Goal: Task Accomplishment & Management: Manage account settings

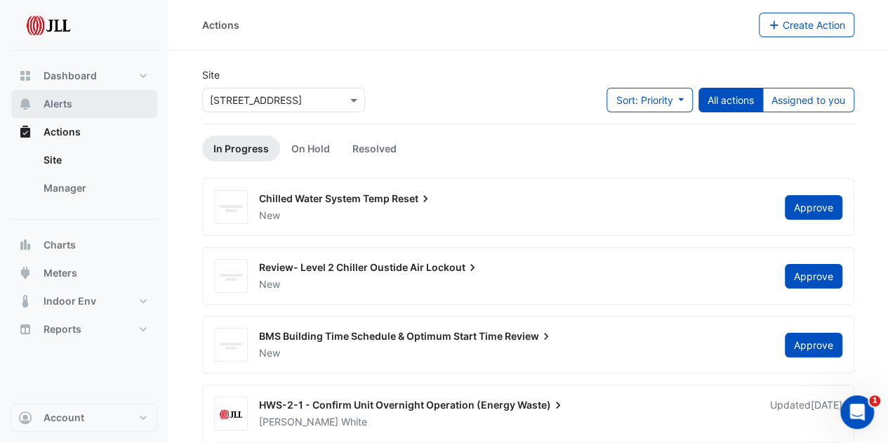
click at [71, 110] on span "Alerts" at bounding box center [58, 104] width 29 height 14
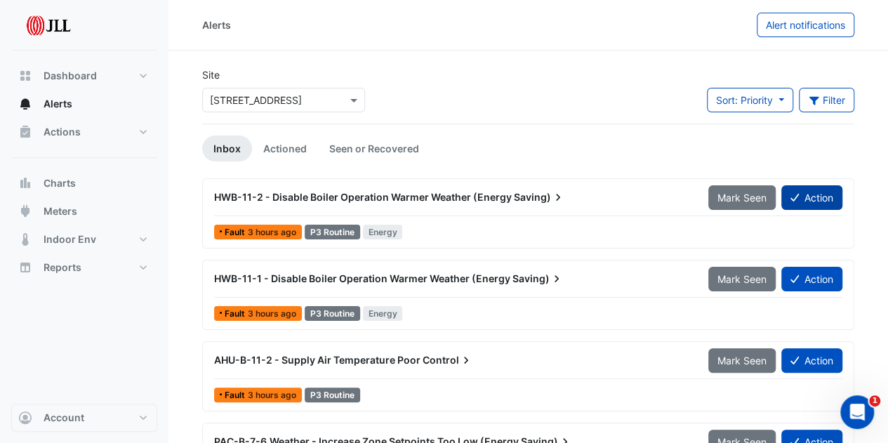
click at [817, 196] on button "Action" at bounding box center [811, 197] width 61 height 25
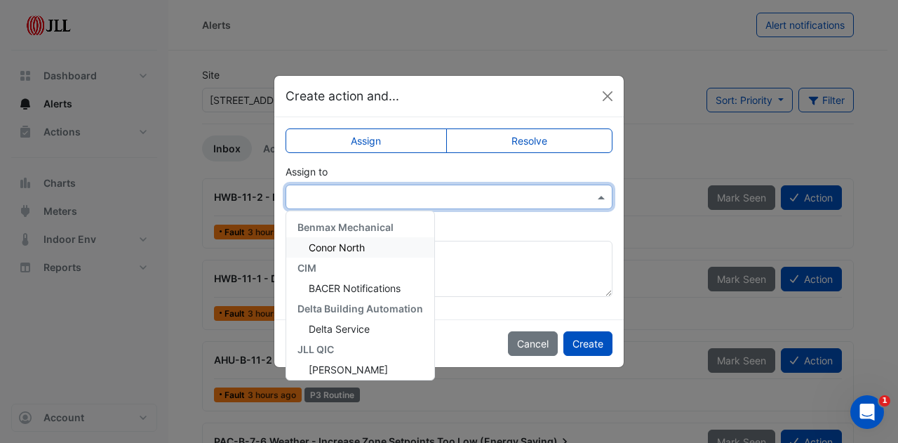
click at [571, 197] on input "text" at bounding box center [435, 197] width 284 height 15
click at [362, 325] on span "Delta Service" at bounding box center [339, 329] width 61 height 12
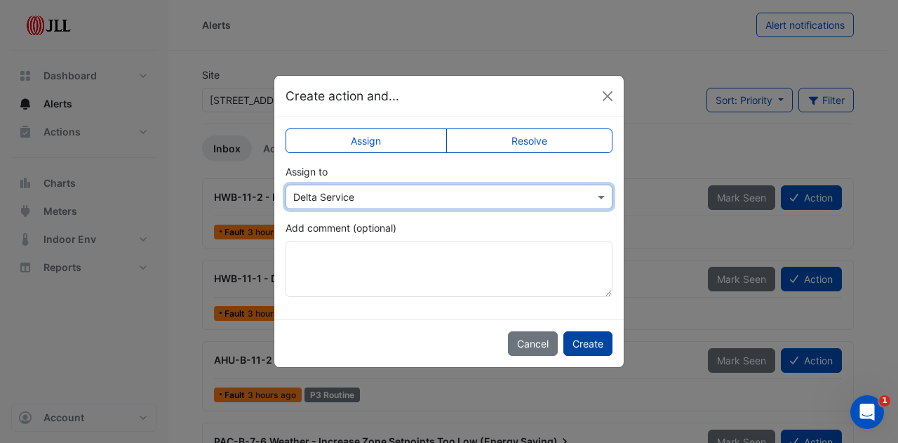
click at [585, 338] on button "Create" at bounding box center [587, 343] width 49 height 25
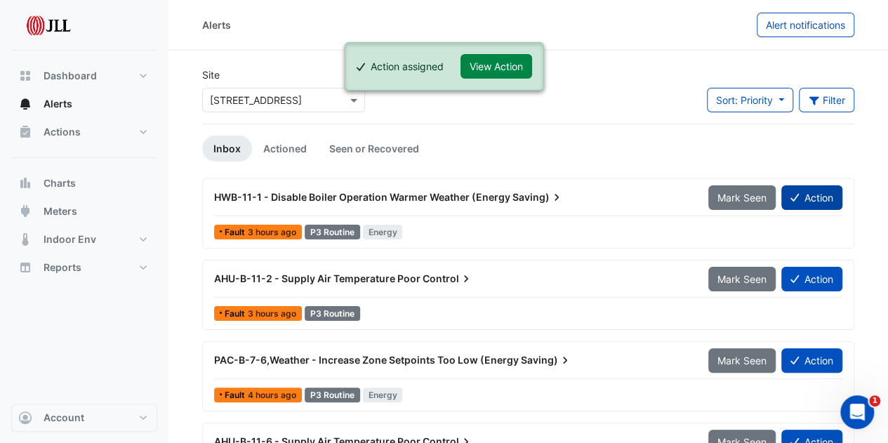
click at [811, 194] on button "Action" at bounding box center [811, 197] width 61 height 25
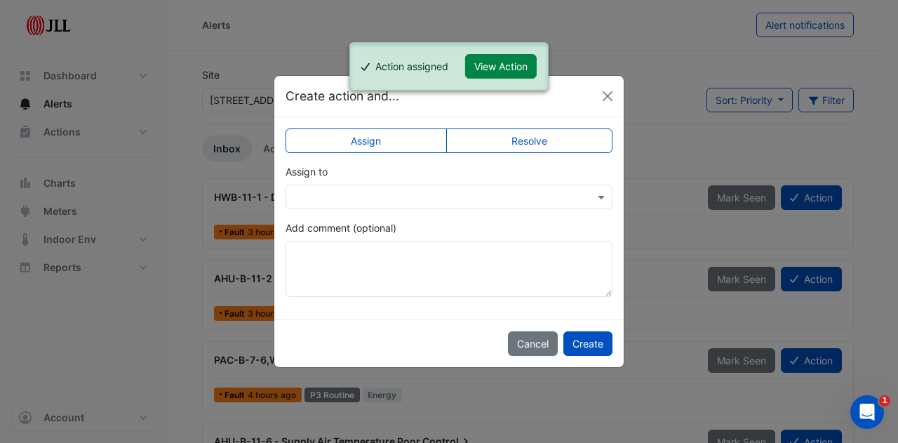
click at [552, 193] on input "text" at bounding box center [435, 197] width 284 height 15
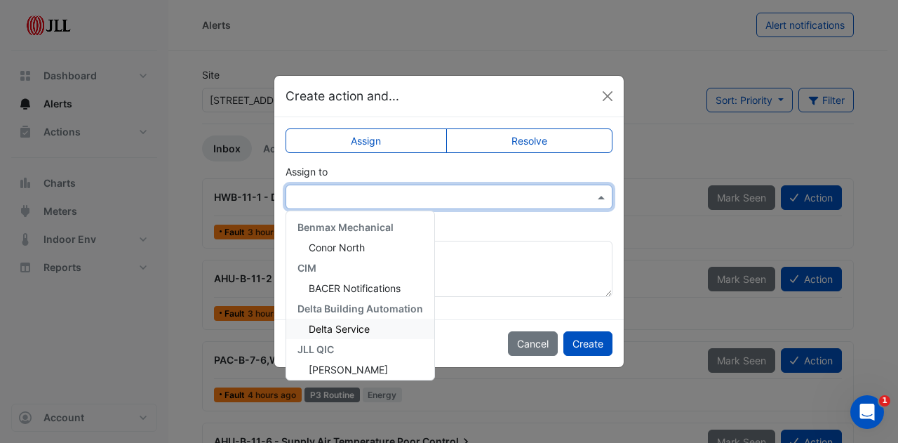
click at [355, 331] on span "Delta Service" at bounding box center [339, 329] width 61 height 12
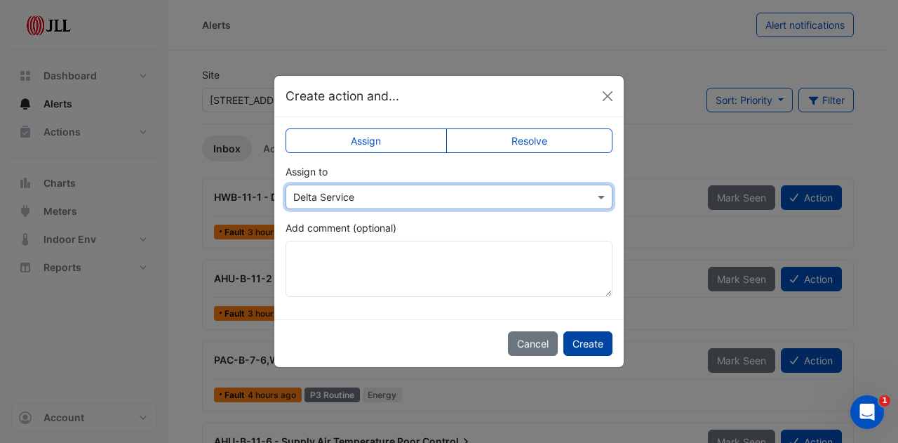
click at [611, 340] on button "Create" at bounding box center [587, 343] width 49 height 25
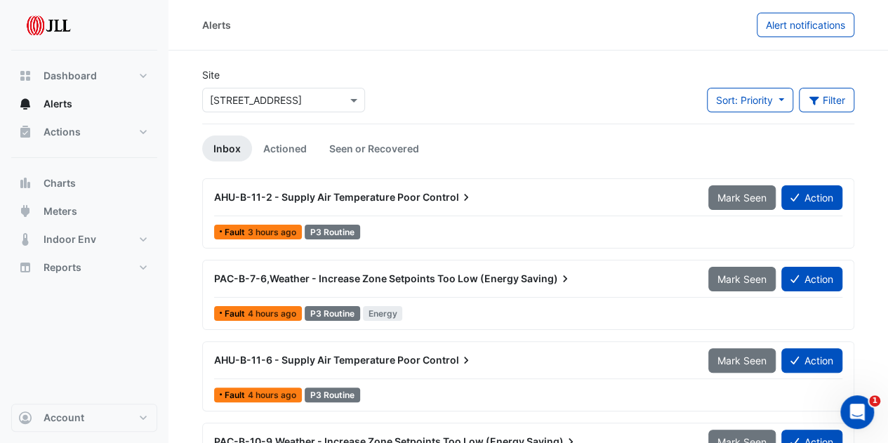
click at [438, 189] on div "AHU-B-11-2 - Supply Air Temperature Poor Control" at bounding box center [453, 197] width 494 height 25
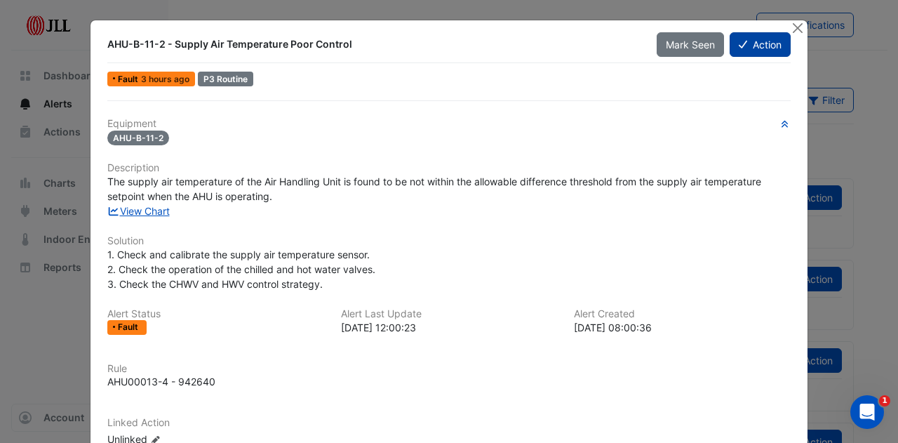
click at [752, 52] on button "Action" at bounding box center [760, 44] width 61 height 25
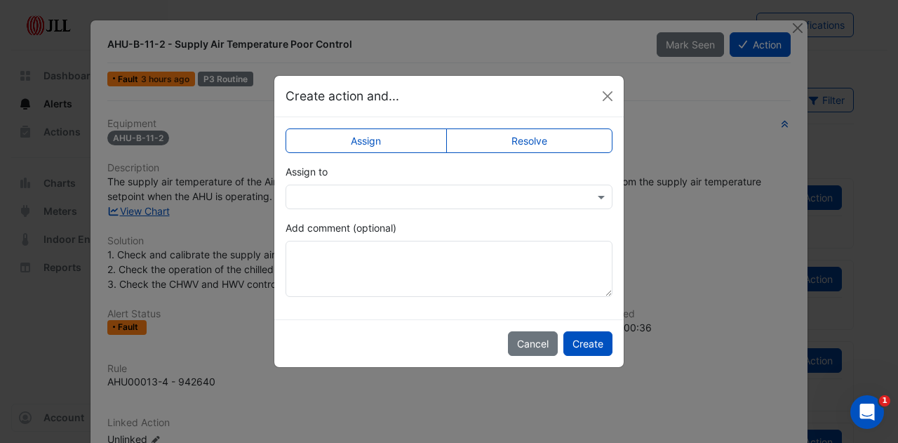
click at [531, 203] on input "text" at bounding box center [435, 197] width 284 height 15
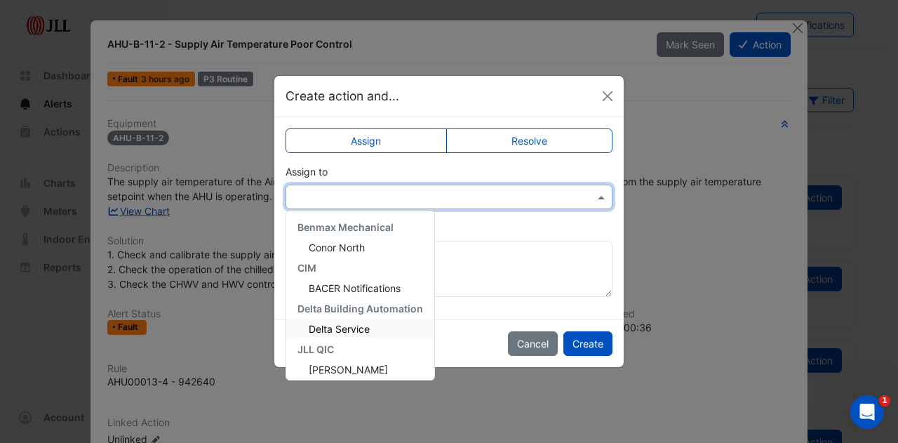
click at [369, 335] on div "Delta Service" at bounding box center [360, 329] width 148 height 20
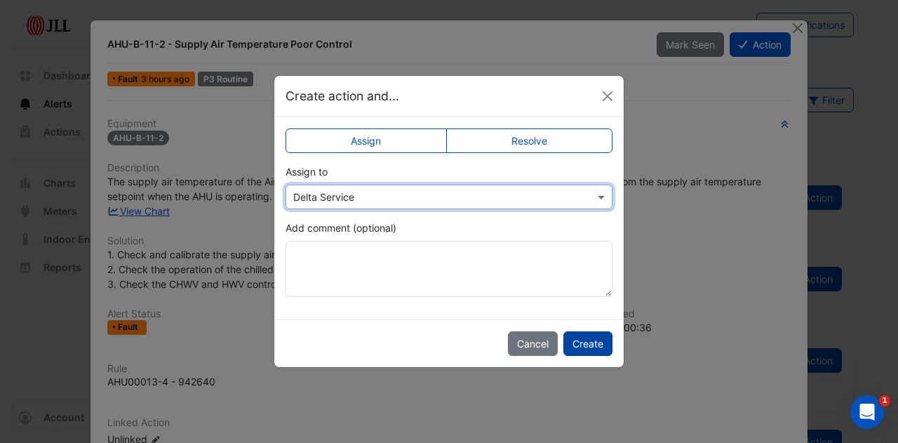
click at [578, 345] on button "Create" at bounding box center [587, 343] width 49 height 25
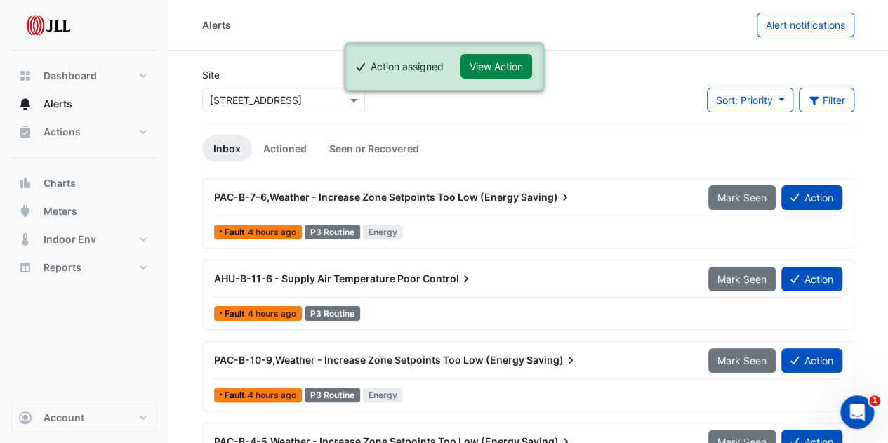
scroll to position [70, 0]
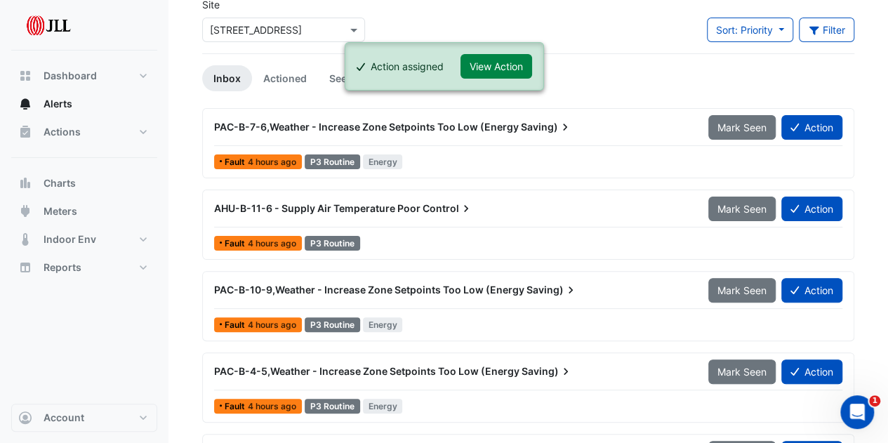
click at [359, 211] on span "AHU-B-11-6 - Supply Air Temperature Poor" at bounding box center [317, 208] width 206 height 12
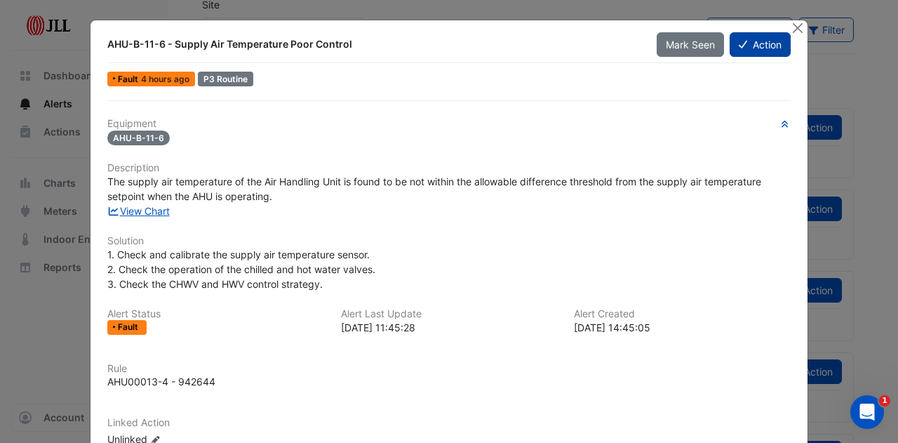
click at [757, 44] on button "Action" at bounding box center [760, 44] width 61 height 25
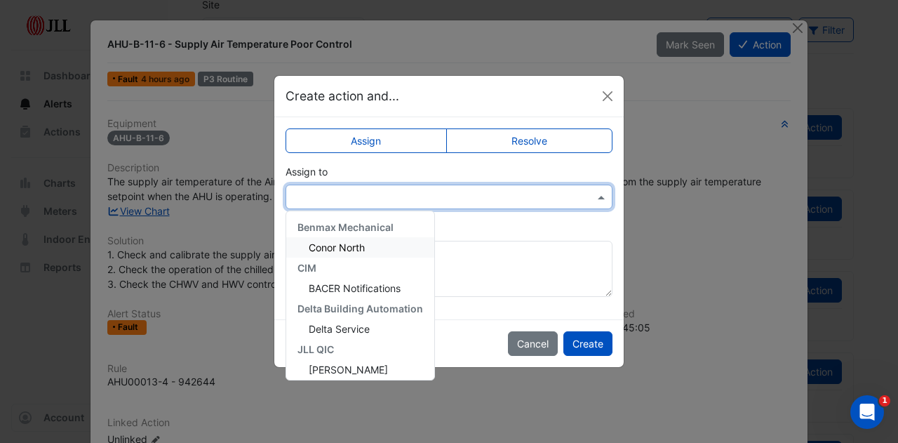
click at [529, 190] on input "text" at bounding box center [435, 197] width 284 height 15
click at [371, 326] on div "Delta Service" at bounding box center [360, 329] width 148 height 20
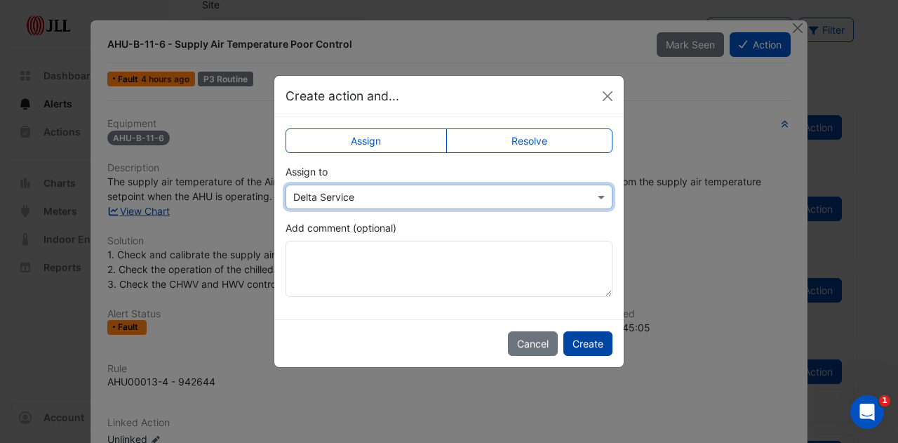
click at [590, 340] on button "Create" at bounding box center [587, 343] width 49 height 25
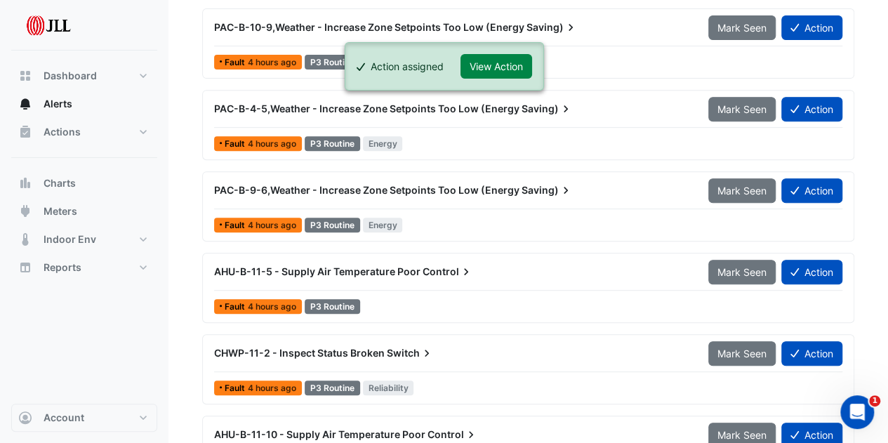
scroll to position [281, 0]
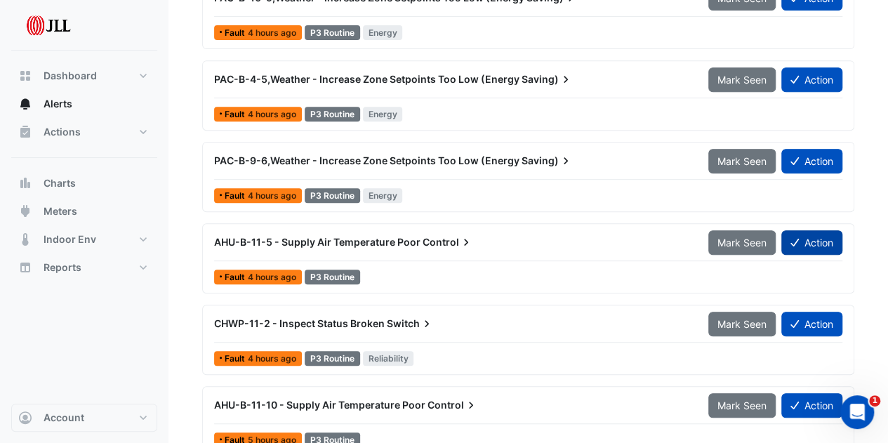
click at [799, 239] on button "Action" at bounding box center [811, 242] width 61 height 25
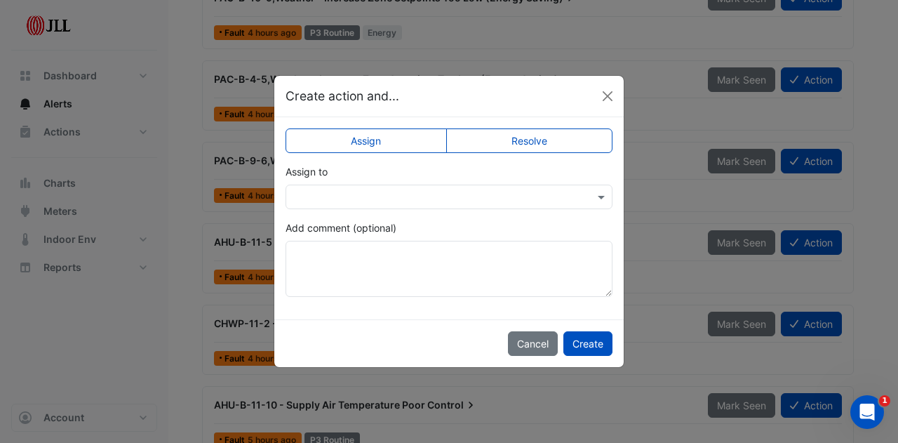
click at [394, 199] on input "text" at bounding box center [435, 197] width 284 height 15
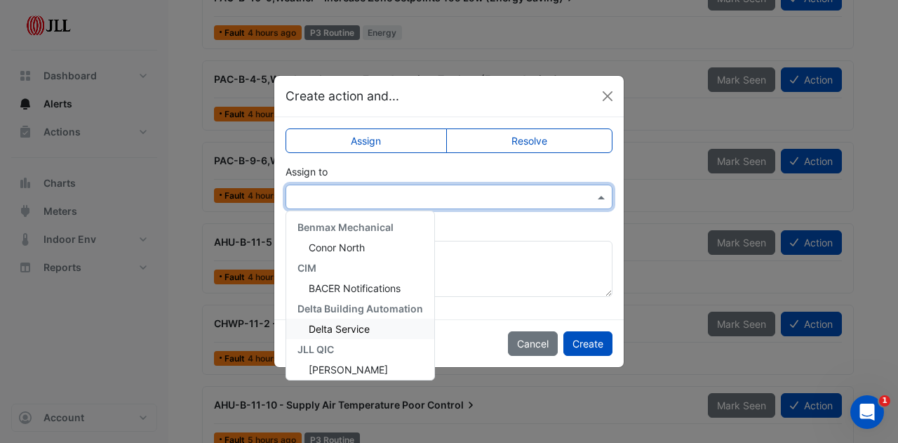
click at [352, 324] on span "Delta Service" at bounding box center [339, 329] width 61 height 12
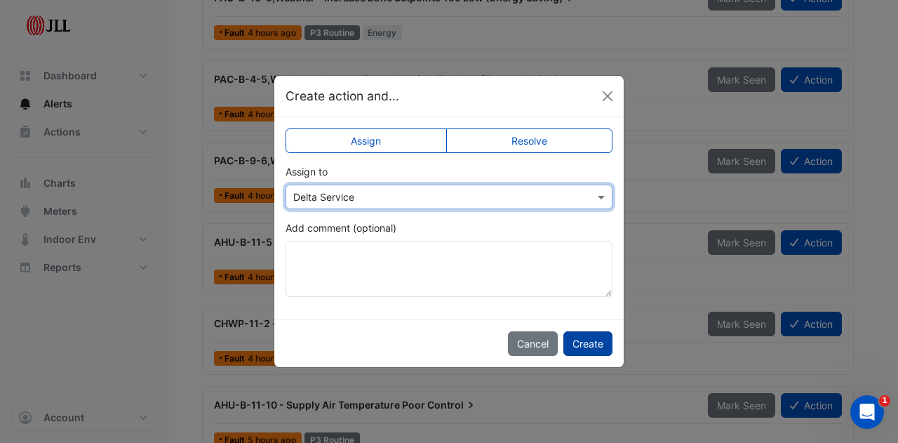
click at [584, 338] on button "Create" at bounding box center [587, 343] width 49 height 25
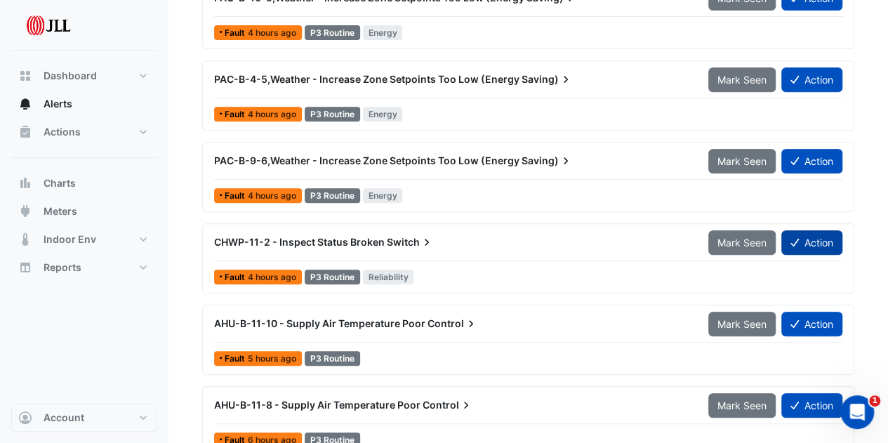
click at [815, 230] on button "Action" at bounding box center [811, 242] width 61 height 25
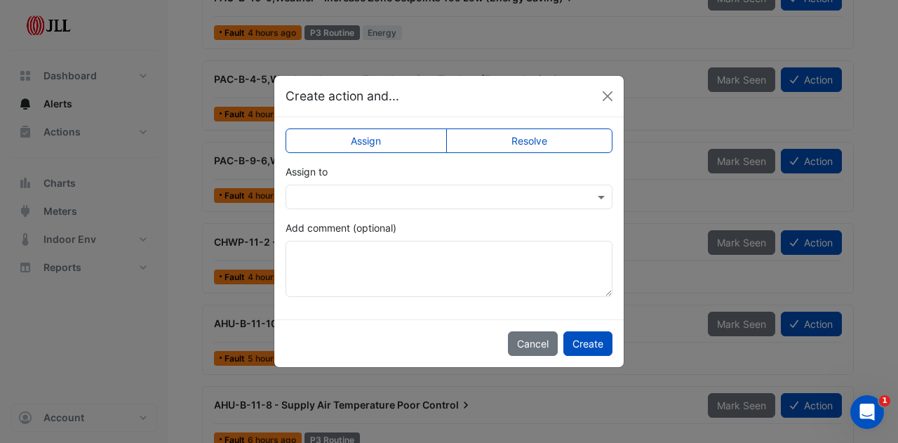
click at [526, 193] on input "text" at bounding box center [435, 197] width 284 height 15
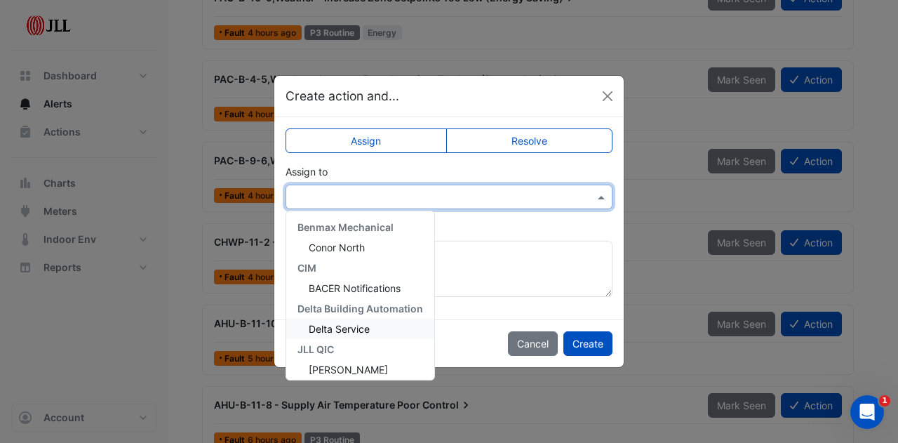
click at [344, 324] on span "Delta Service" at bounding box center [339, 329] width 61 height 12
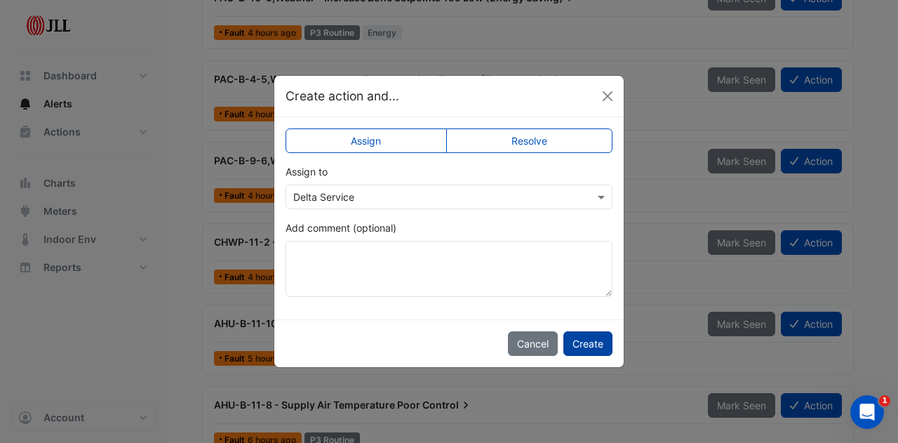
click at [587, 335] on button "Create" at bounding box center [587, 343] width 49 height 25
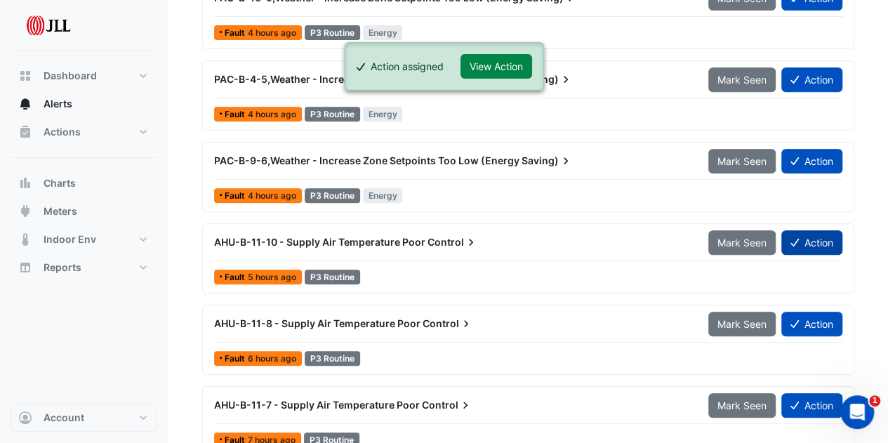
click at [825, 239] on button "Action" at bounding box center [811, 242] width 61 height 25
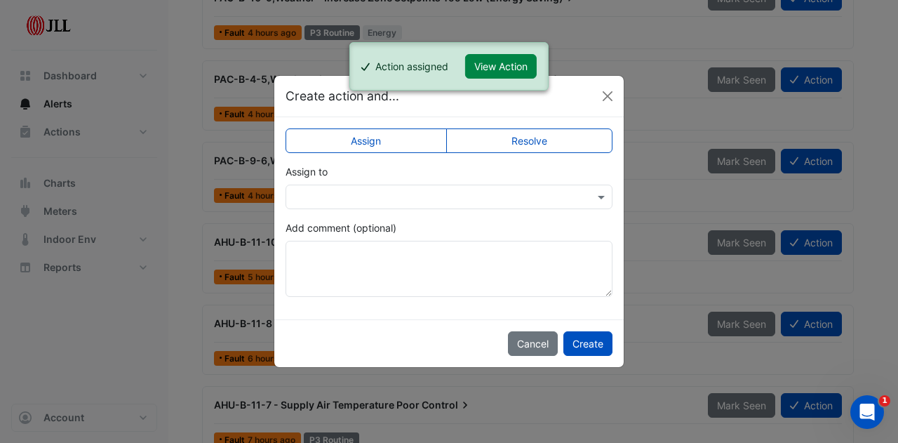
click at [548, 199] on input "text" at bounding box center [435, 197] width 284 height 15
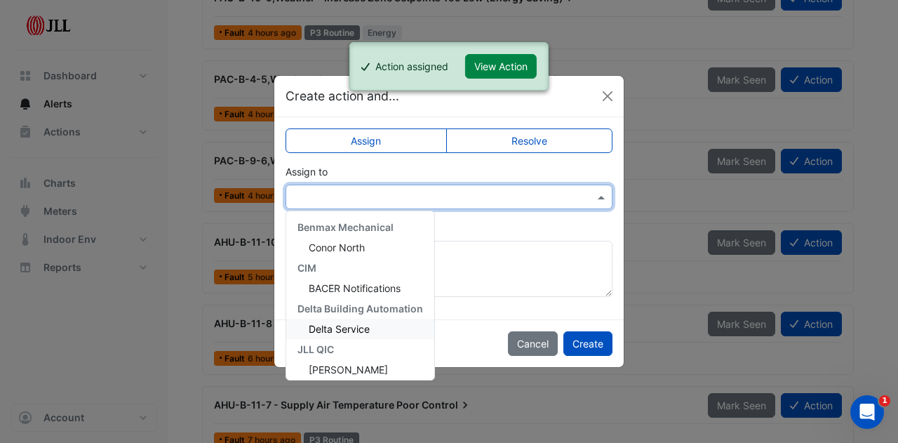
click at [378, 328] on div "Delta Service" at bounding box center [360, 329] width 148 height 20
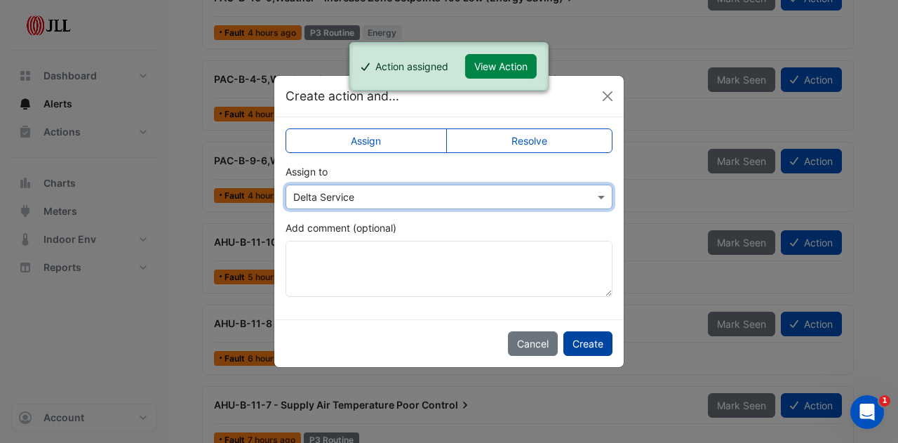
click at [594, 342] on button "Create" at bounding box center [587, 343] width 49 height 25
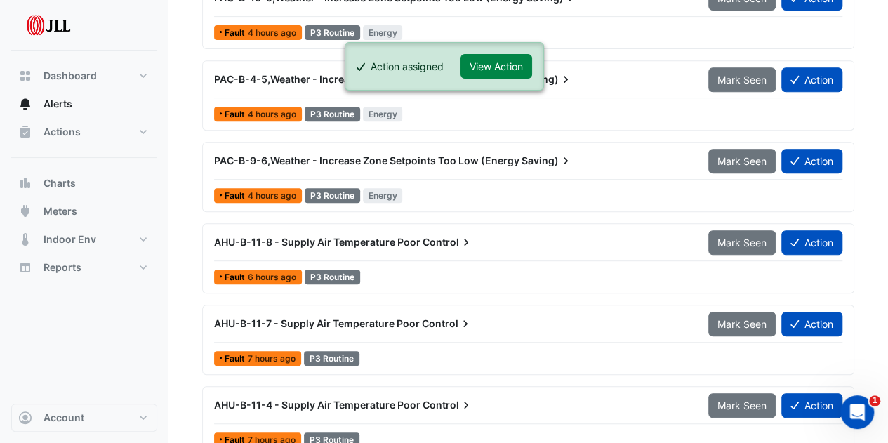
click at [443, 239] on span "Control" at bounding box center [447, 242] width 51 height 14
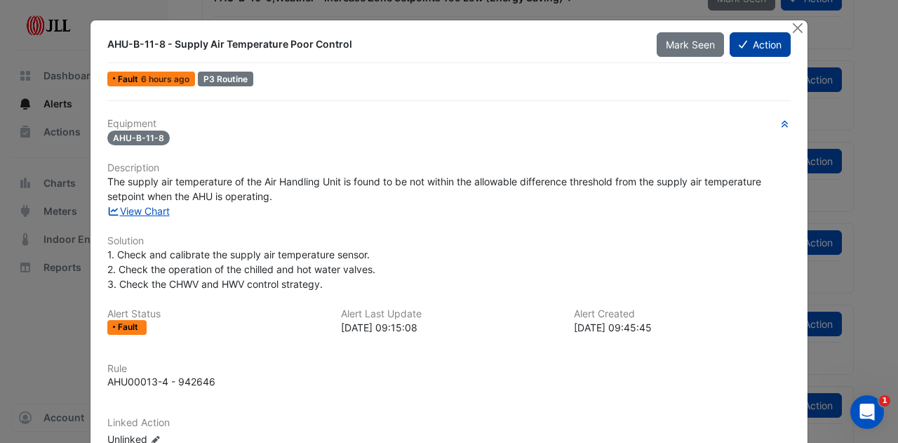
click at [747, 46] on button "Action" at bounding box center [760, 44] width 61 height 25
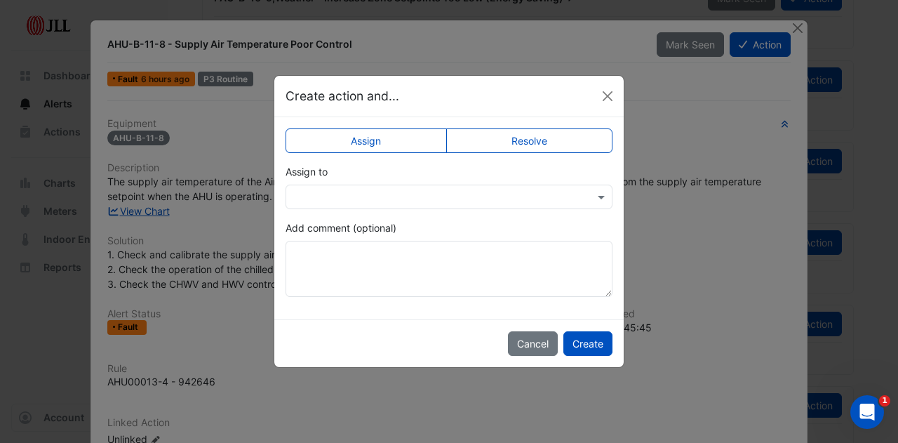
click at [429, 199] on input "text" at bounding box center [435, 197] width 284 height 15
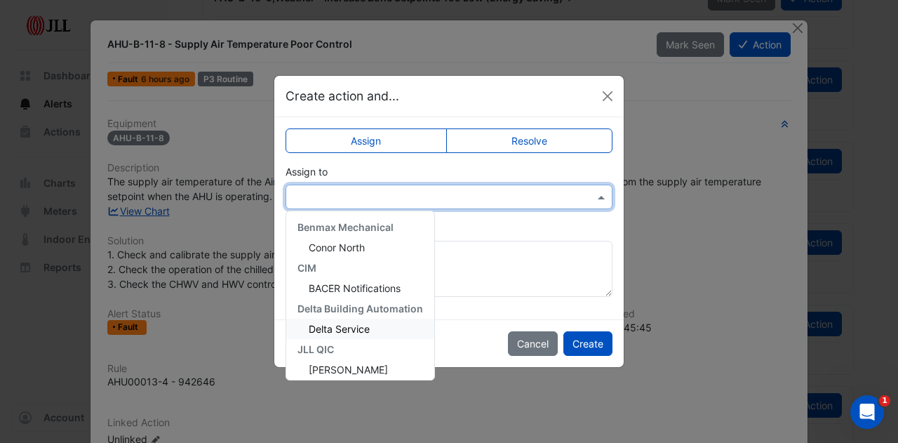
click at [370, 329] on span "Delta Service" at bounding box center [339, 329] width 61 height 12
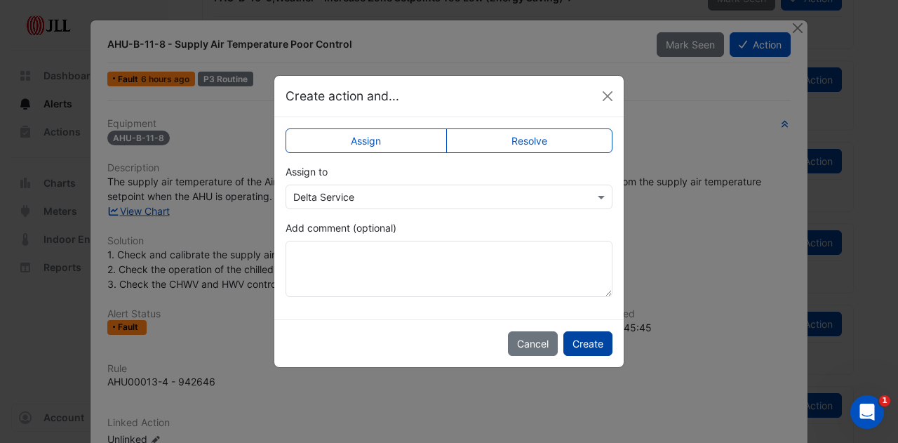
click at [587, 339] on button "Create" at bounding box center [587, 343] width 49 height 25
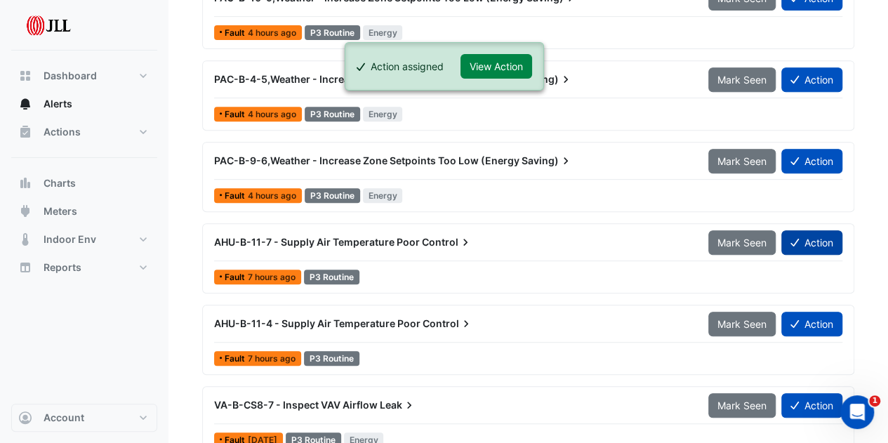
click at [817, 239] on button "Action" at bounding box center [811, 242] width 61 height 25
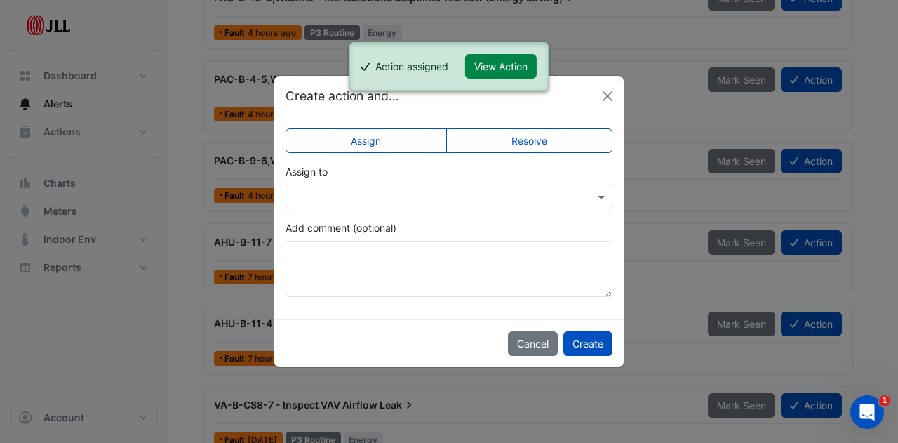
click at [535, 203] on input "text" at bounding box center [435, 197] width 284 height 15
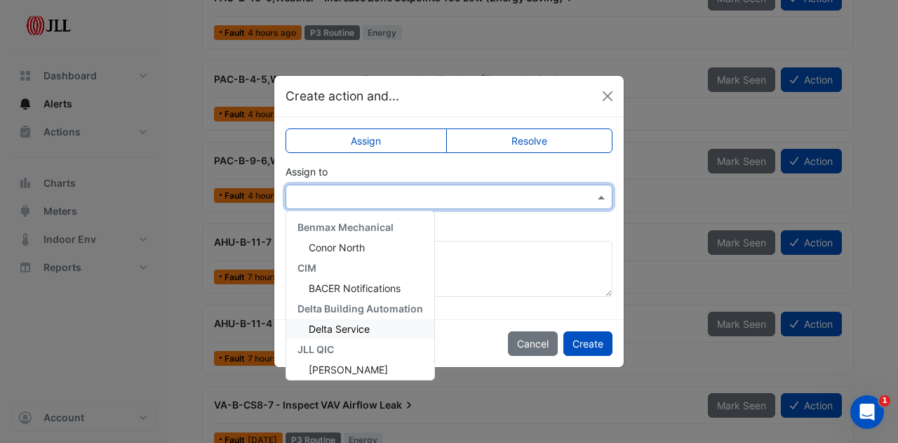
click at [392, 328] on div "Delta Service" at bounding box center [360, 329] width 148 height 20
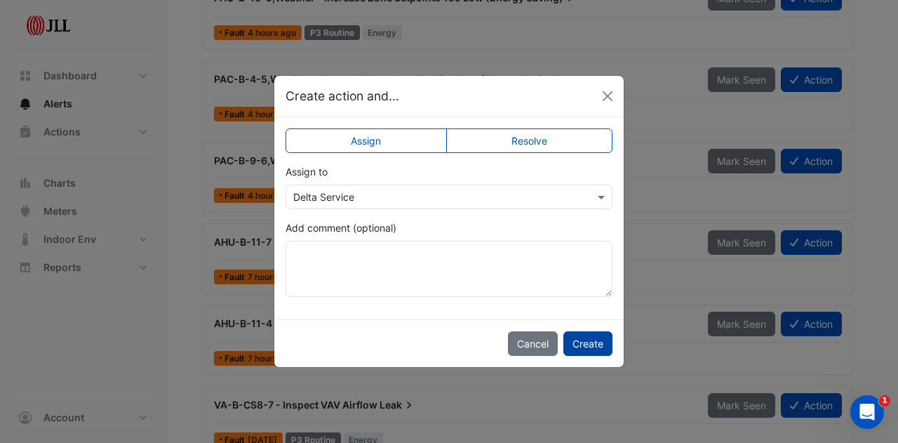
click at [587, 339] on button "Create" at bounding box center [587, 343] width 49 height 25
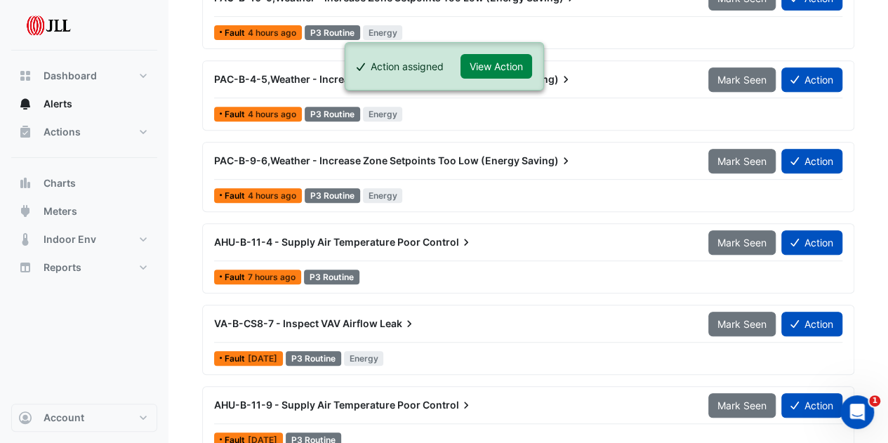
click at [354, 244] on span "AHU-B-11-4 - Supply Air Temperature Poor" at bounding box center [317, 242] width 206 height 12
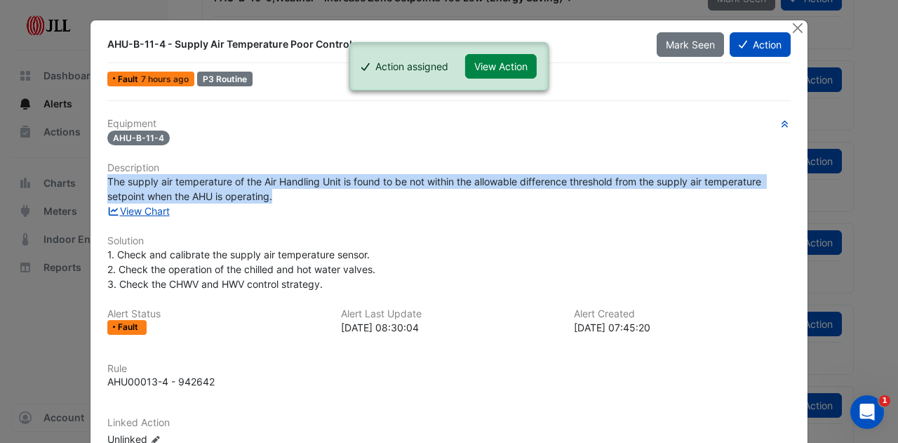
drag, startPoint x: 354, startPoint y: 170, endPoint x: 356, endPoint y: 191, distance: 21.2
click at [356, 191] on div "Equipment AHU-B-11-4 Description The supply air temperature of the Air Handling…" at bounding box center [448, 288] width 683 height 340
click at [368, 194] on div "The supply air temperature of the Air Handling Unit is found to be not within t…" at bounding box center [448, 188] width 683 height 29
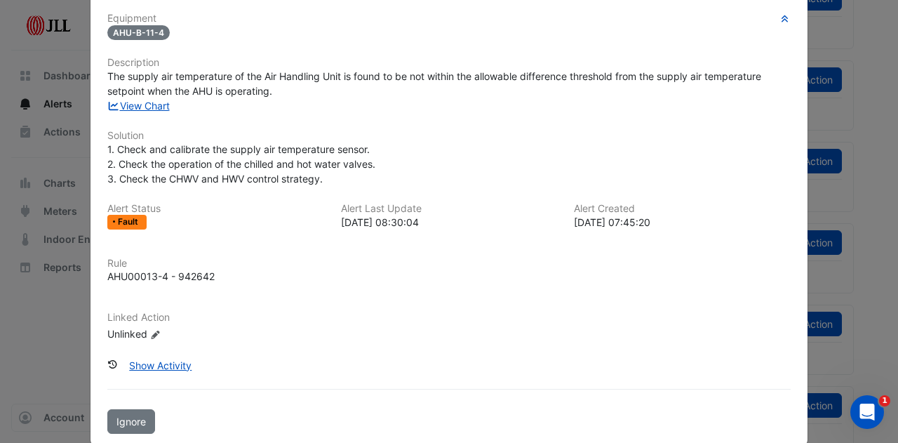
scroll to position [124, 0]
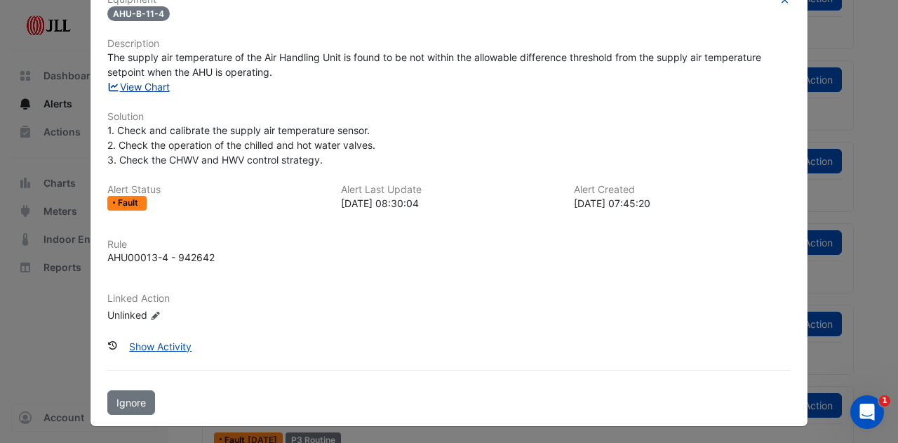
click at [139, 88] on link "View Chart" at bounding box center [138, 87] width 62 height 12
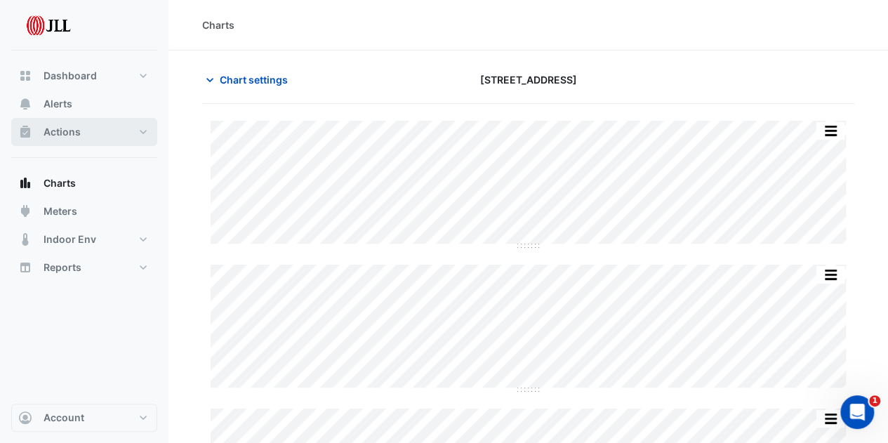
click at [140, 134] on button "Actions" at bounding box center [84, 132] width 146 height 28
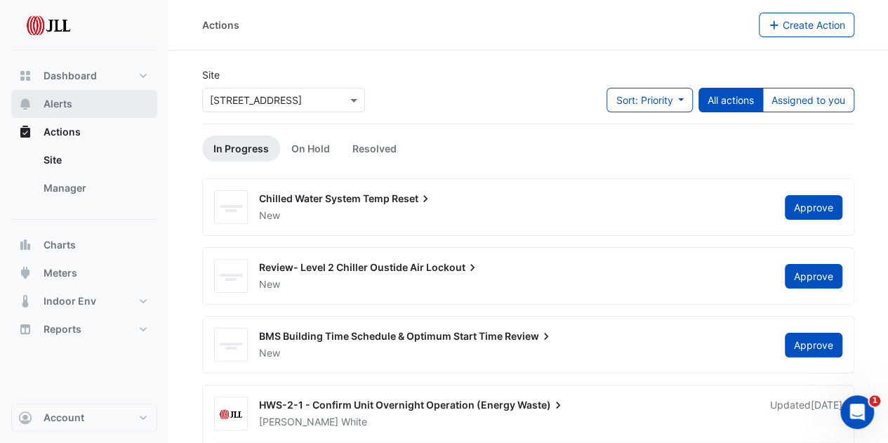
click at [105, 104] on button "Alerts" at bounding box center [84, 104] width 146 height 28
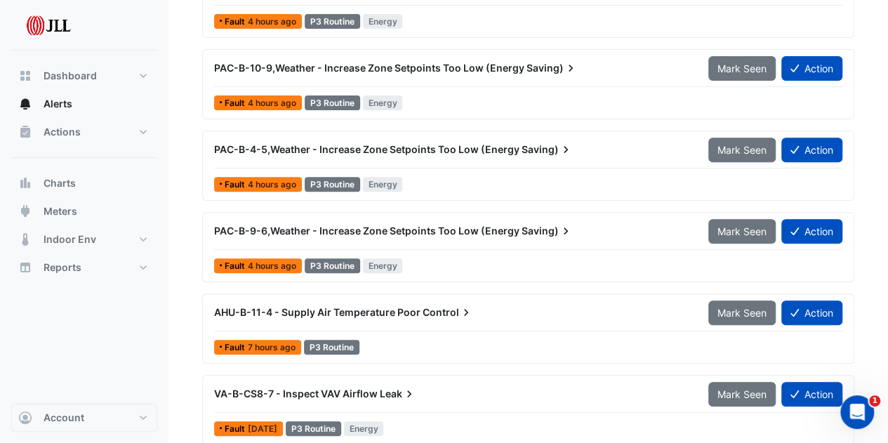
scroll to position [281, 0]
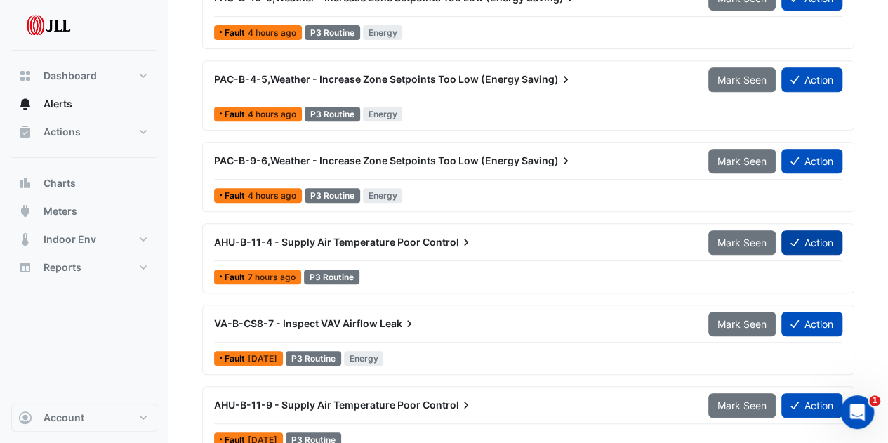
click at [814, 238] on button "Action" at bounding box center [811, 242] width 61 height 25
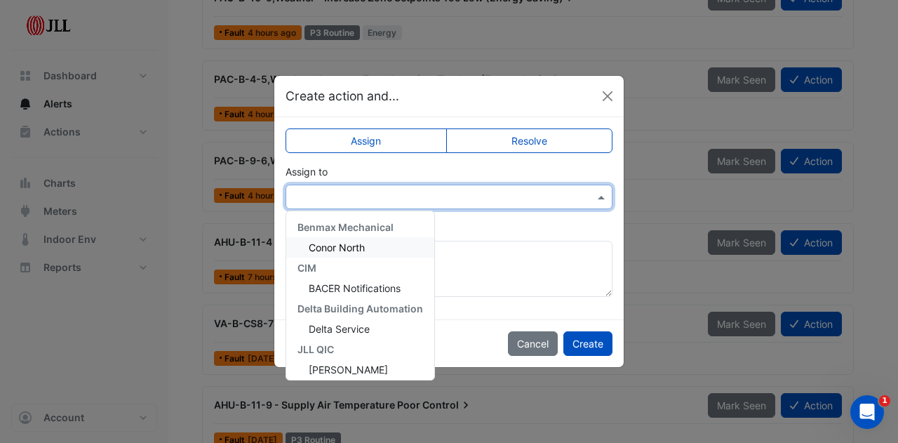
click at [417, 199] on input "text" at bounding box center [435, 197] width 284 height 15
click at [356, 325] on span "Delta Service" at bounding box center [339, 329] width 61 height 12
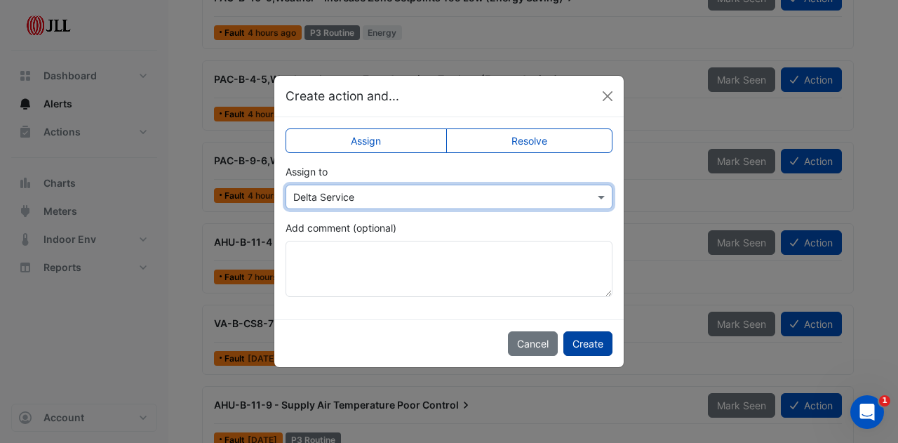
click at [594, 336] on button "Create" at bounding box center [587, 343] width 49 height 25
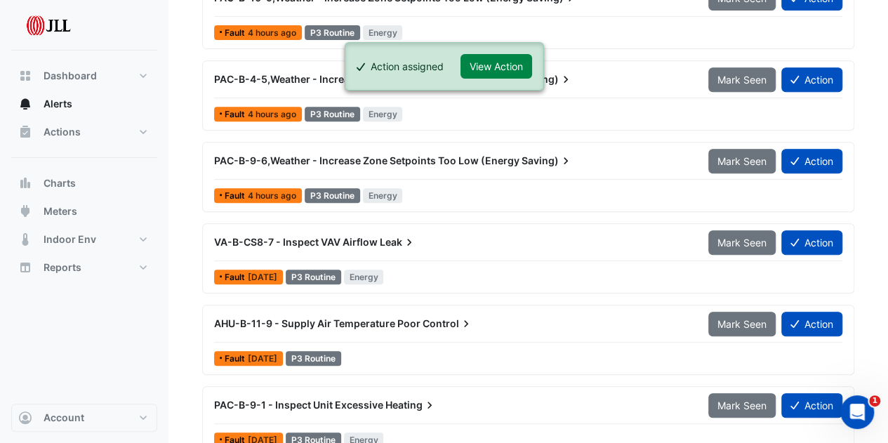
click at [380, 239] on span "Leak" at bounding box center [398, 242] width 36 height 14
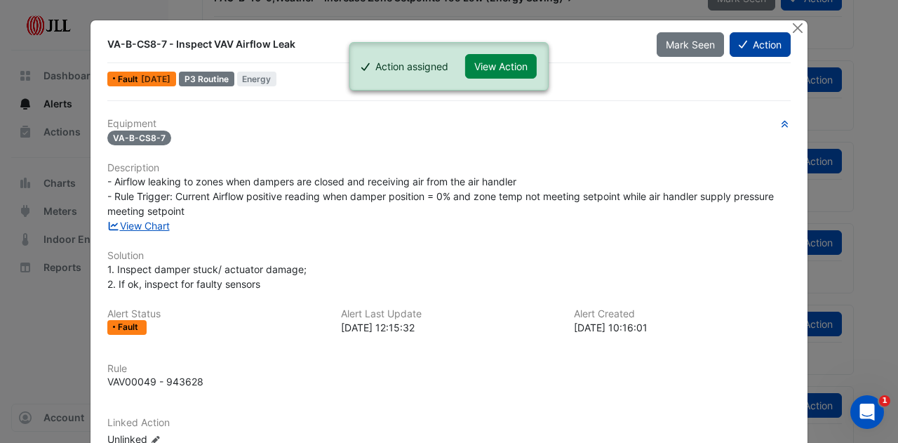
click at [762, 44] on button "Action" at bounding box center [760, 44] width 61 height 25
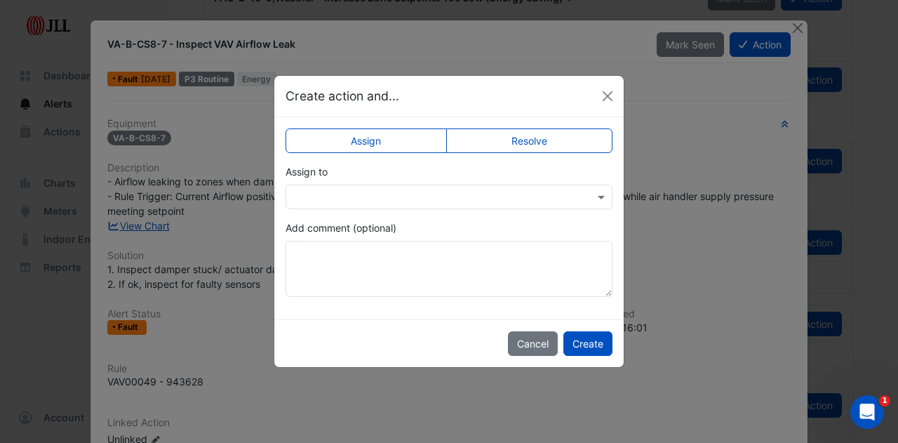
click at [502, 200] on input "text" at bounding box center [435, 197] width 284 height 15
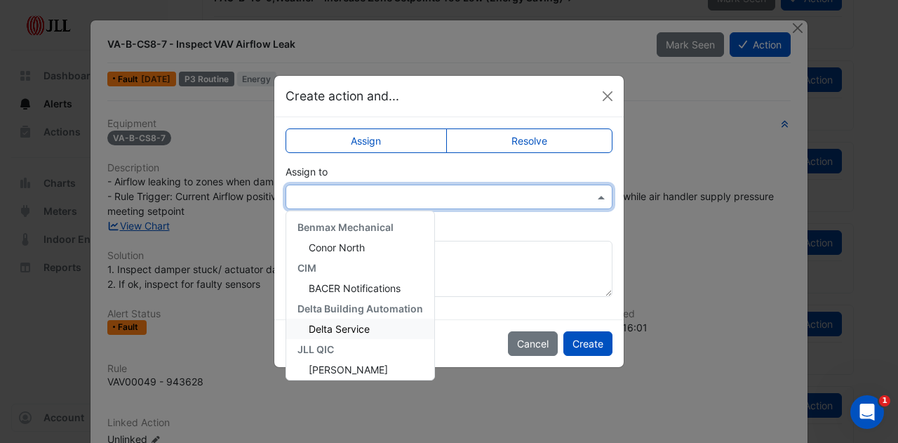
click at [354, 329] on span "Delta Service" at bounding box center [339, 329] width 61 height 12
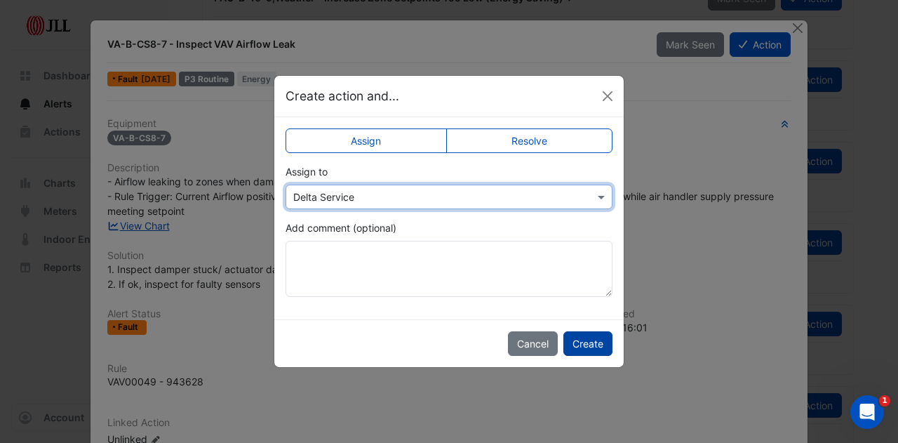
click at [580, 349] on button "Create" at bounding box center [587, 343] width 49 height 25
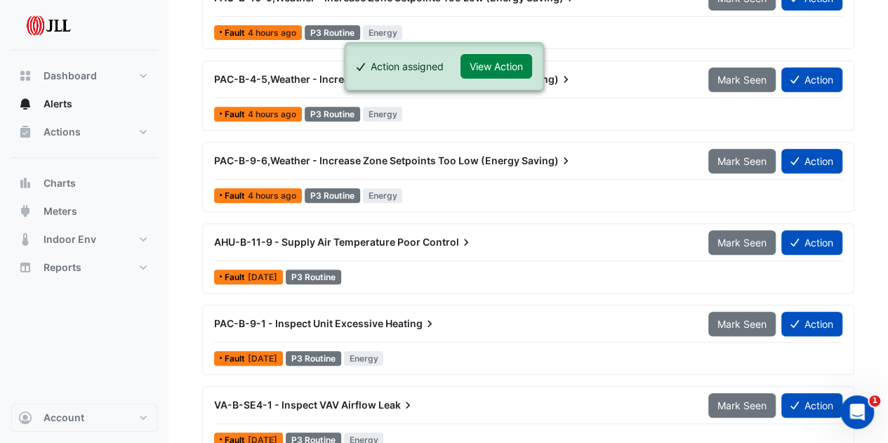
click at [417, 236] on span "AHU-B-11-9 - Supply Air Temperature Poor" at bounding box center [317, 242] width 206 height 12
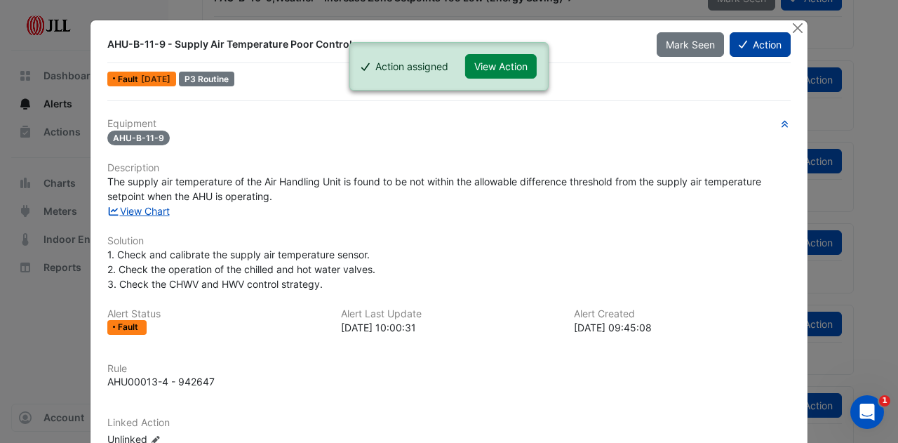
click at [759, 44] on button "Action" at bounding box center [760, 44] width 61 height 25
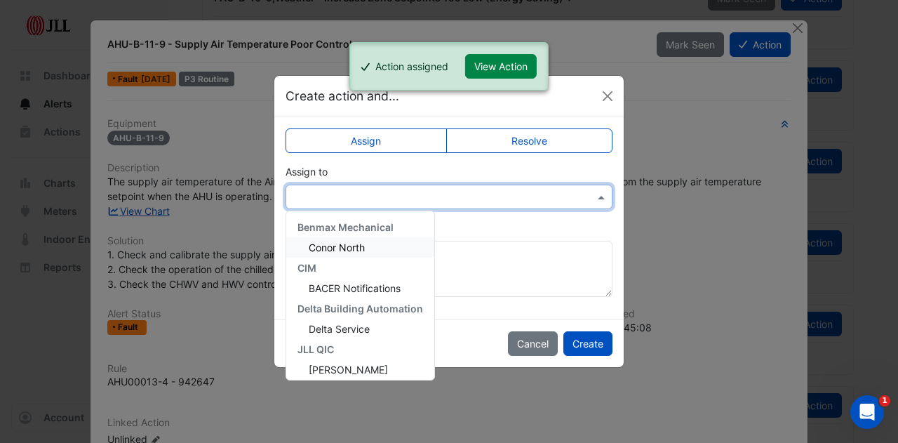
click at [472, 186] on div at bounding box center [449, 197] width 327 height 25
click at [367, 331] on span "Delta Service" at bounding box center [339, 329] width 61 height 12
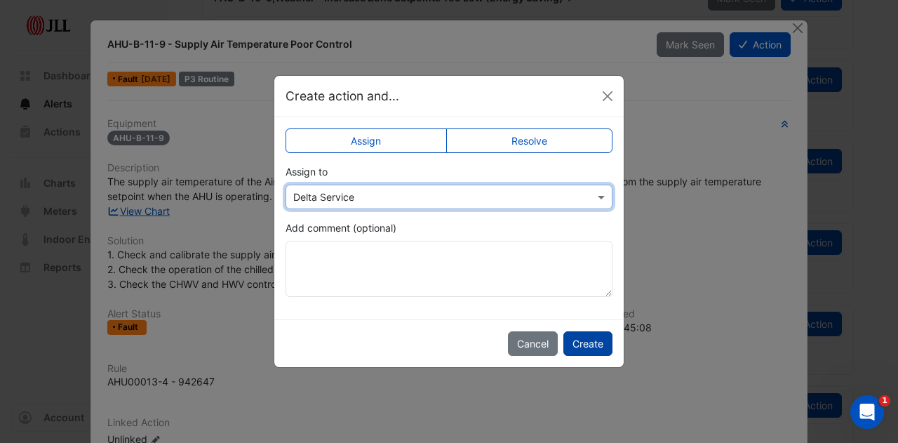
click at [585, 348] on button "Create" at bounding box center [587, 343] width 49 height 25
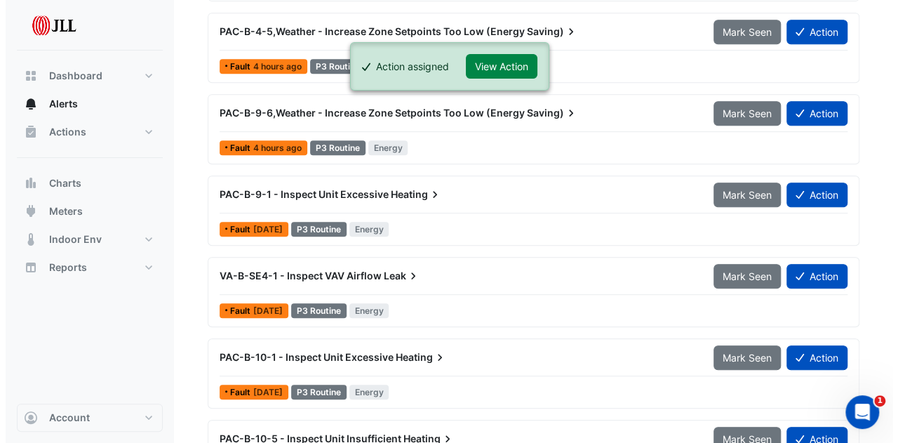
scroll to position [351, 0]
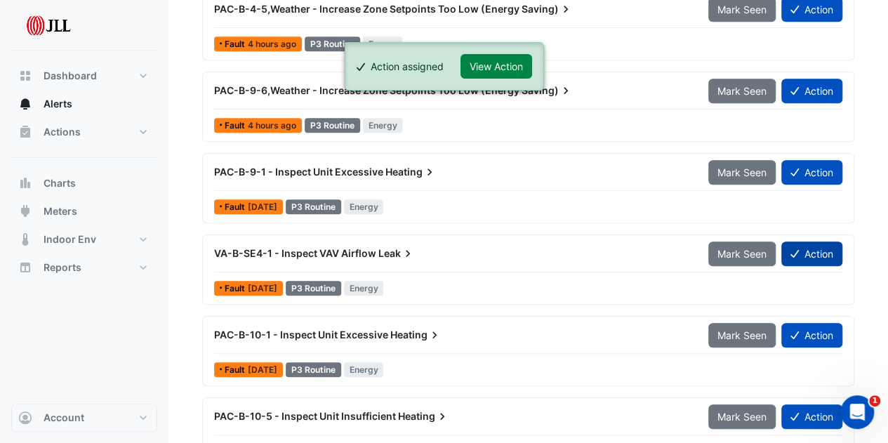
click at [815, 252] on button "Action" at bounding box center [811, 253] width 61 height 25
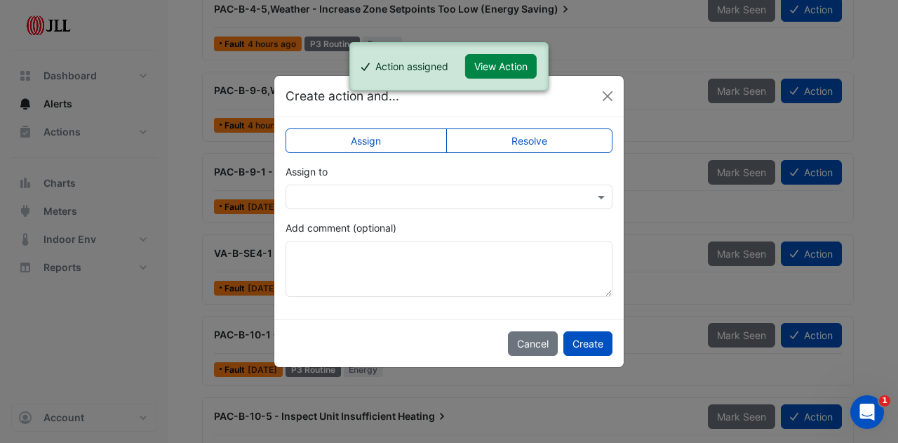
click at [460, 199] on input "text" at bounding box center [435, 197] width 284 height 15
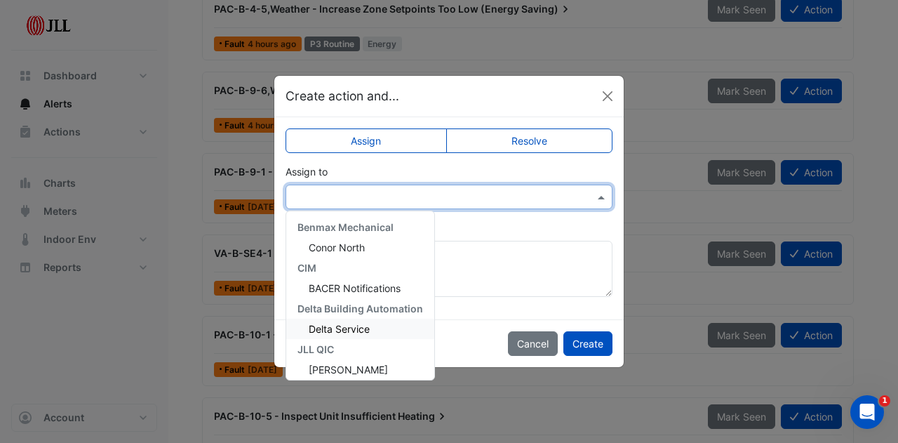
click at [372, 321] on div "Delta Service" at bounding box center [360, 329] width 148 height 20
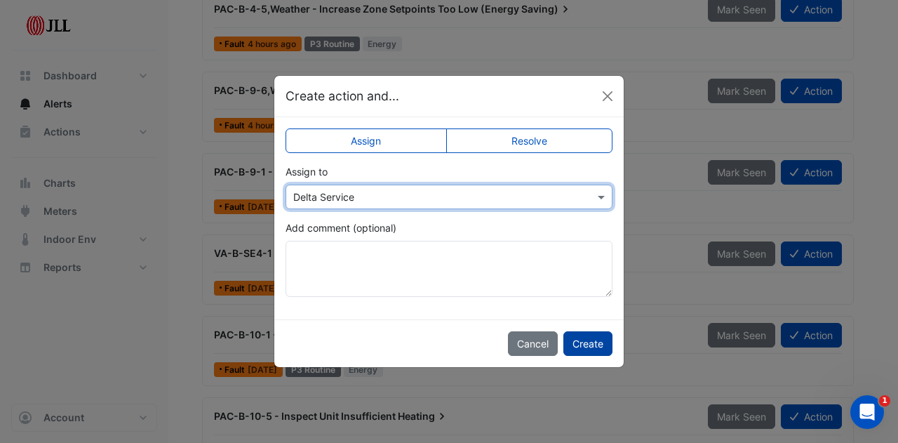
click at [610, 342] on button "Create" at bounding box center [587, 343] width 49 height 25
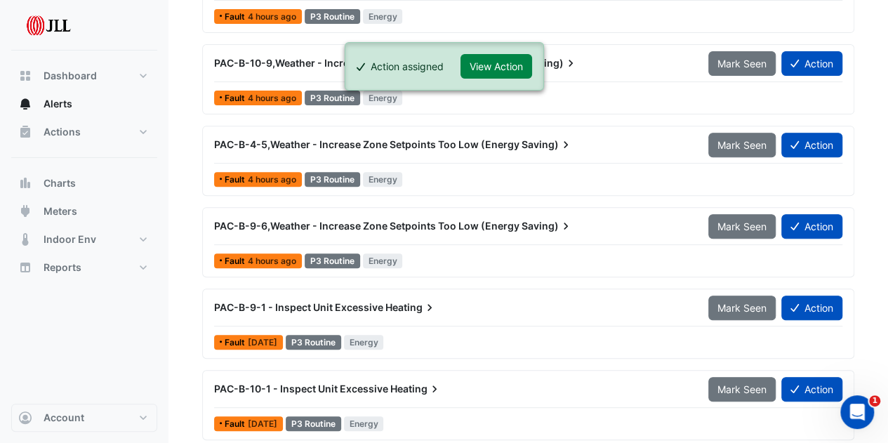
scroll to position [300, 0]
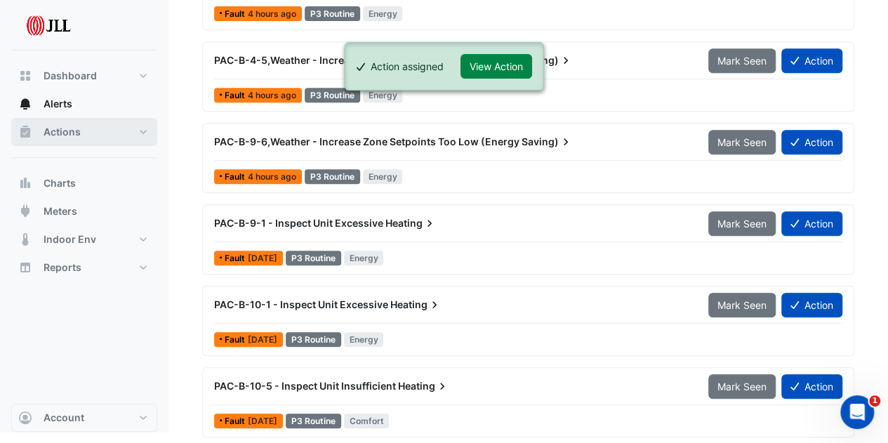
click at [56, 132] on span "Actions" at bounding box center [62, 132] width 37 height 14
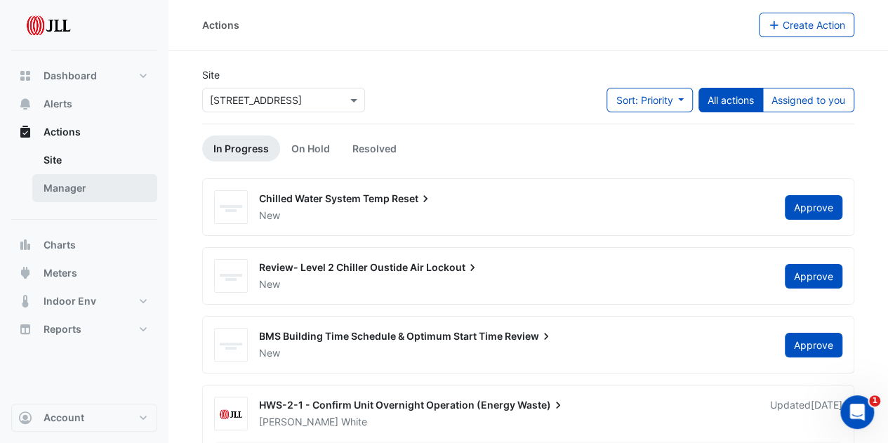
click at [68, 189] on link "Manager" at bounding box center [94, 188] width 125 height 28
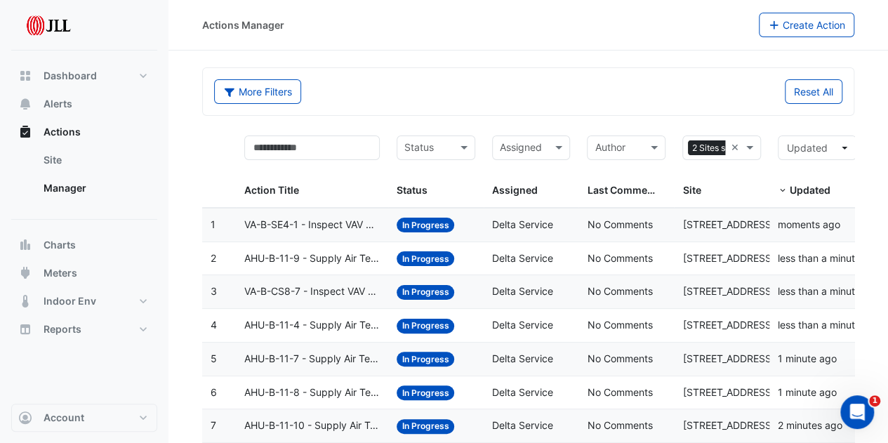
click at [356, 227] on span "VA-B-SE4-1 - Inspect VAV Airflow Leak" at bounding box center [311, 225] width 135 height 16
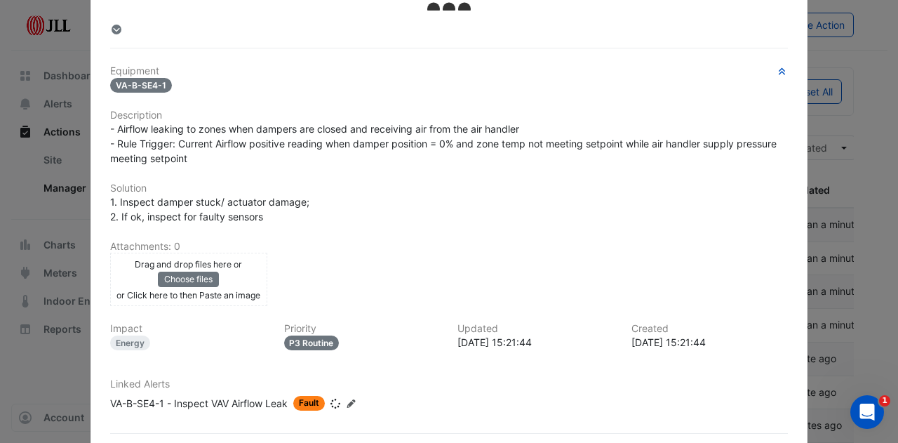
scroll to position [284, 0]
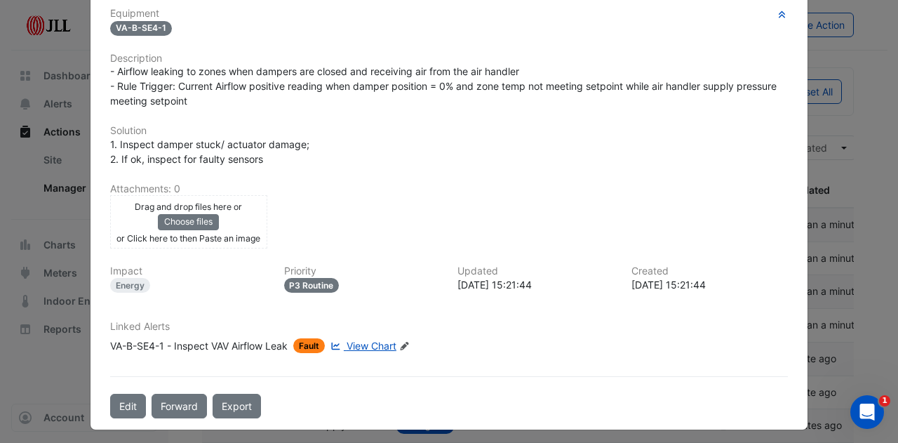
click at [402, 342] on icon at bounding box center [404, 346] width 8 height 8
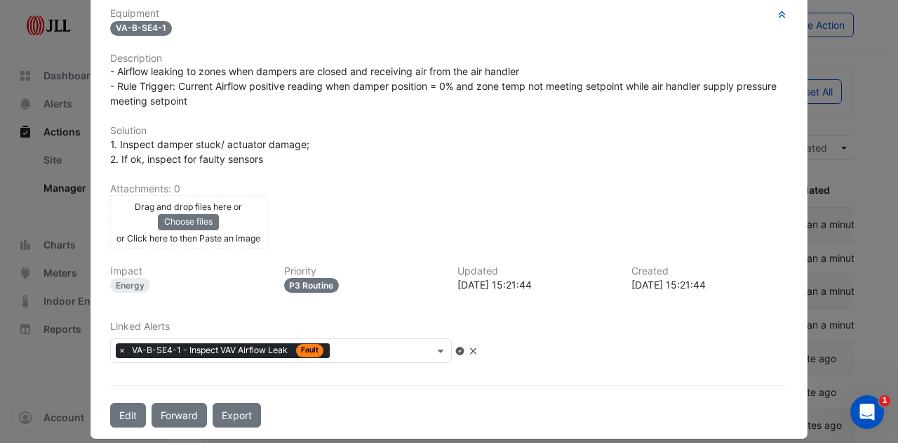
scroll to position [248, 0]
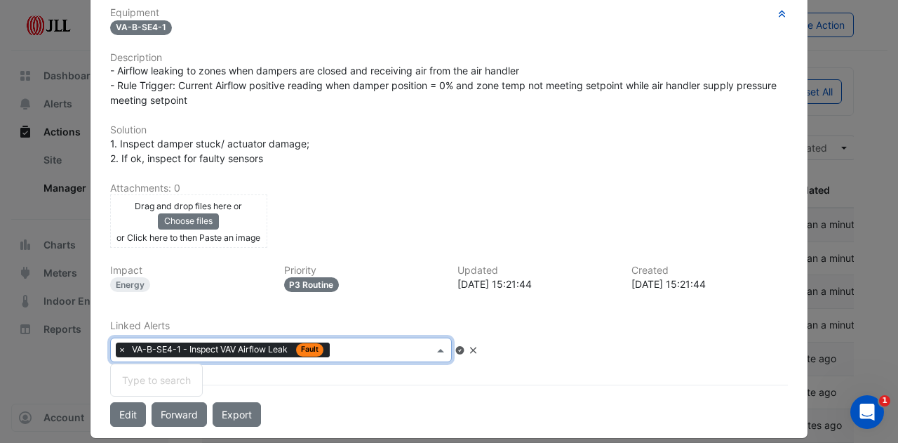
click at [407, 349] on input "text" at bounding box center [384, 351] width 98 height 15
type input "*"
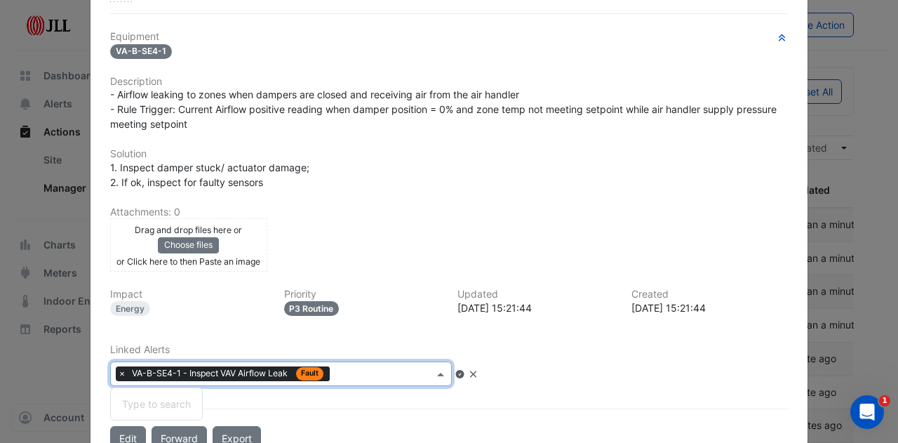
scroll to position [258, 0]
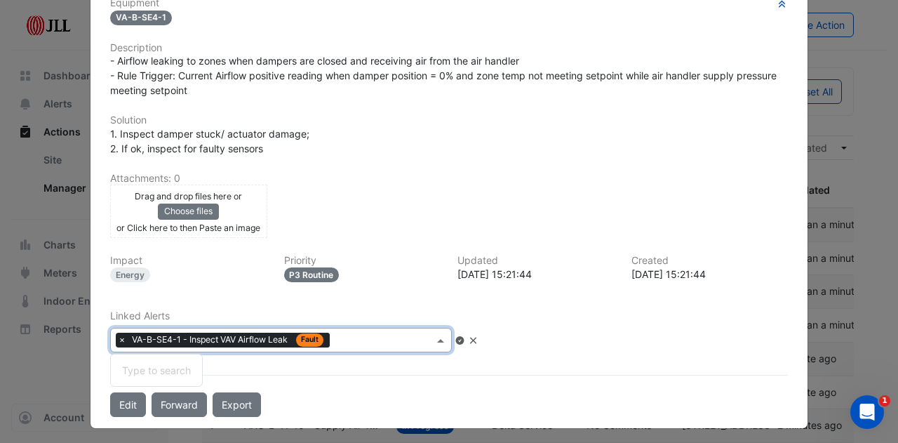
click at [379, 338] on input "text" at bounding box center [384, 341] width 98 height 15
drag, startPoint x: 368, startPoint y: 396, endPoint x: 380, endPoint y: 394, distance: 11.3
click at [372, 395] on div "Edit Forward Export" at bounding box center [449, 404] width 695 height 25
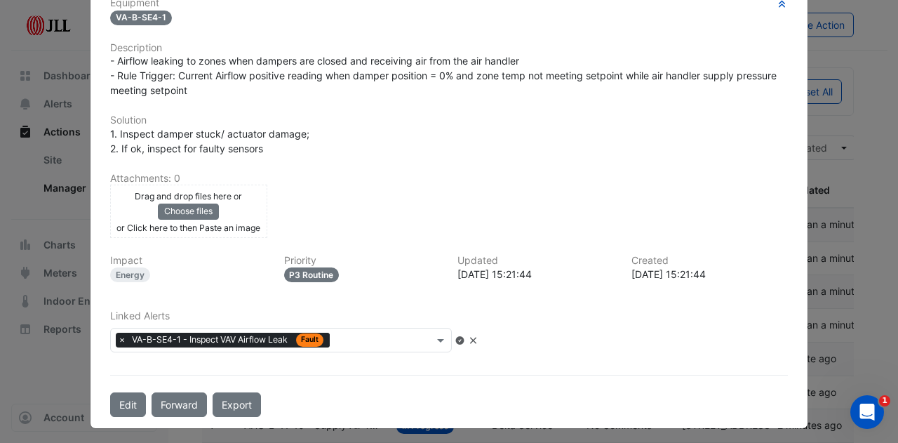
click at [407, 334] on input "text" at bounding box center [384, 341] width 98 height 15
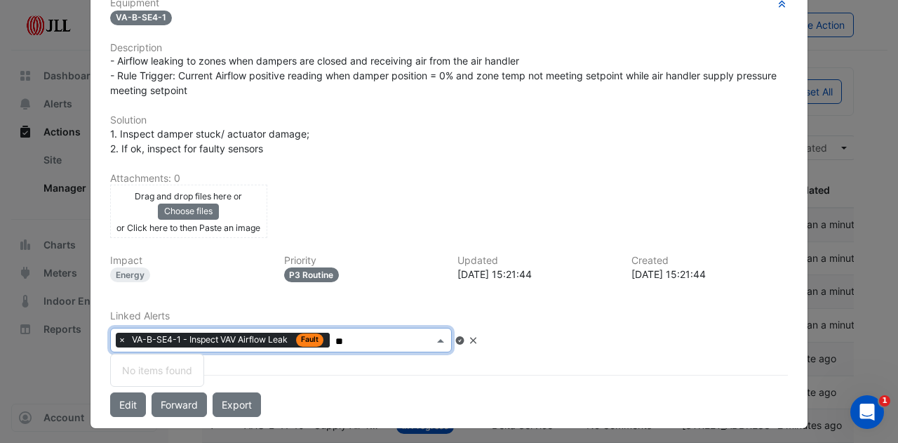
type input "*"
click at [479, 336] on icon at bounding box center [473, 340] width 11 height 8
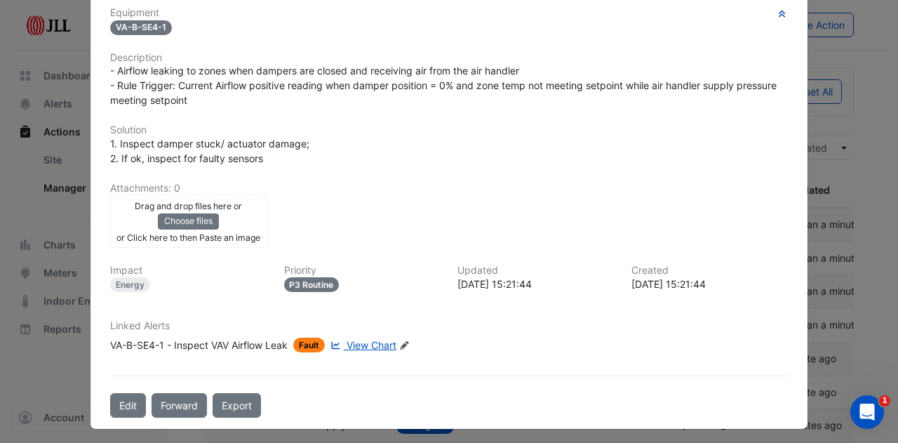
click at [779, 10] on icon "button" at bounding box center [782, 13] width 6 height 7
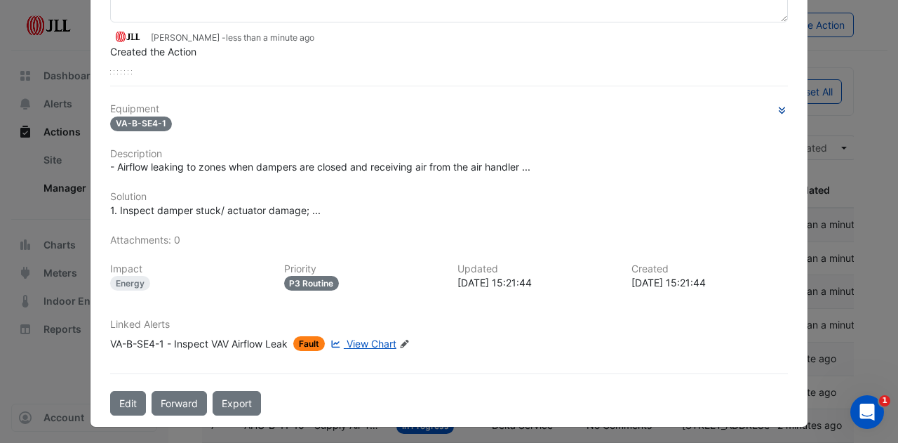
click at [774, 10] on textarea at bounding box center [449, 2] width 678 height 39
click at [46, 382] on ngb-modal-window "[STREET_ADDRESS] VA-B-SE4-1 - Inspect VAV Airflow Leak In Progress -> Delta Ser…" at bounding box center [449, 221] width 898 height 443
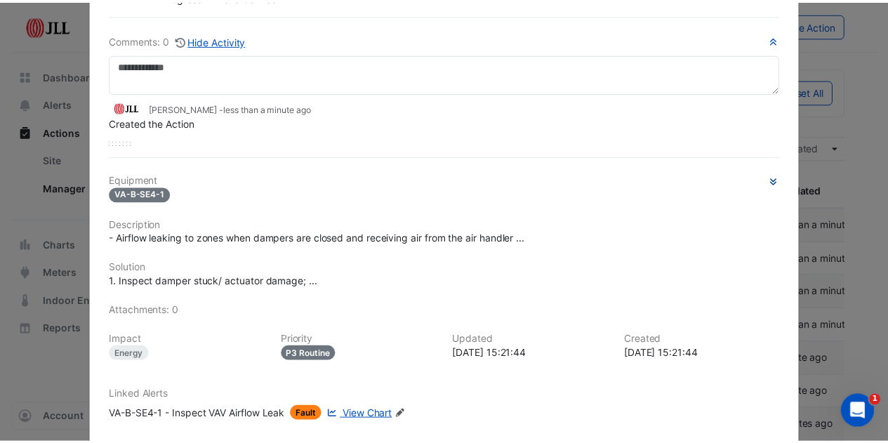
scroll to position [0, 0]
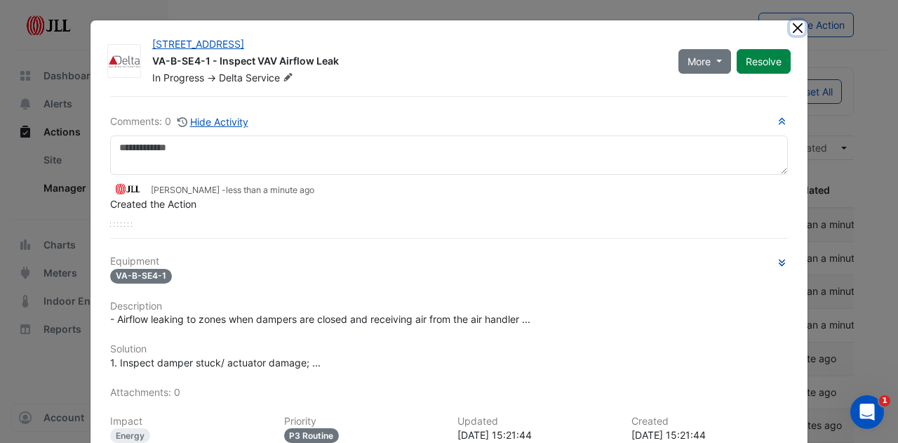
click at [792, 28] on button "Close" at bounding box center [797, 27] width 15 height 15
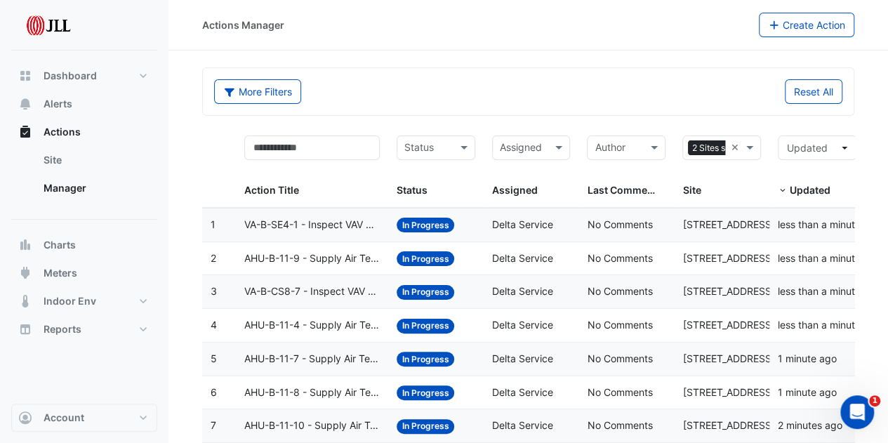
drag, startPoint x: 460, startPoint y: 22, endPoint x: 508, endPoint y: 52, distance: 56.5
click at [508, 52] on div "Actions Manager Create Action More Filters Reset All Status Assigned 2 Sites se…" at bounding box center [527, 290] width 719 height 580
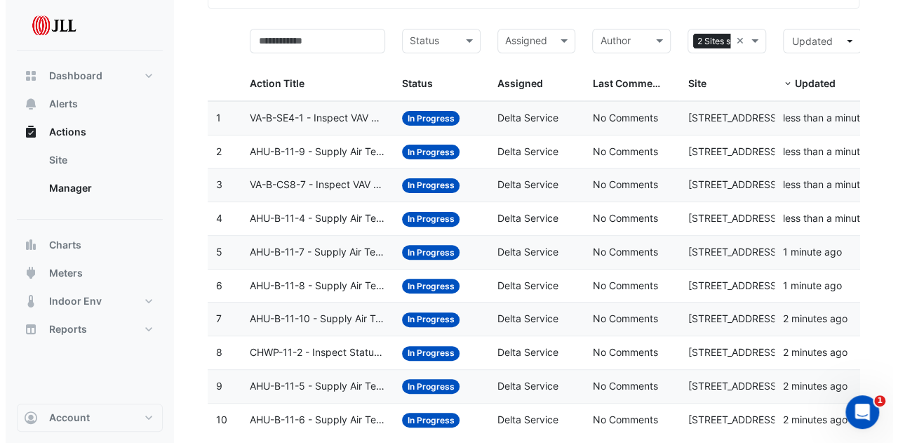
scroll to position [134, 0]
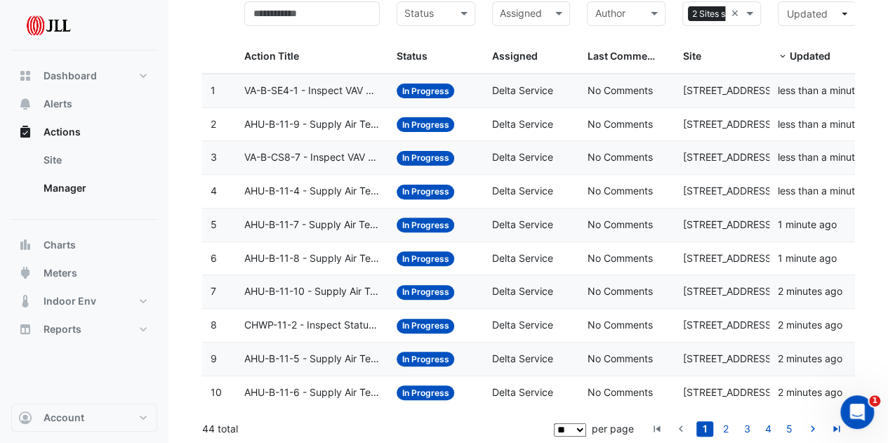
click at [264, 277] on datatable-body-cell "Action Title: AHU-B-11-10 - Supply Air Temperature Poor Control" at bounding box center [312, 291] width 152 height 33
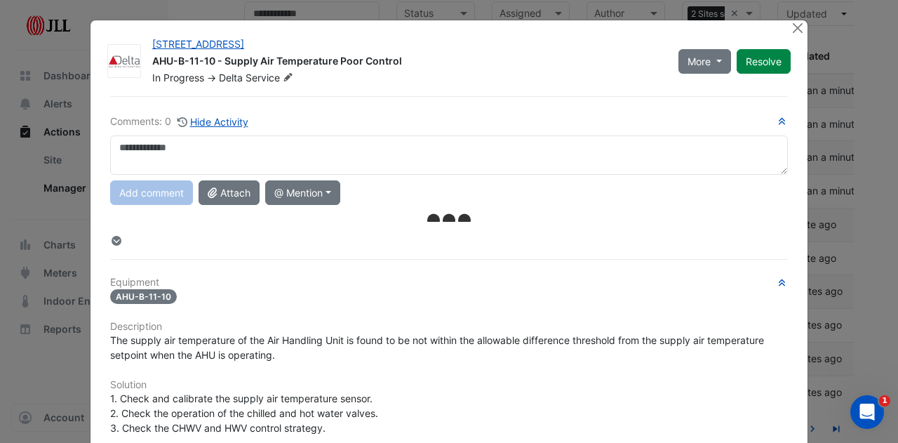
scroll to position [284, 0]
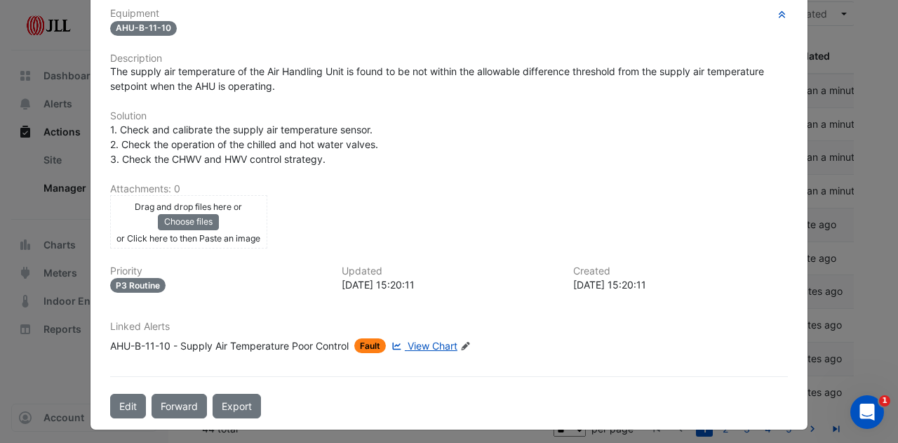
click at [466, 342] on icon "Edit Linked Alerts" at bounding box center [465, 346] width 11 height 8
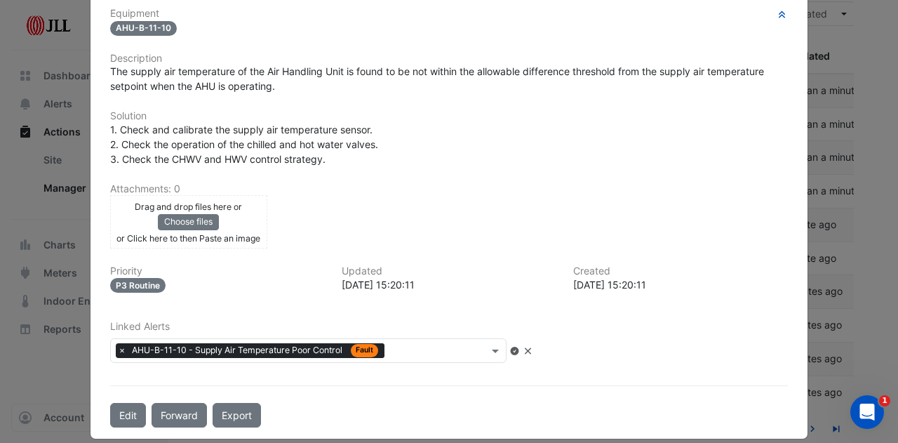
scroll to position [248, 0]
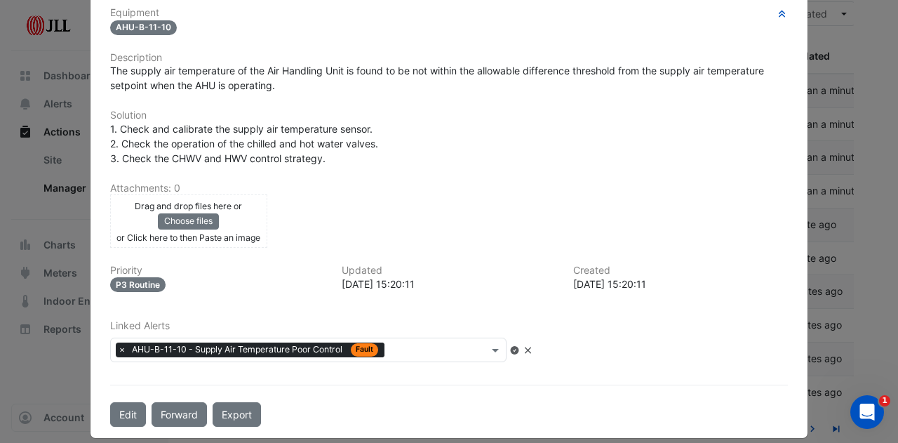
click at [415, 346] on input "text" at bounding box center [439, 351] width 98 height 15
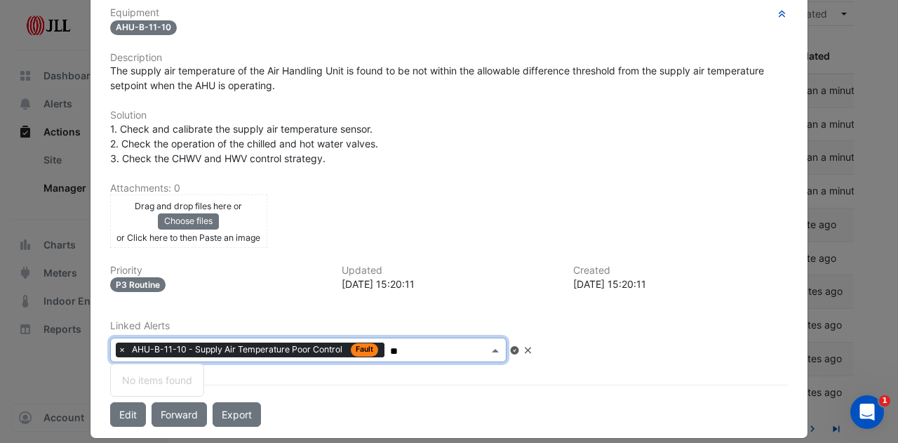
type input "***"
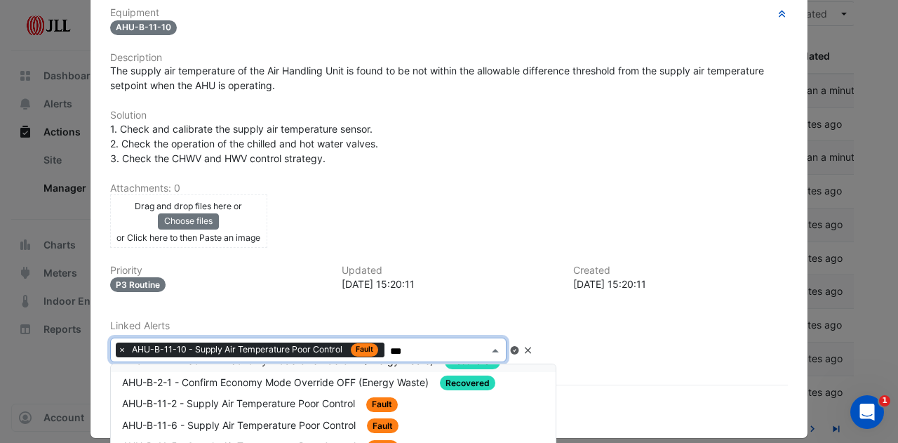
scroll to position [0, 0]
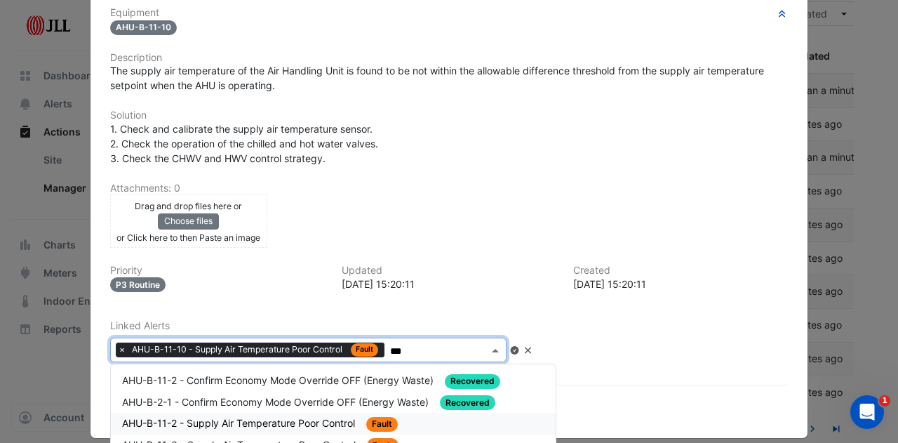
click at [284, 417] on span "AHU-B-11-2 - Supply Air Temperature Poor Control" at bounding box center [240, 423] width 236 height 12
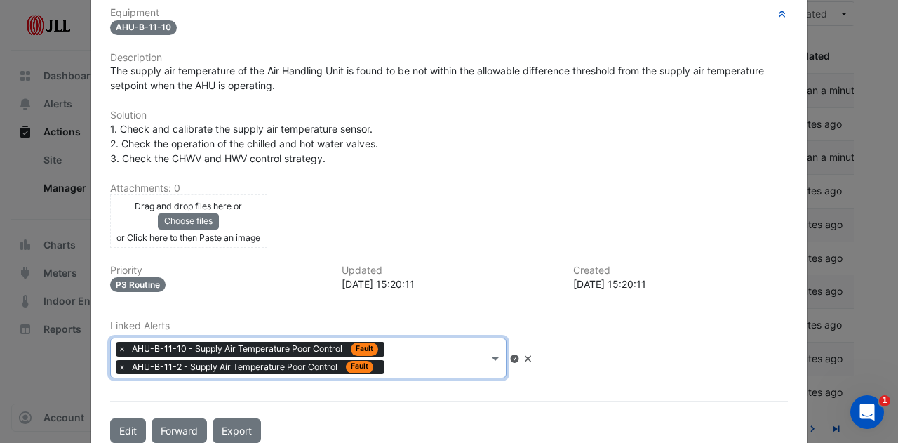
click at [422, 360] on input "text" at bounding box center [439, 359] width 98 height 15
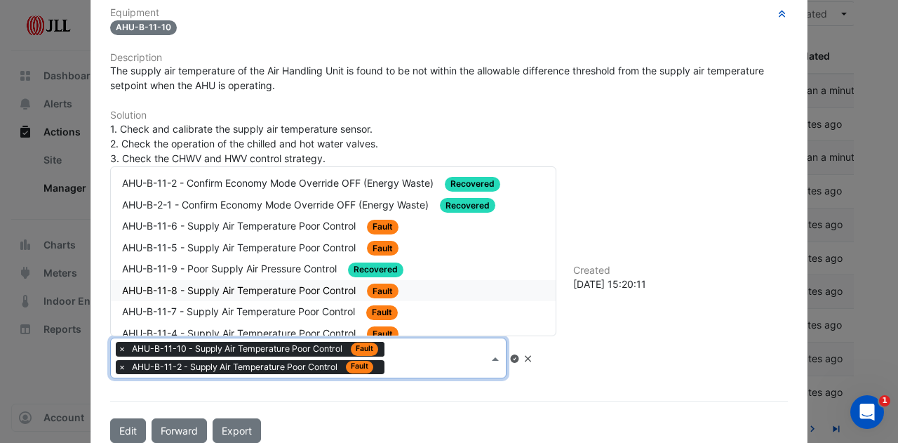
click at [272, 287] on span "AHU-B-11-8 - Supply Air Temperature Poor Control" at bounding box center [240, 290] width 236 height 12
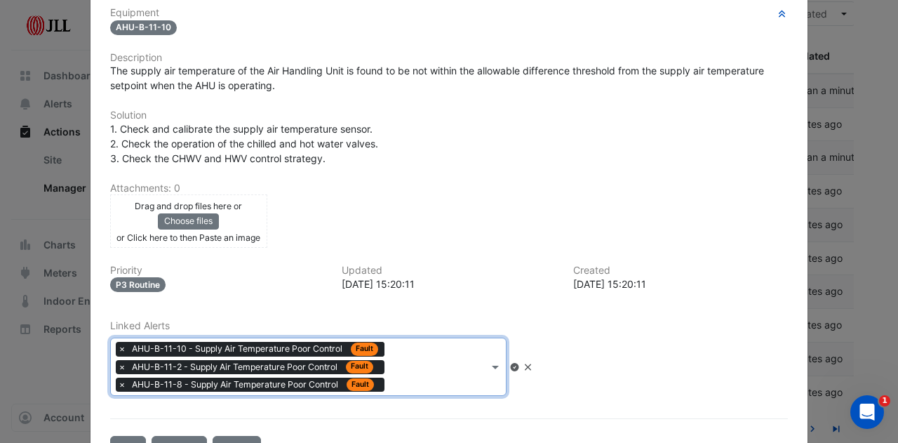
click at [414, 361] on input "text" at bounding box center [439, 368] width 98 height 15
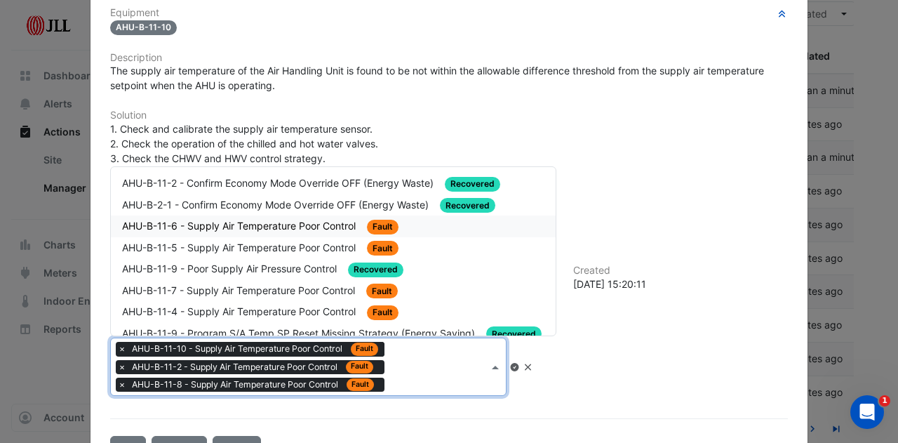
click at [264, 222] on span "AHU-B-11-6 - Supply Air Temperature Poor Control" at bounding box center [240, 226] width 236 height 12
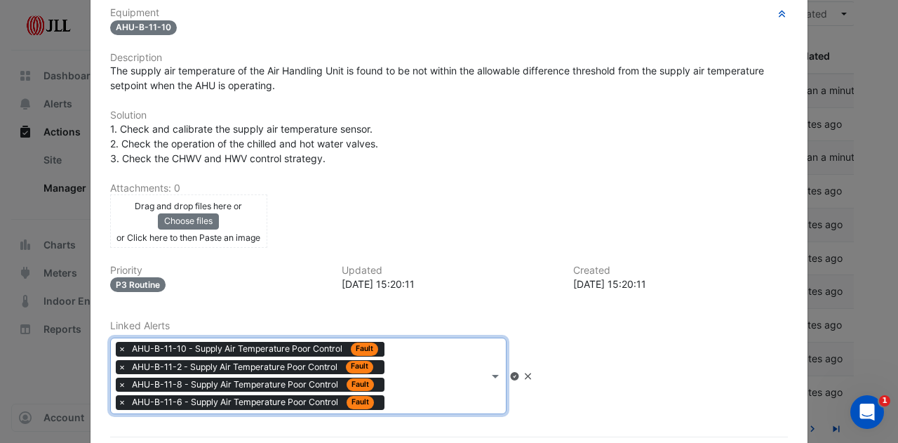
click at [418, 359] on div "× AHU-B-11-10 - Supply Air Temperature Poor Control Fault × AHU-B-11-2 - Supply…" at bounding box center [300, 375] width 378 height 75
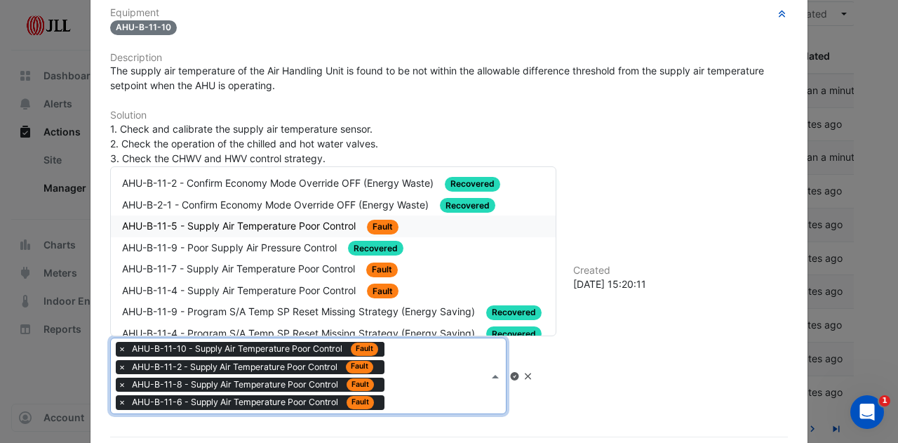
click at [276, 222] on span "AHU-B-11-5 - Supply Air Temperature Poor Control" at bounding box center [240, 226] width 236 height 12
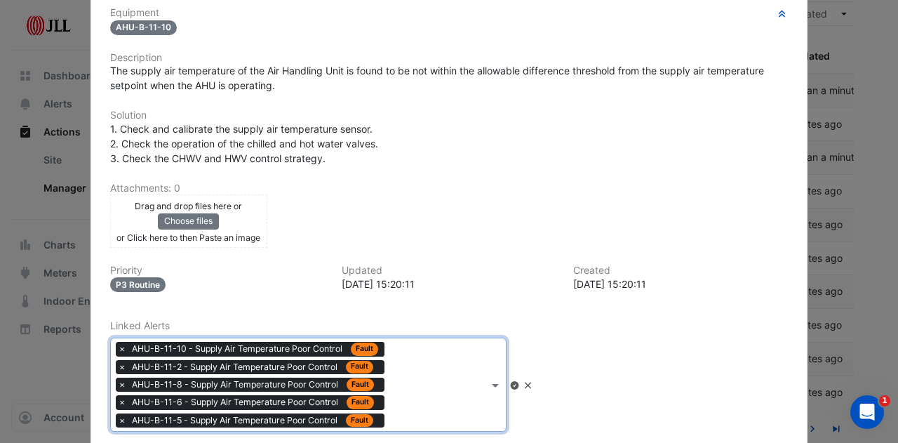
click at [439, 392] on div "× AHU-B-11-10 - Supply Air Temperature Poor Control Fault × AHU-B-11-2 - Supply…" at bounding box center [300, 384] width 378 height 93
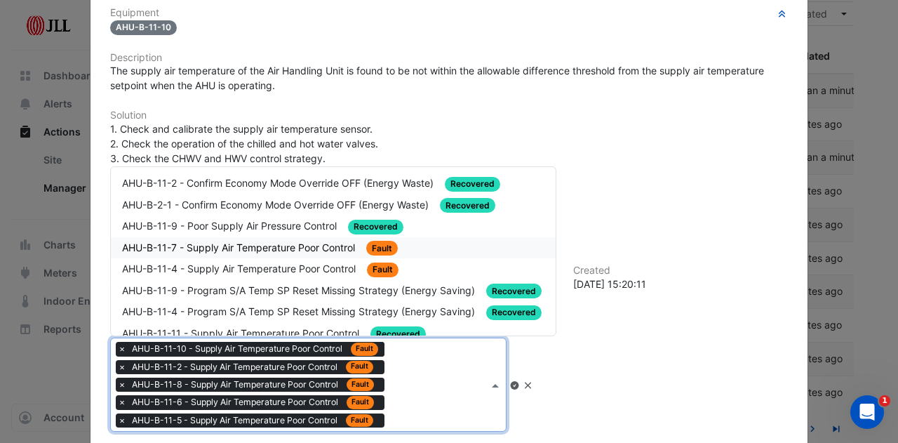
click at [269, 246] on span "AHU-B-11-7 - Supply Air Temperature Poor Control" at bounding box center [240, 247] width 236 height 12
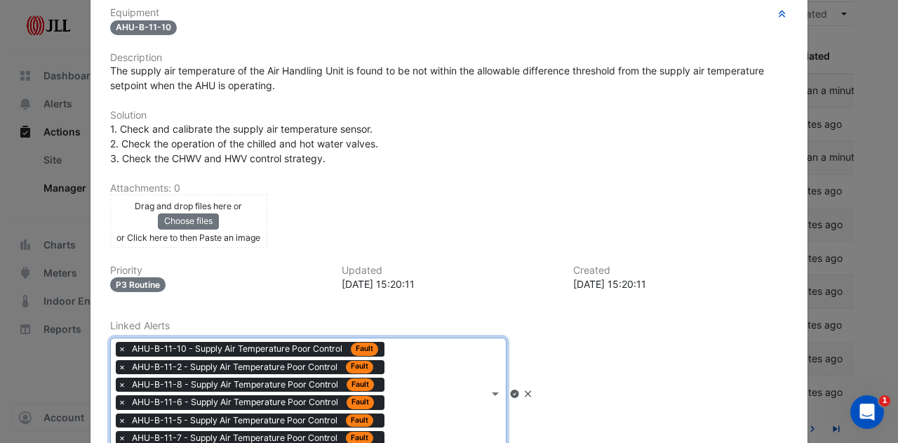
drag, startPoint x: 452, startPoint y: 410, endPoint x: 441, endPoint y: 390, distance: 22.6
click at [453, 409] on div "× AHU-B-11-10 - Supply Air Temperature Poor Control Fault × AHU-B-11-2 - Supply…" at bounding box center [300, 393] width 378 height 110
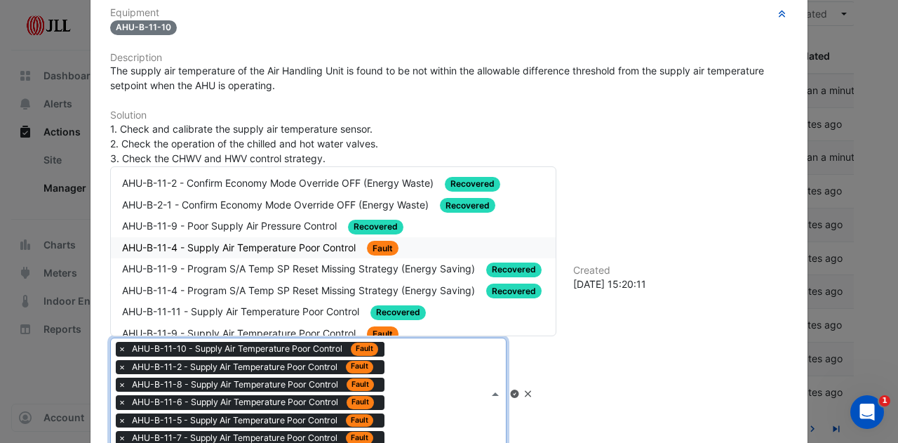
click at [307, 244] on span "AHU-B-11-4 - Supply Air Temperature Poor Control" at bounding box center [240, 247] width 236 height 12
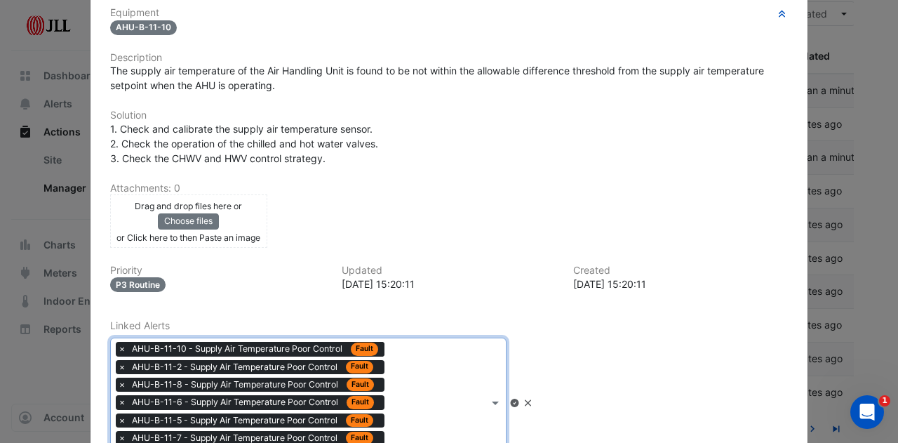
click at [462, 413] on div "× AHU-B-11-10 - Supply Air Temperature Poor Control Fault × AHU-B-11-2 - Supply…" at bounding box center [300, 402] width 378 height 128
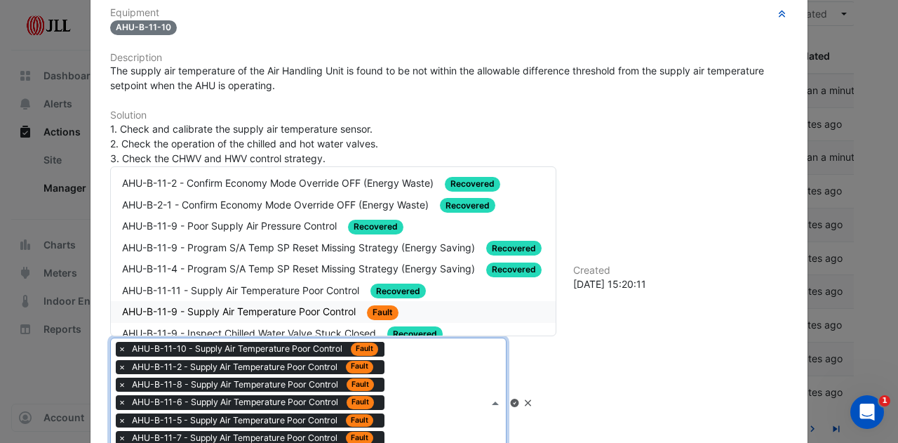
click at [269, 305] on span "AHU-B-11-9 - Supply Air Temperature Poor Control" at bounding box center [240, 311] width 236 height 12
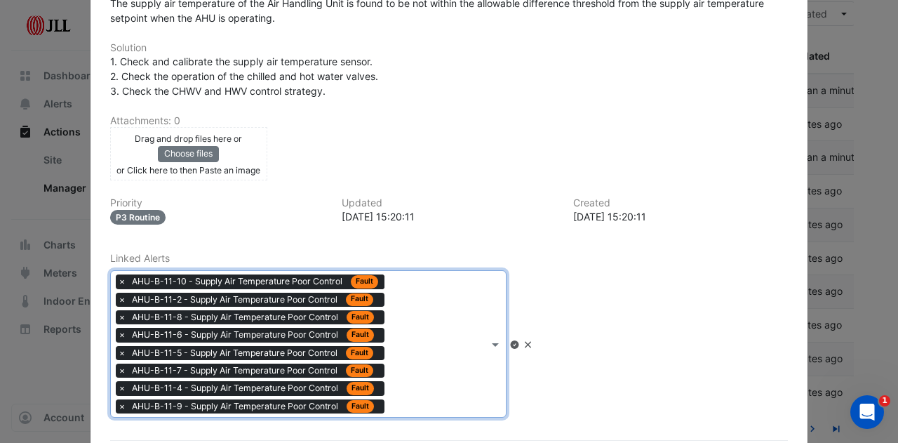
scroll to position [380, 0]
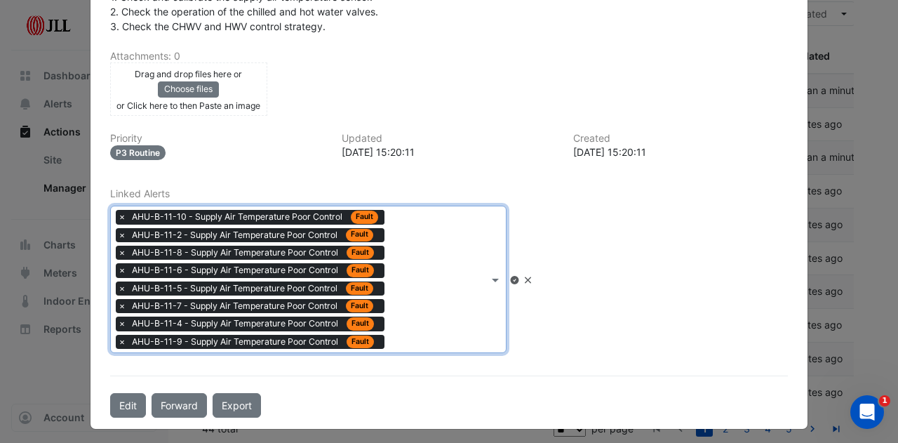
click at [475, 316] on div "× AHU-B-11-10 - Supply Air Temperature Poor Control Fault × AHU-B-11-2 - Supply…" at bounding box center [300, 279] width 378 height 146
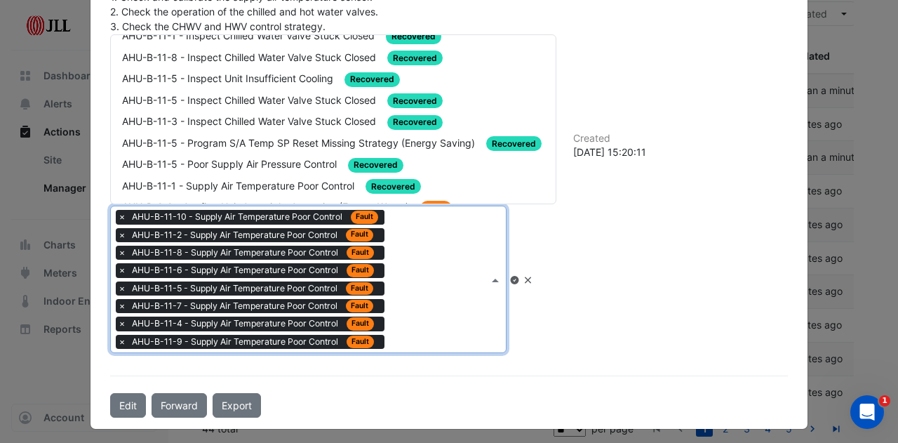
scroll to position [659, 0]
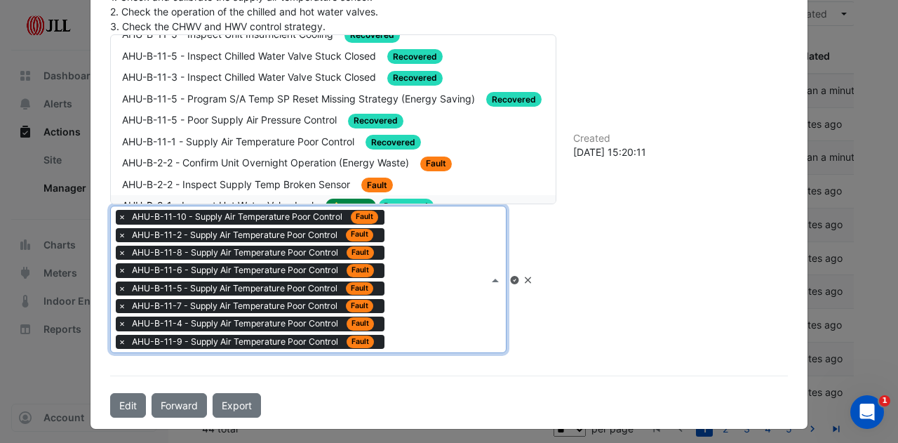
click at [653, 305] on div "Linked Alerts × AHU-B-11-10 - Supply Air Temperature Poor Control Fault × AHU-B…" at bounding box center [449, 270] width 695 height 165
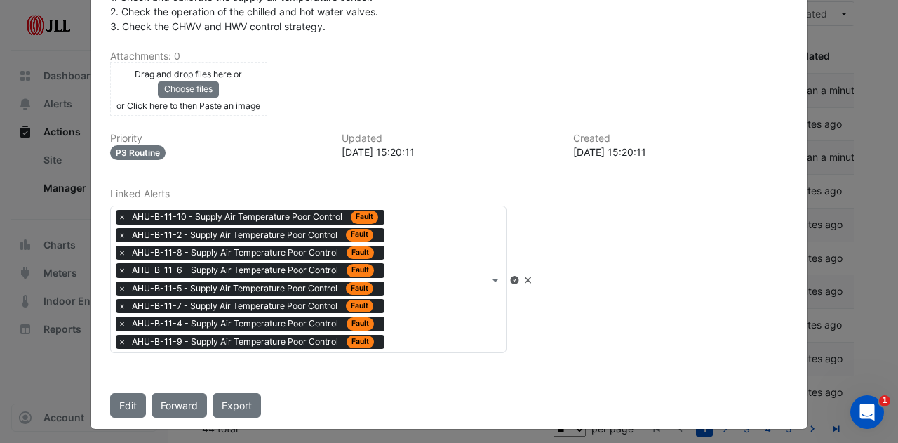
click at [519, 276] on icon at bounding box center [514, 280] width 8 height 8
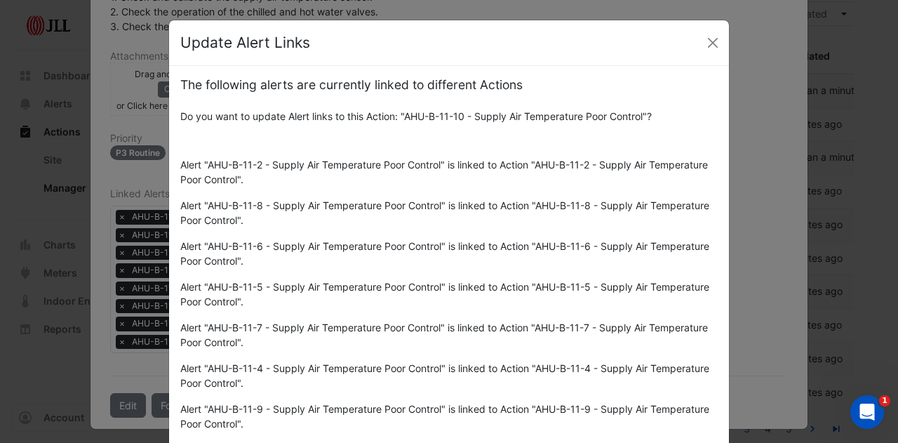
scroll to position [10, 0]
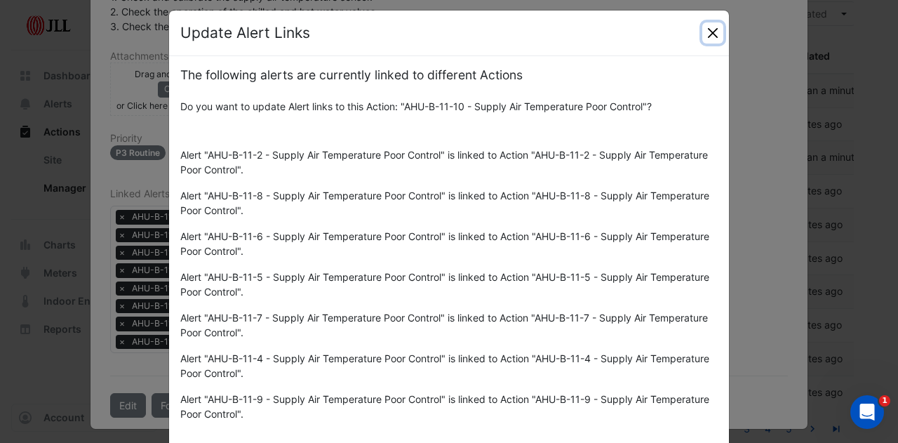
click at [710, 29] on button "Close" at bounding box center [712, 32] width 21 height 21
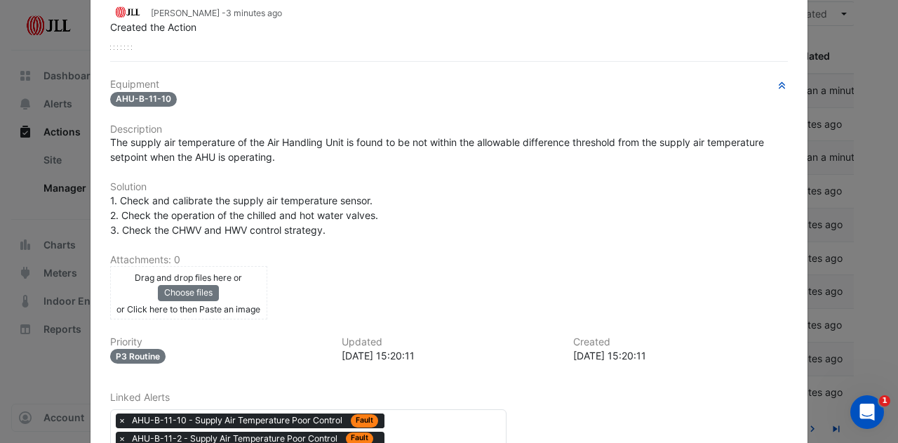
scroll to position [0, 0]
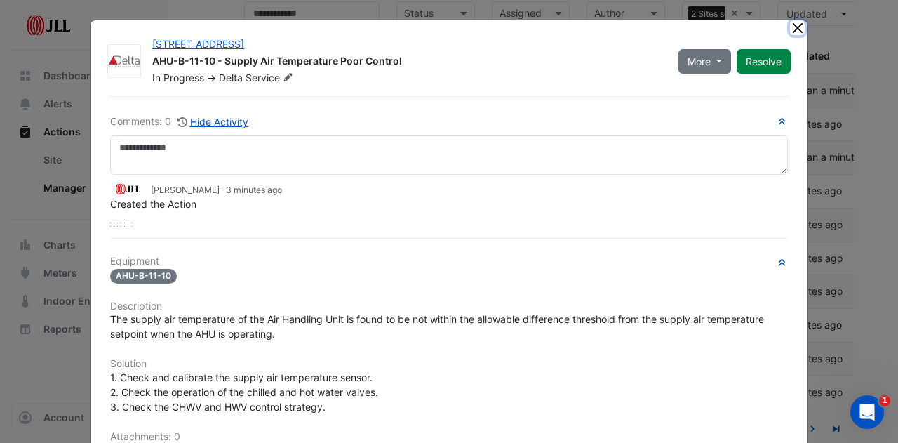
click at [790, 29] on button "Close" at bounding box center [797, 27] width 15 height 15
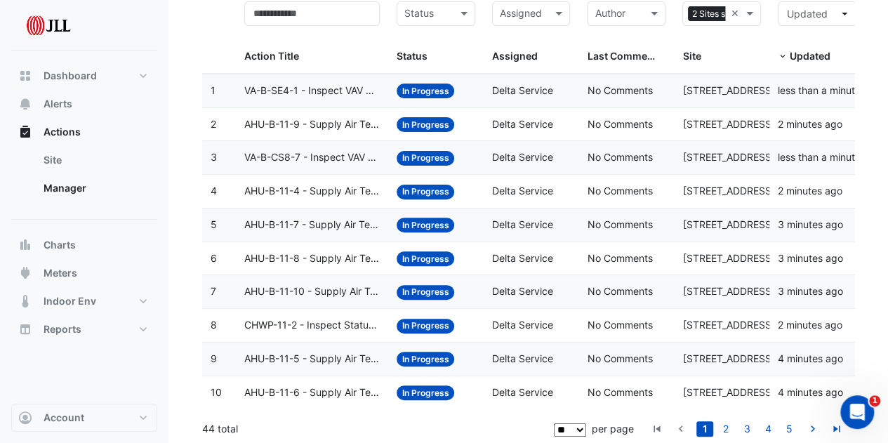
click at [316, 190] on span "AHU-B-11-4 - Supply Air Temperature Poor Control" at bounding box center [311, 191] width 135 height 16
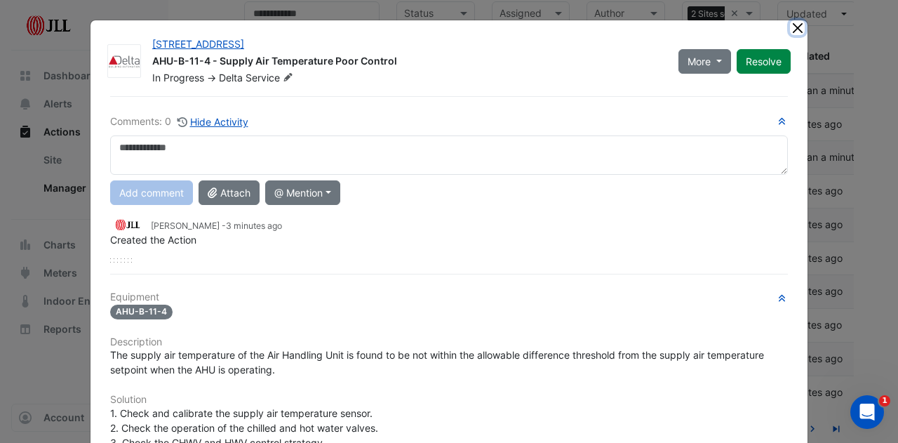
click at [793, 32] on button "Close" at bounding box center [797, 27] width 15 height 15
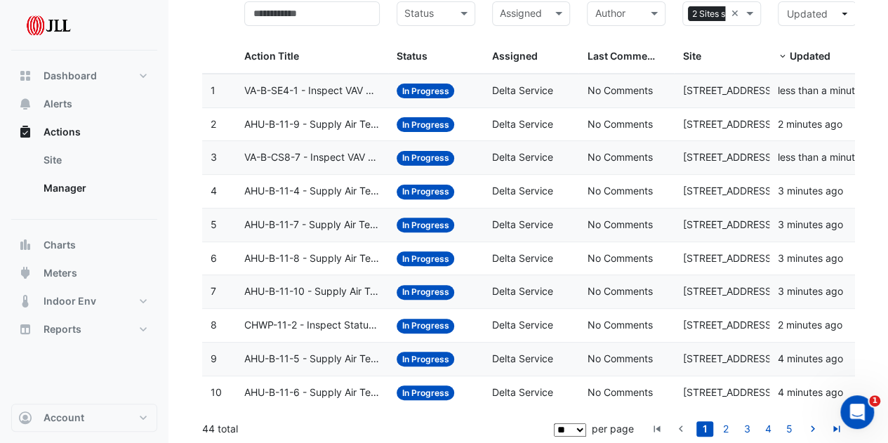
click at [306, 284] on span "AHU-B-11-10 - Supply Air Temperature Poor Control" at bounding box center [311, 292] width 135 height 16
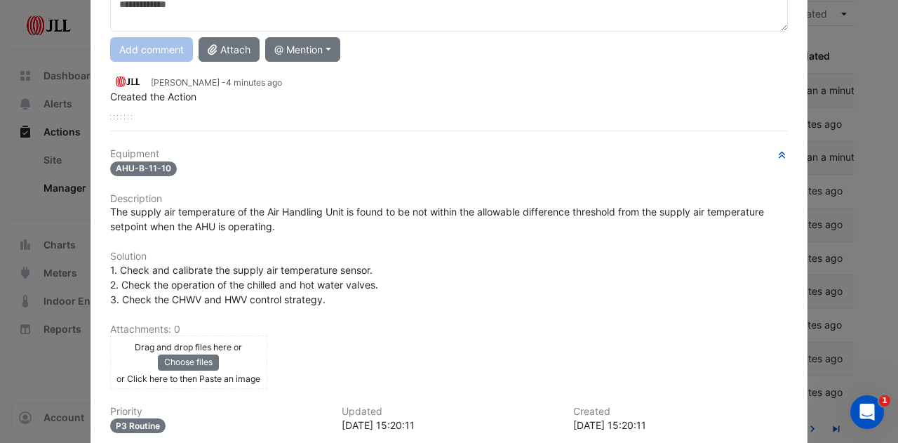
scroll to position [284, 0]
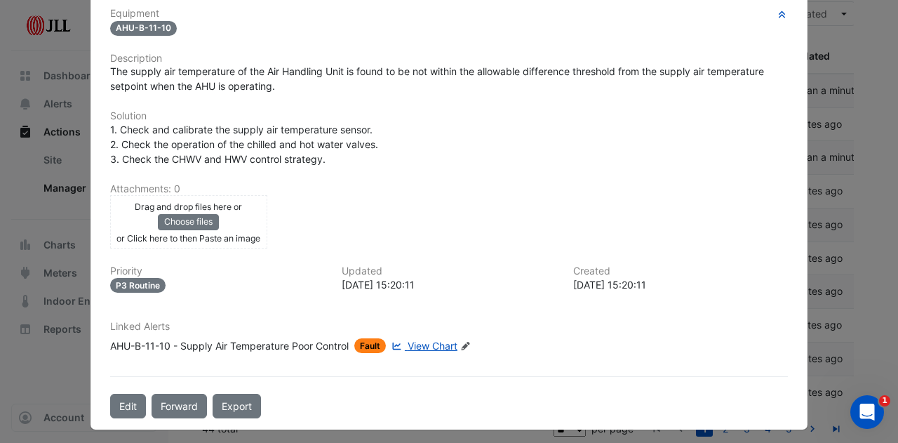
click at [466, 342] on icon "Edit Linked Alerts" at bounding box center [465, 346] width 11 height 8
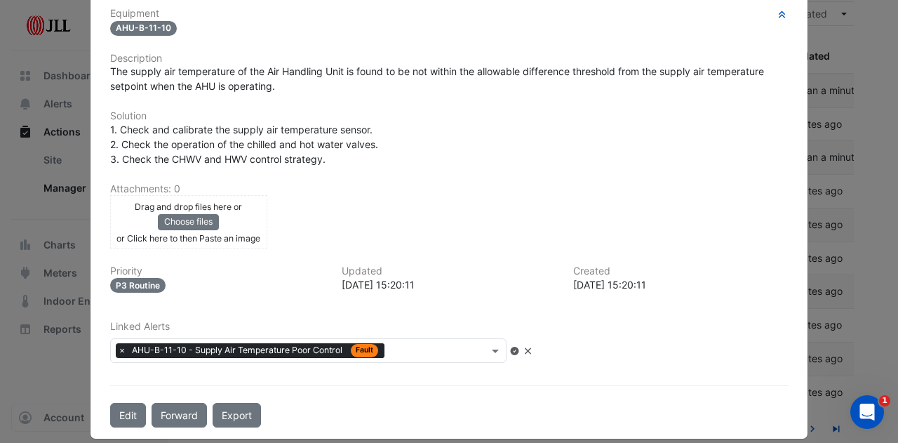
scroll to position [248, 0]
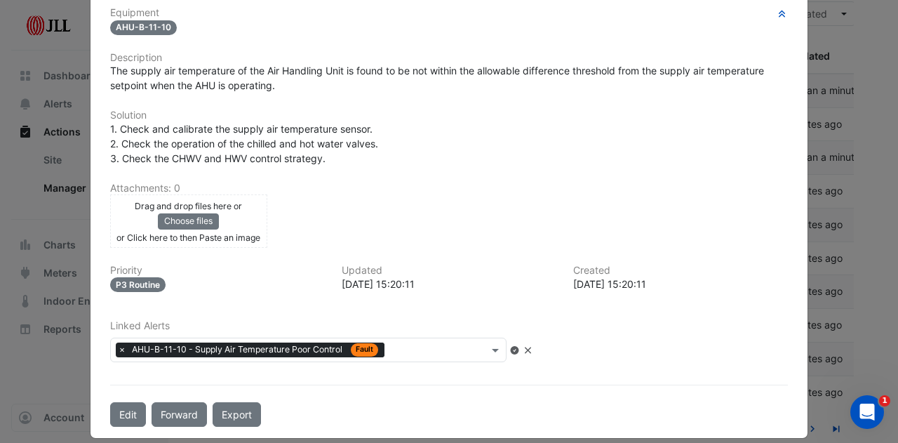
click at [421, 344] on input "text" at bounding box center [439, 351] width 98 height 15
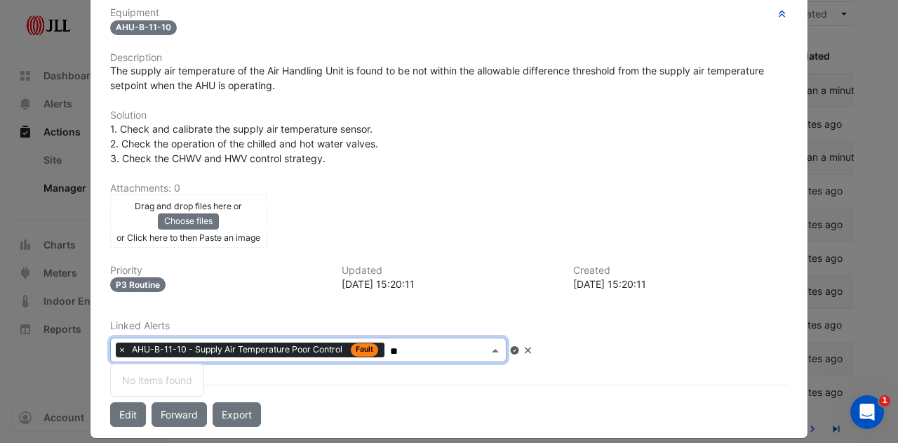
type input "***"
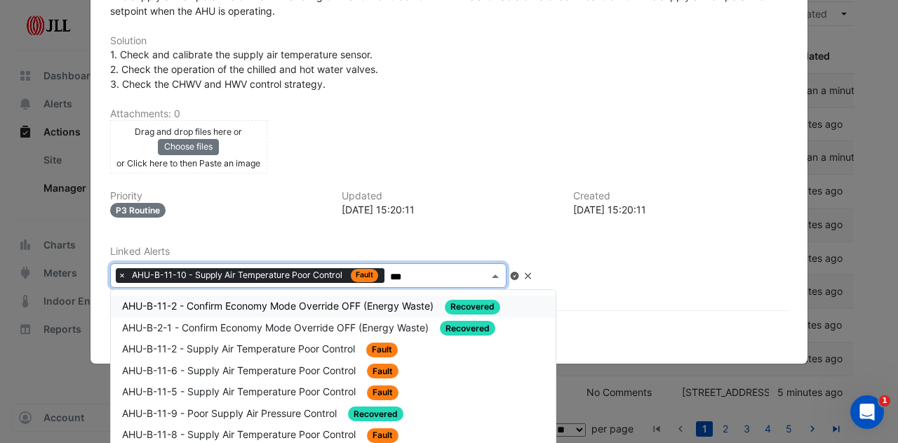
scroll to position [333, 0]
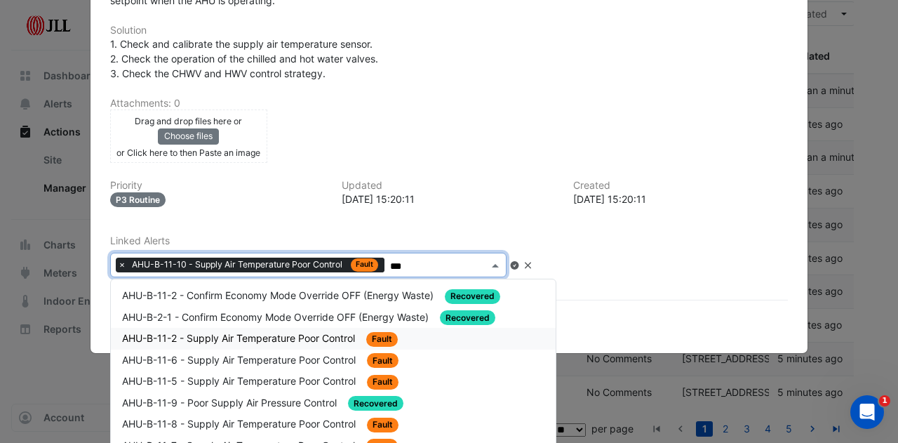
click at [226, 335] on span "AHU-B-11-2 - Supply Air Temperature Poor Control" at bounding box center [240, 338] width 236 height 12
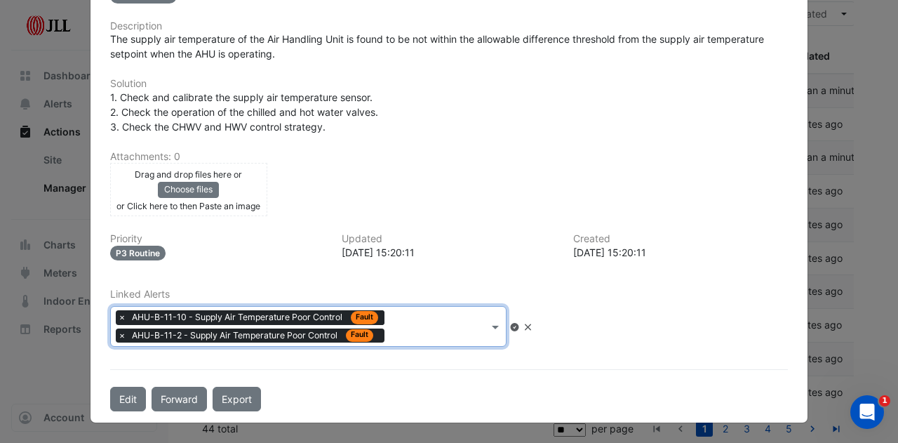
scroll to position [274, 0]
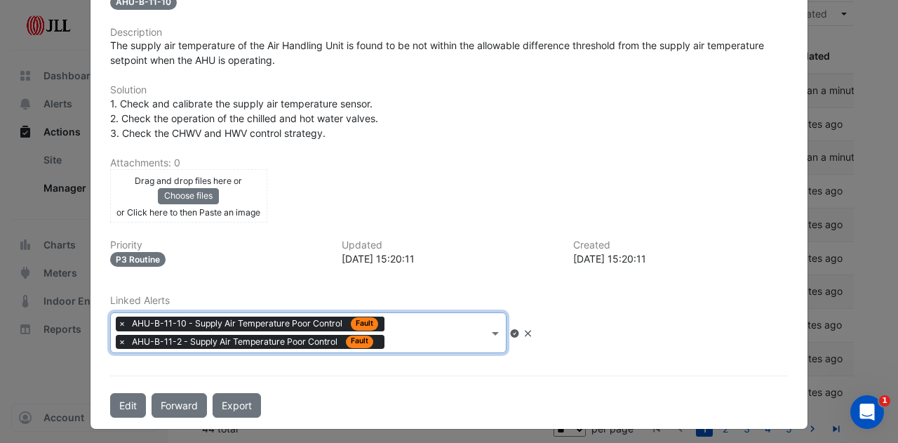
click at [459, 328] on input "text" at bounding box center [439, 334] width 98 height 15
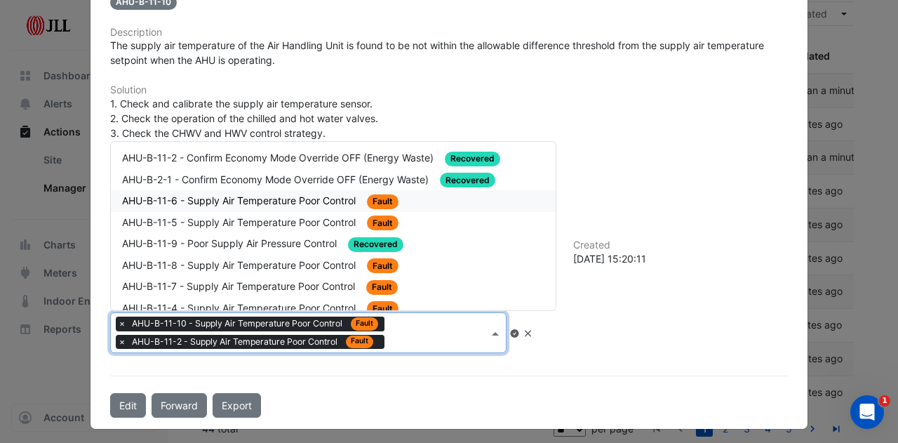
click at [288, 199] on span "AHU-B-11-6 - Supply Air Temperature Poor Control" at bounding box center [240, 200] width 236 height 12
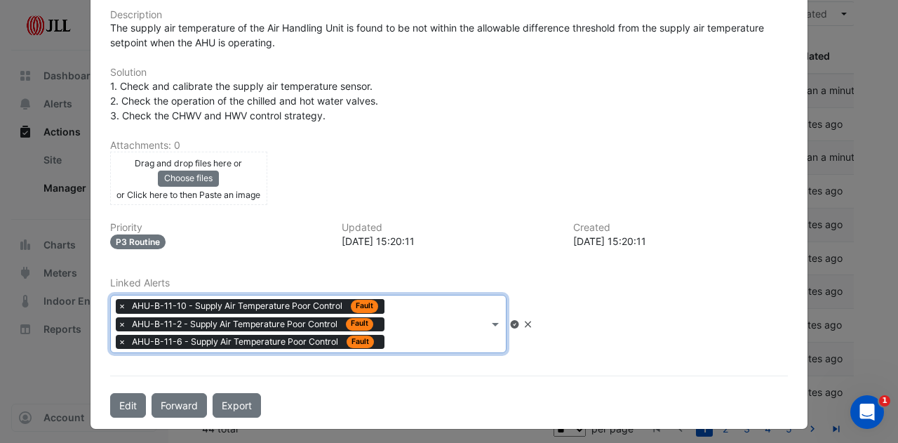
click at [424, 305] on div "× AHU-B-11-10 - Supply Air Temperature Poor Control Fault × AHU-B-11-2 - Supply…" at bounding box center [300, 323] width 378 height 57
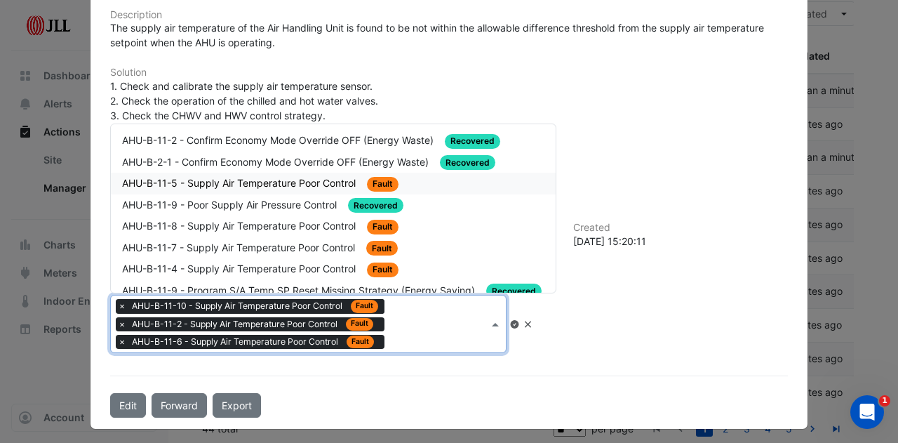
click at [274, 177] on span "AHU-B-11-5 - Supply Air Temperature Poor Control" at bounding box center [240, 183] width 236 height 12
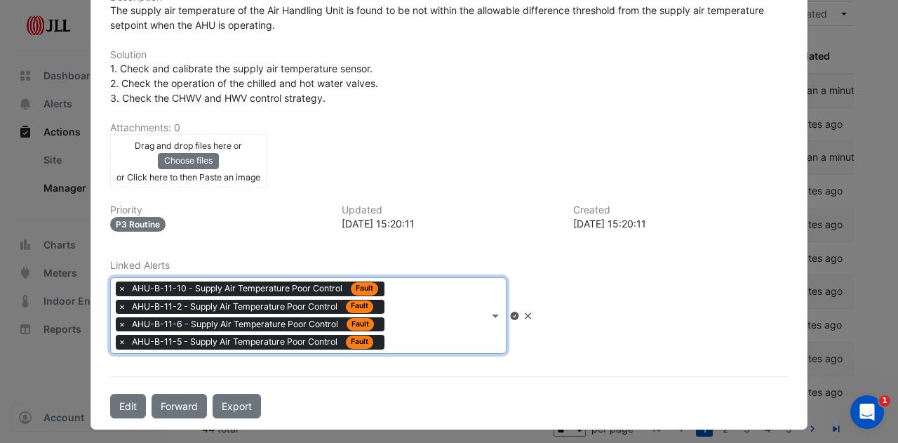
click at [389, 319] on div at bounding box center [438, 317] width 100 height 18
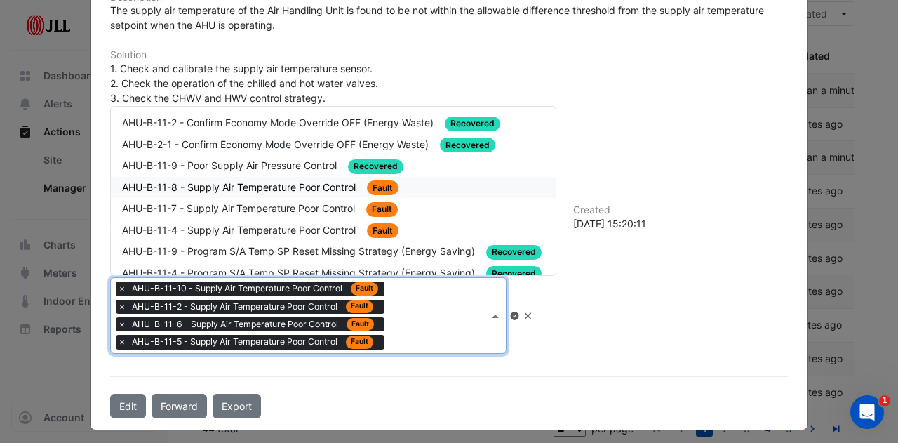
click at [302, 183] on span "AHU-B-11-8 - Supply Air Temperature Poor Control" at bounding box center [240, 187] width 236 height 12
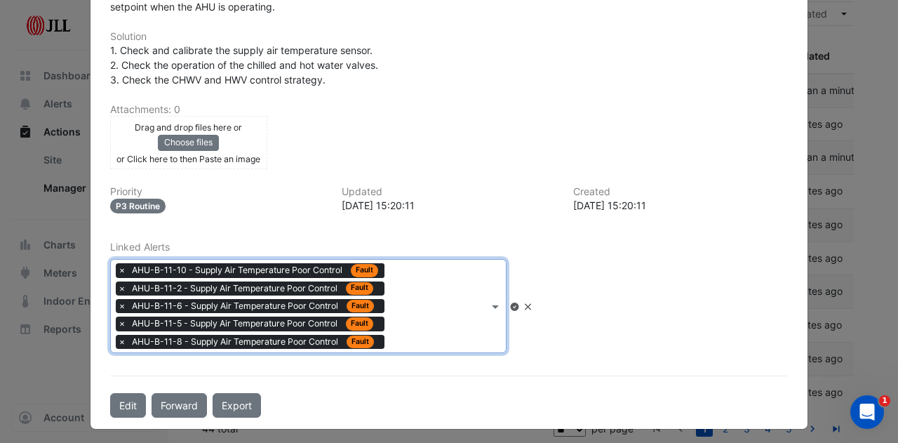
click at [435, 300] on input "text" at bounding box center [439, 307] width 98 height 15
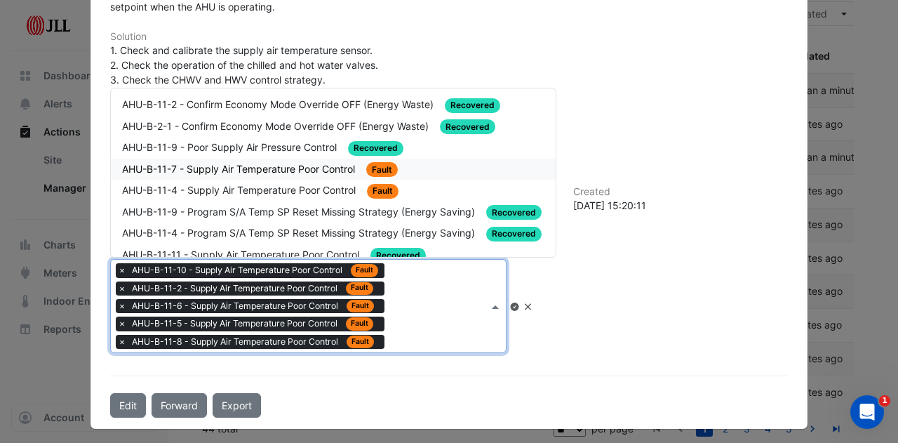
click at [316, 168] on div "AHU-B-11-7 - Supply Air Temperature Poor Control Fault" at bounding box center [333, 169] width 422 height 16
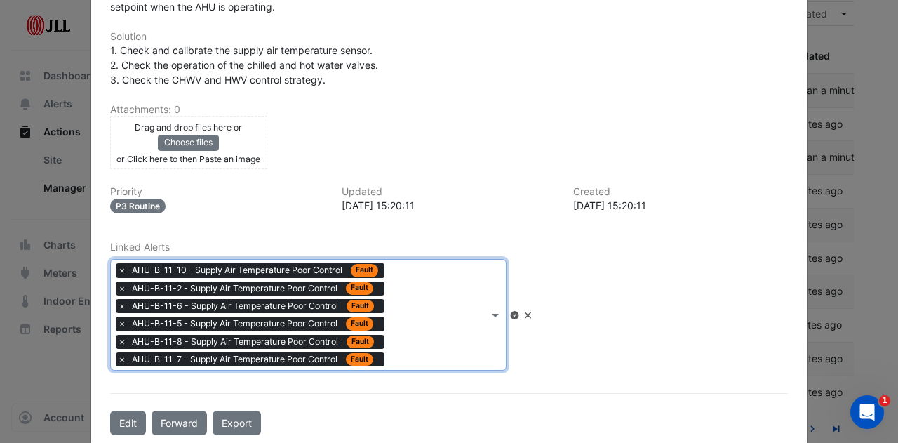
scroll to position [333, 0]
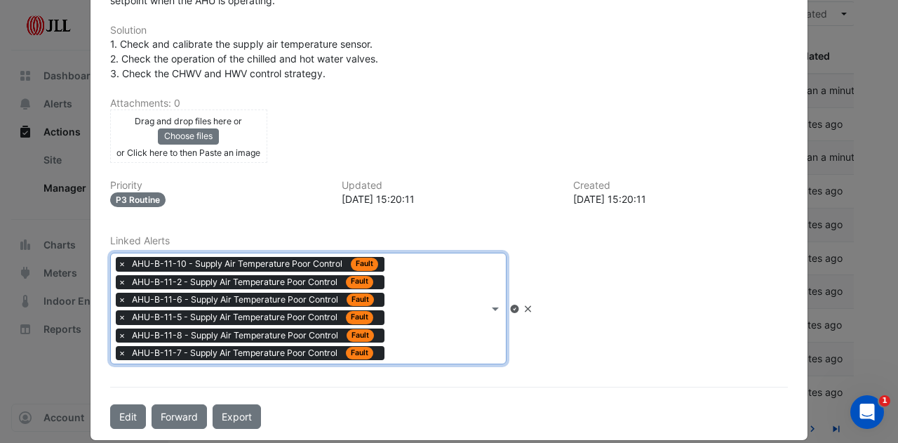
click at [436, 325] on div "× AHU-B-11-10 - Supply Air Temperature Poor Control Fault × AHU-B-11-2 - Supply…" at bounding box center [300, 308] width 378 height 110
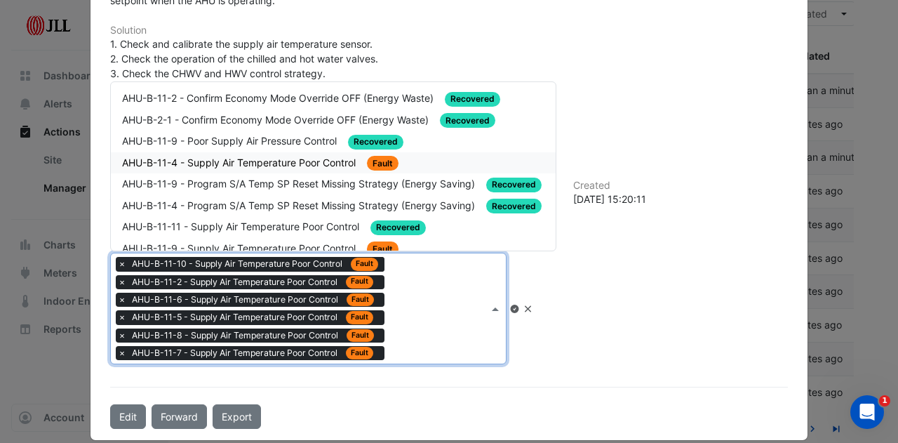
click at [292, 158] on span "AHU-B-11-4 - Supply Air Temperature Poor Control" at bounding box center [240, 162] width 236 height 12
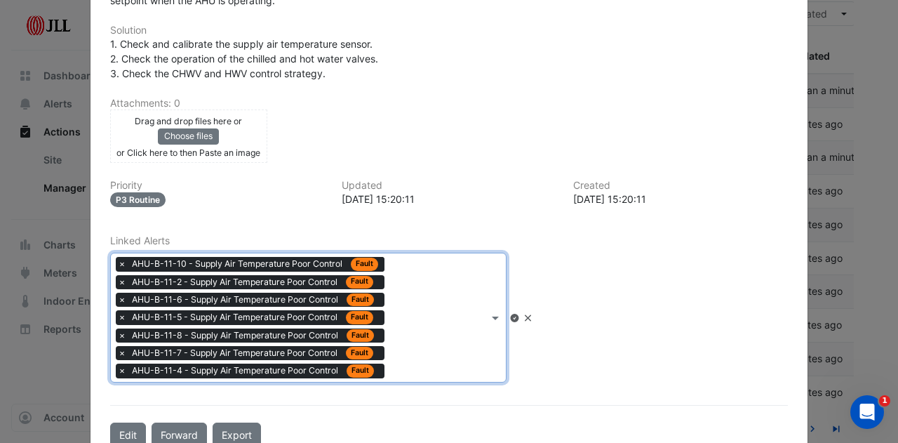
click at [469, 313] on input "text" at bounding box center [439, 319] width 98 height 15
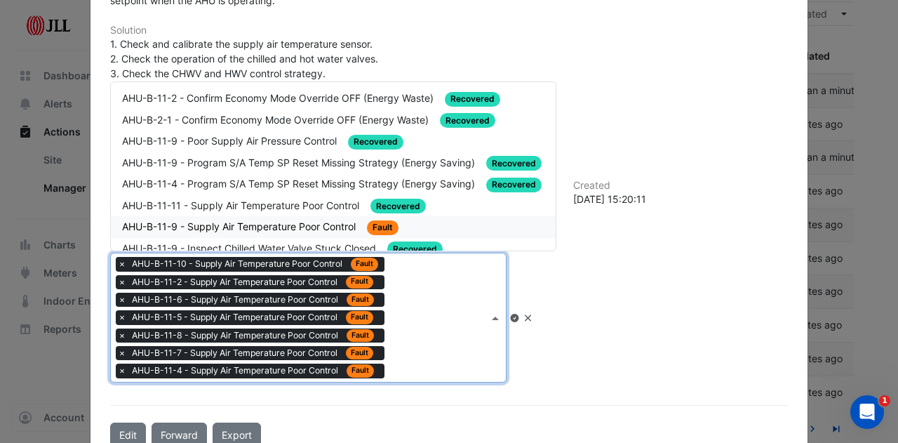
click at [333, 220] on span "AHU-B-11-9 - Supply Air Temperature Poor Control" at bounding box center [240, 226] width 236 height 12
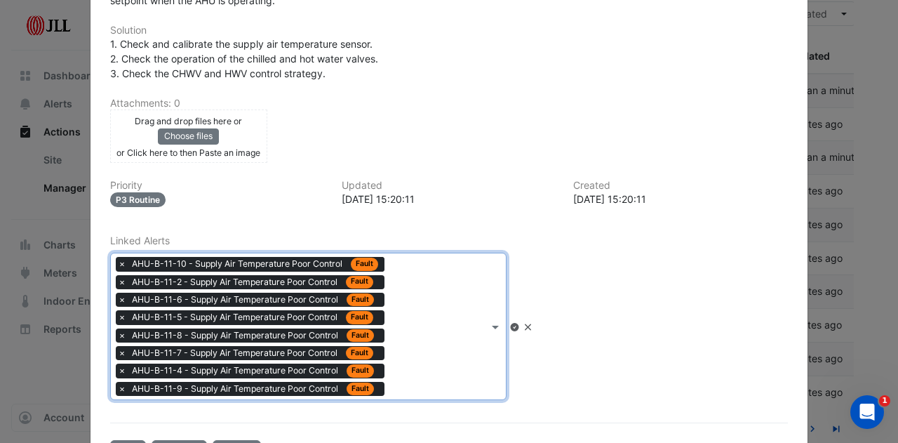
click at [451, 290] on div "× AHU-B-11-10 - Supply Air Temperature Poor Control Fault × AHU-B-11-2 - Supply…" at bounding box center [300, 326] width 378 height 146
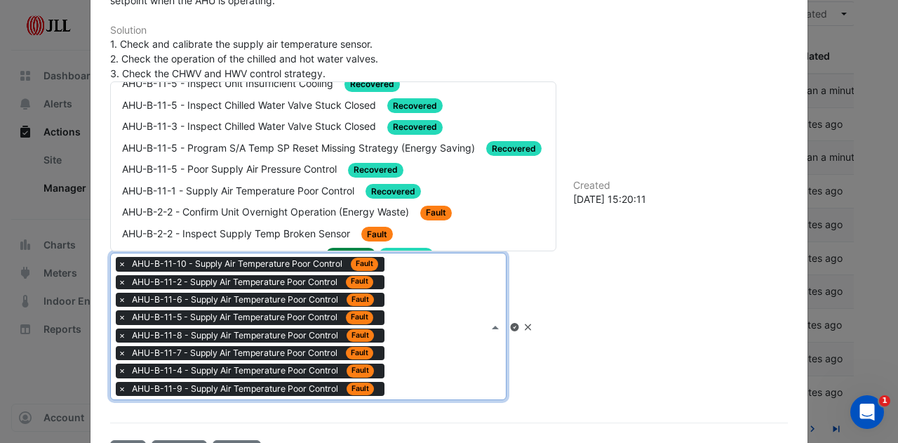
scroll to position [659, 0]
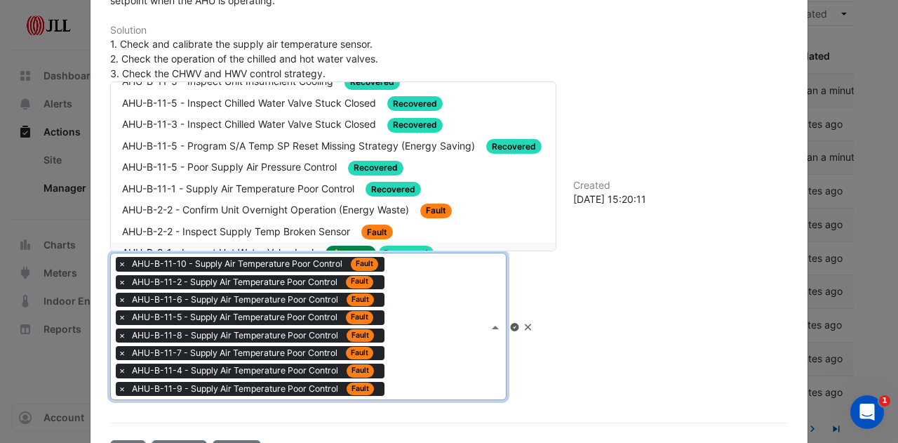
click at [488, 313] on div "× AHU-B-11-10 - Supply Air Temperature Poor Control Fault × AHU-B-11-2 - Supply…" at bounding box center [300, 326] width 378 height 146
click at [636, 306] on div "Linked Alerts × AHU-B-11-10 - Supply Air Temperature Poor Control Fault × AHU-B…" at bounding box center [449, 317] width 695 height 165
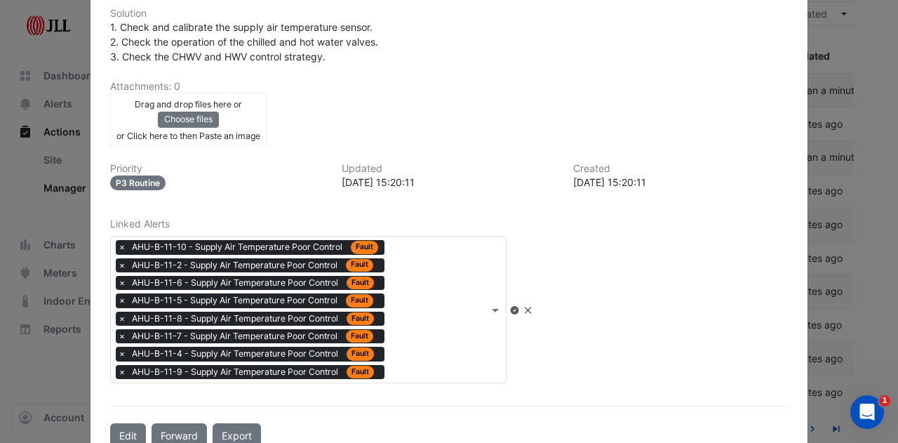
scroll to position [380, 0]
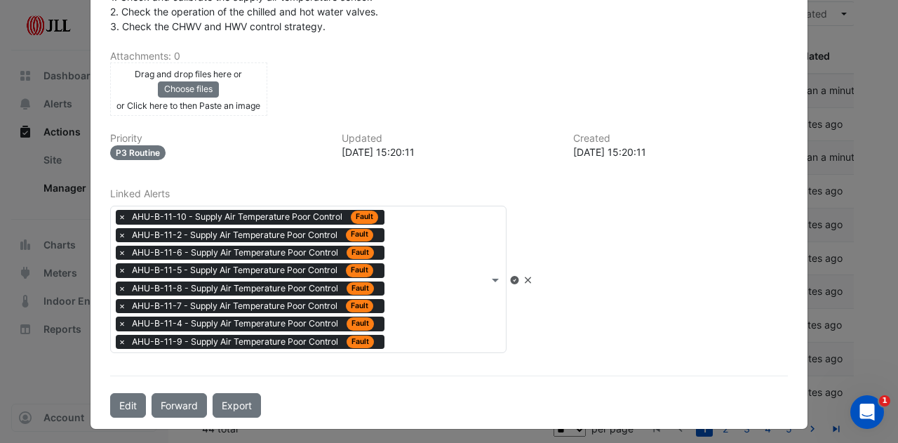
click at [519, 277] on icon at bounding box center [514, 280] width 8 height 8
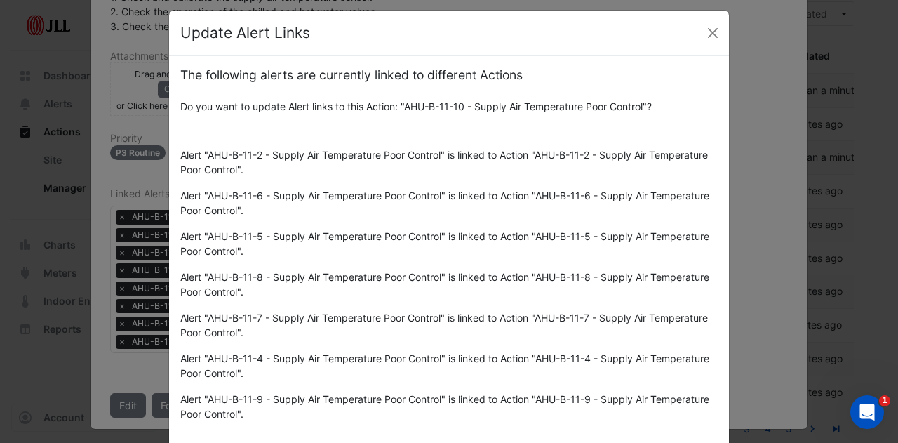
scroll to position [76, 0]
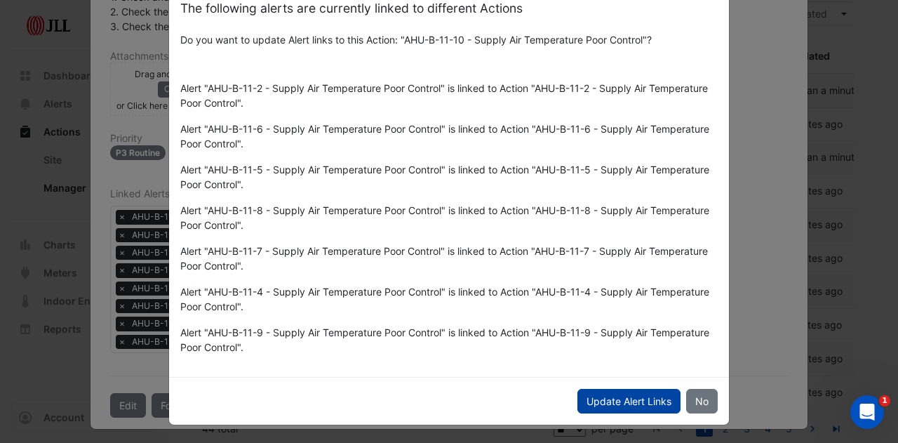
click at [634, 403] on button "Update Alert Links" at bounding box center [629, 401] width 103 height 25
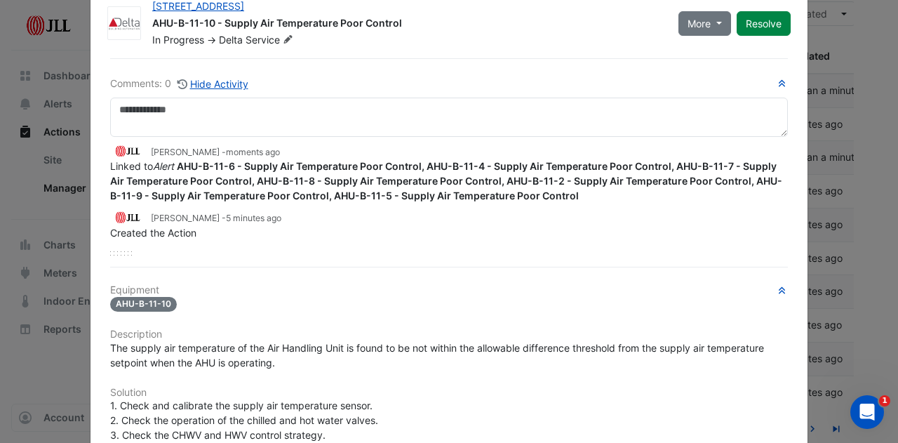
scroll to position [0, 0]
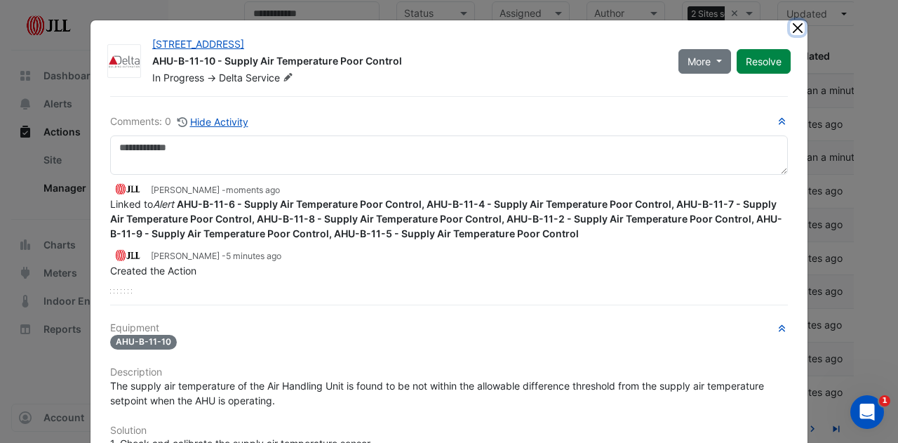
click at [792, 25] on button "Close" at bounding box center [797, 27] width 15 height 15
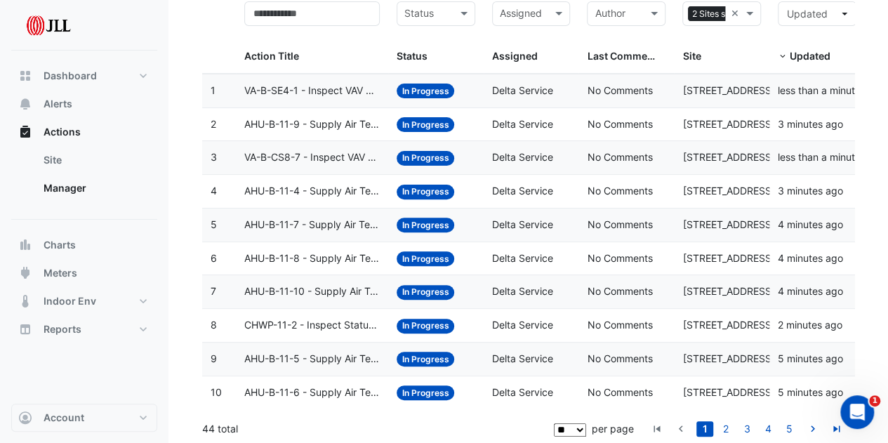
click at [314, 292] on span "AHU-B-11-10 - Supply Air Temperature Poor Control" at bounding box center [311, 292] width 135 height 16
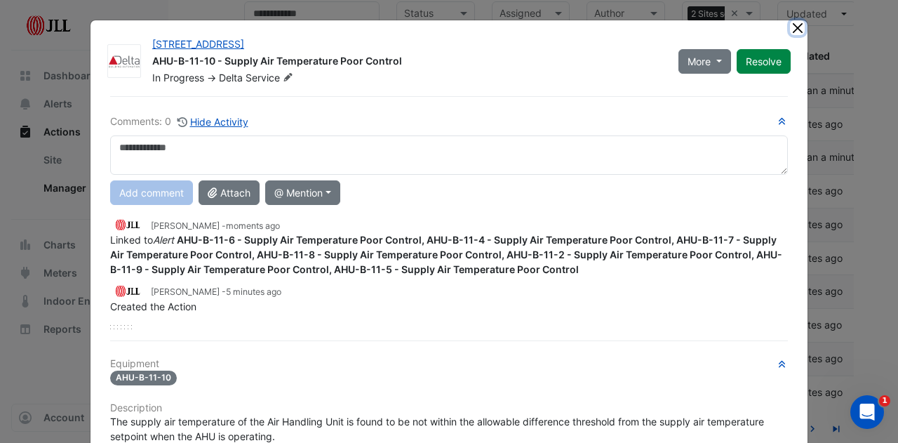
click at [792, 27] on button "Close" at bounding box center [797, 27] width 15 height 15
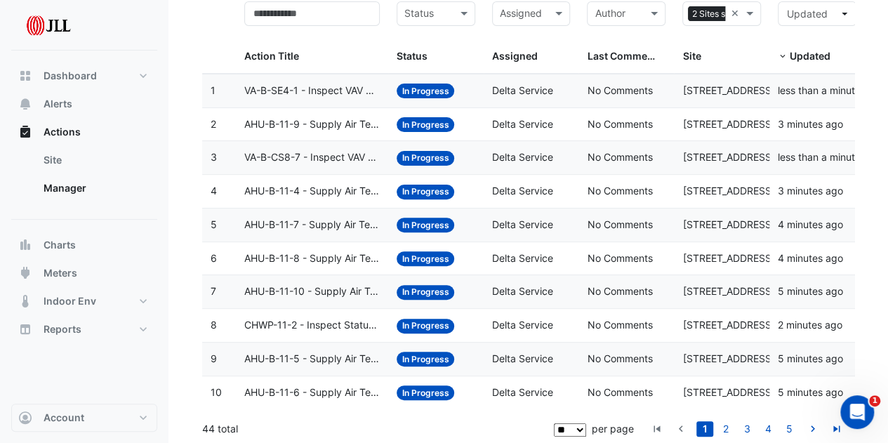
click at [328, 155] on span "VA-B-CS8-7 - Inspect VAV Airflow Leak" at bounding box center [311, 157] width 135 height 16
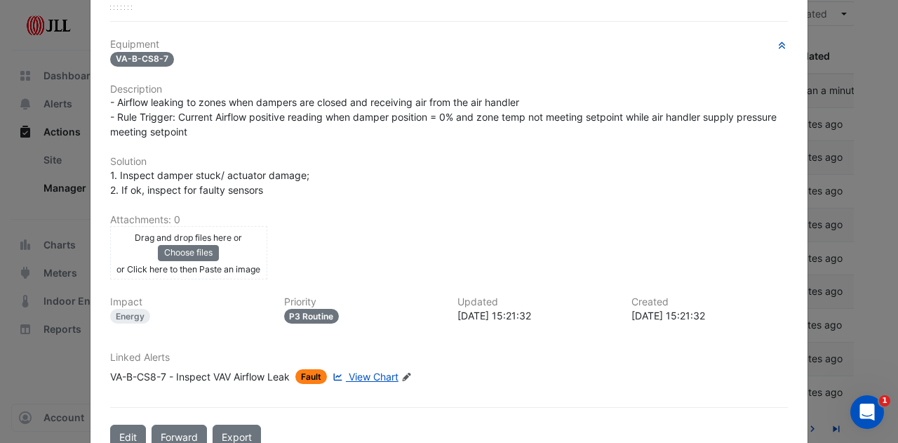
scroll to position [284, 0]
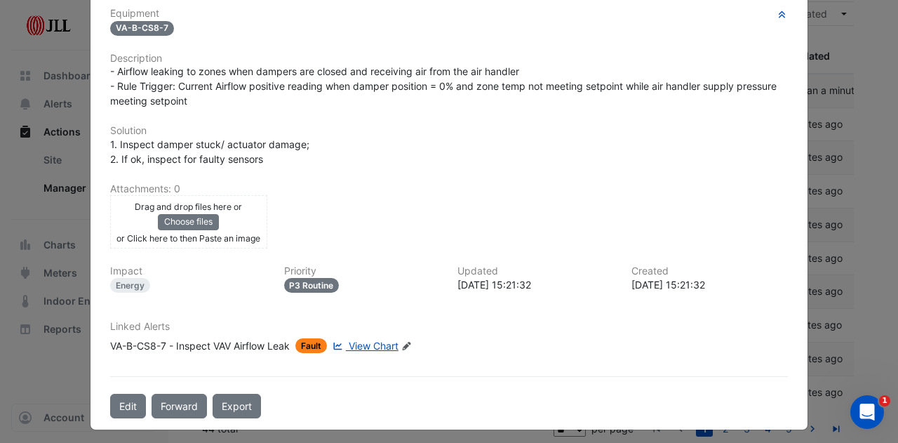
click at [409, 342] on icon "Edit Linked Alerts" at bounding box center [406, 346] width 11 height 8
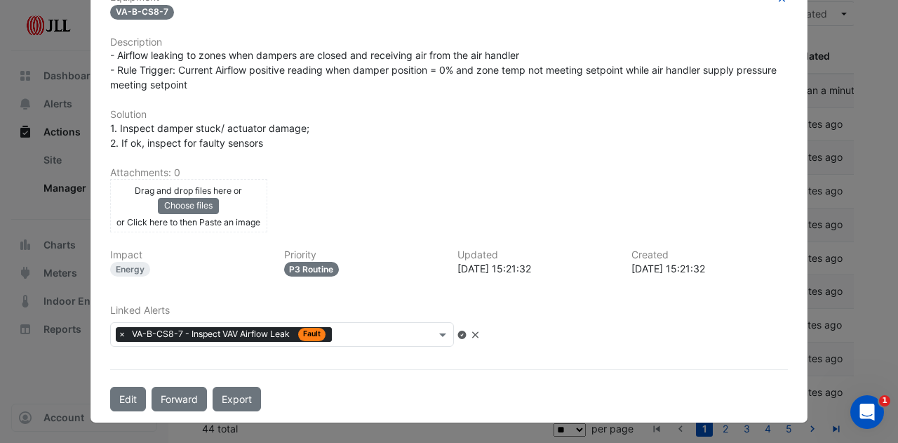
scroll to position [248, 0]
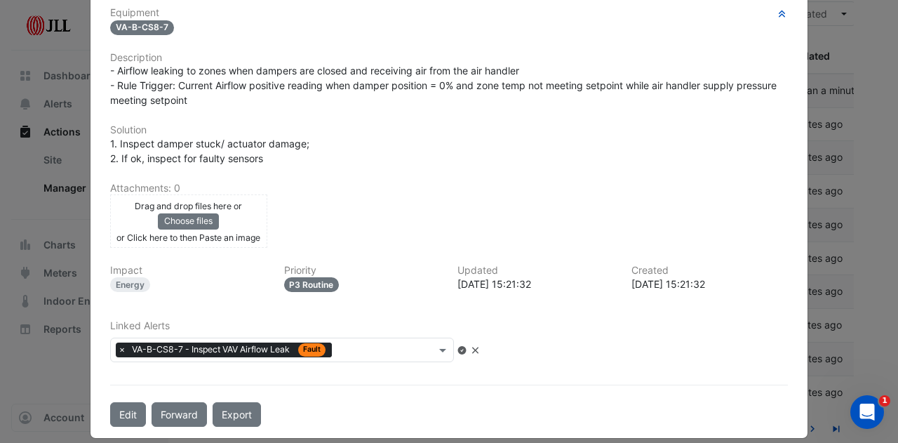
click at [389, 348] on input "text" at bounding box center [387, 351] width 98 height 15
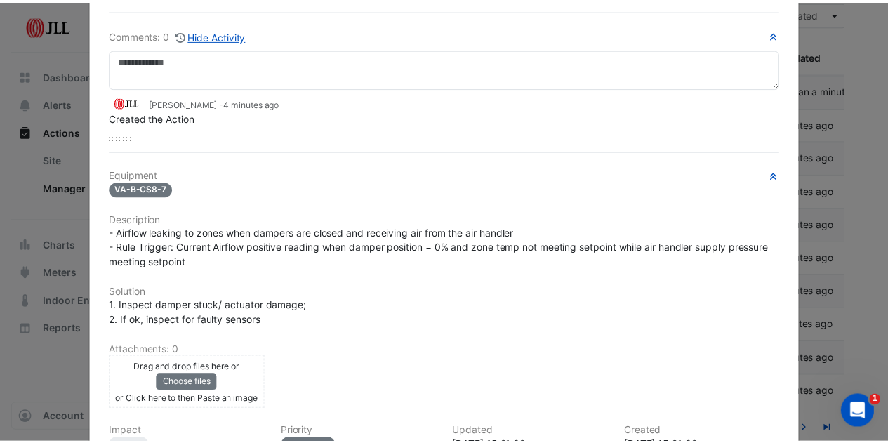
scroll to position [0, 0]
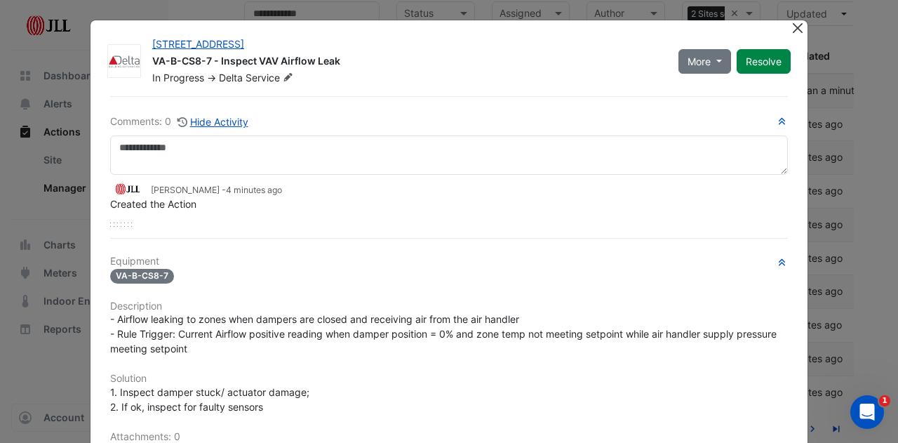
type input "*"
click at [793, 26] on button "Close" at bounding box center [797, 27] width 15 height 15
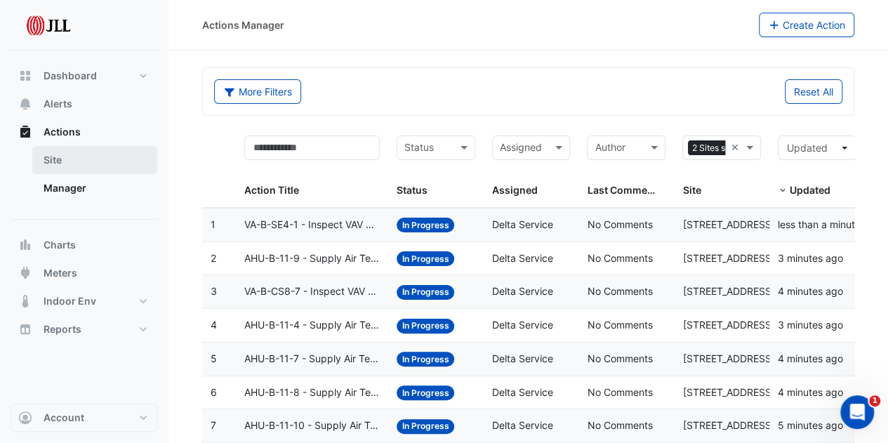
click at [72, 171] on link "Site" at bounding box center [94, 160] width 125 height 28
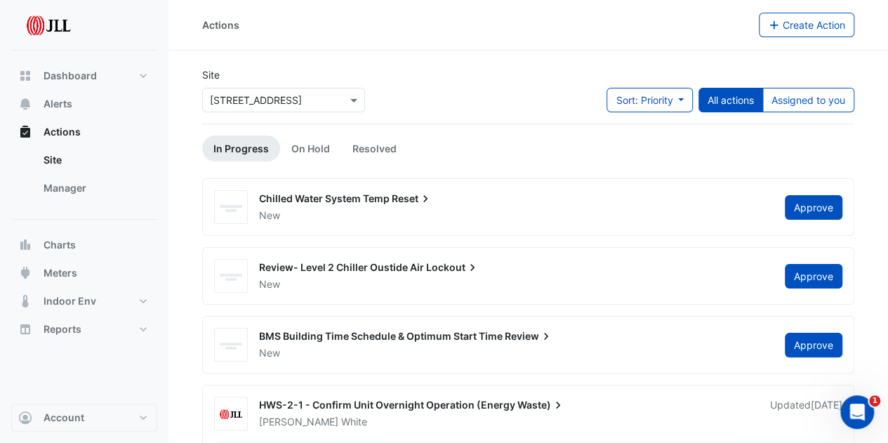
click at [321, 207] on div "Chilled Water System Temp Reset" at bounding box center [513, 200] width 509 height 17
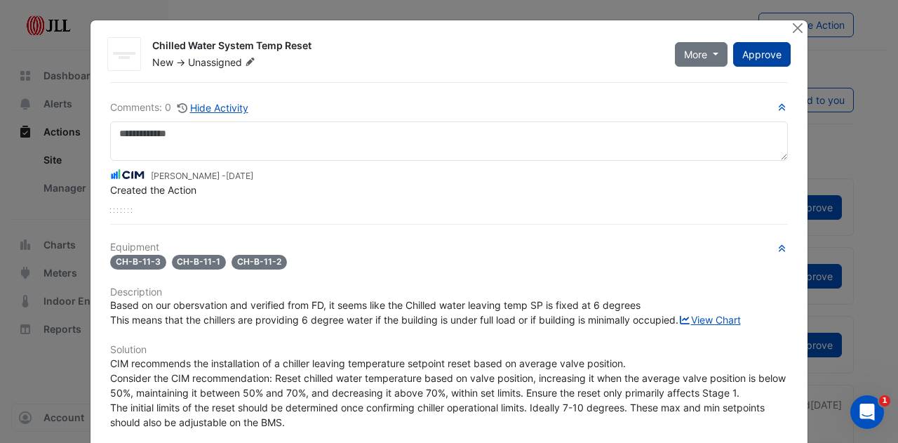
click at [761, 58] on span "Approve" at bounding box center [761, 54] width 39 height 12
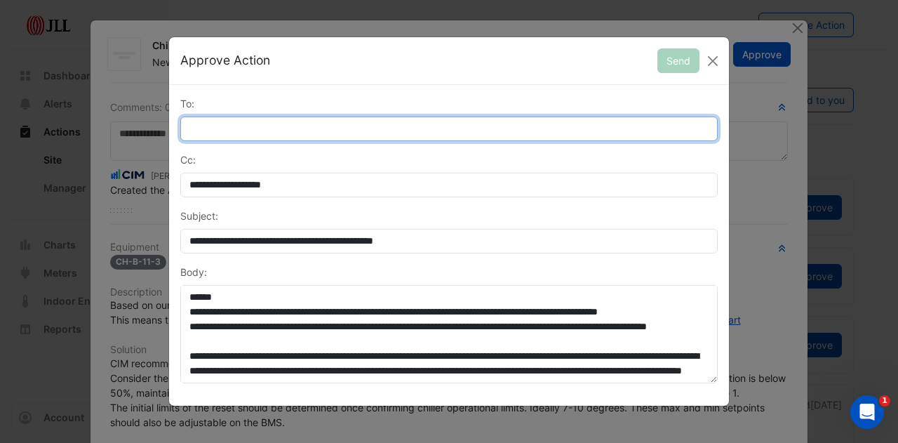
click at [262, 126] on input "To:" at bounding box center [449, 128] width 538 height 25
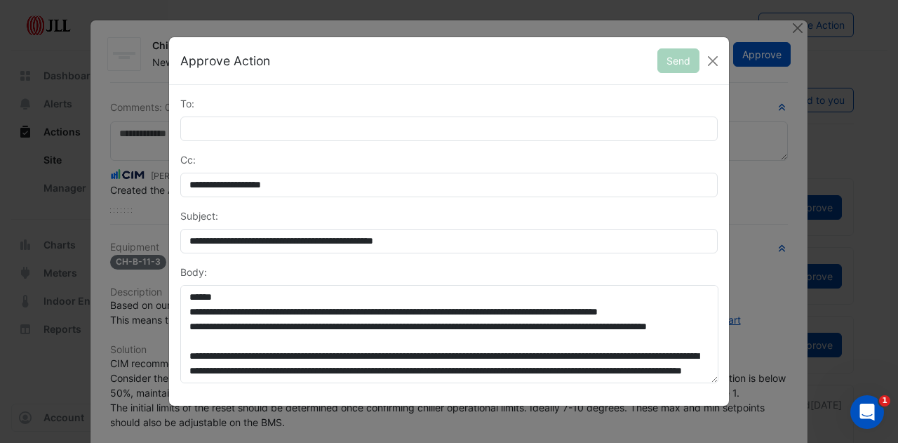
click at [561, 60] on div "Approve Action Send" at bounding box center [449, 61] width 560 height 48
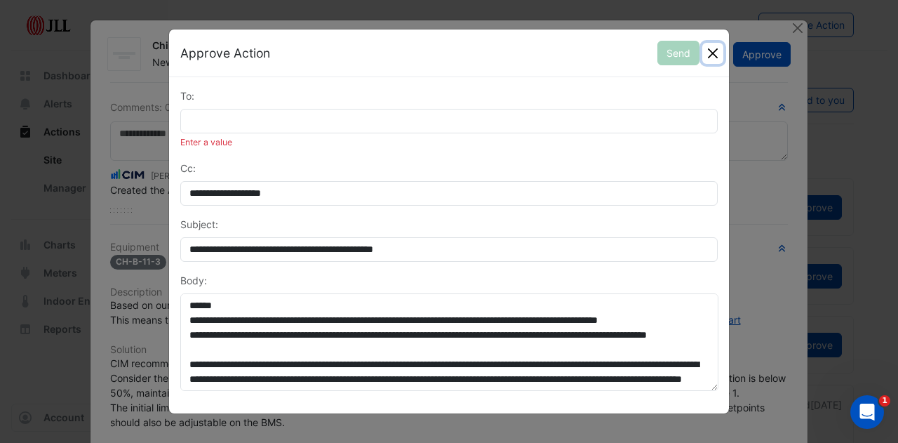
click at [712, 57] on button "Close" at bounding box center [712, 53] width 21 height 21
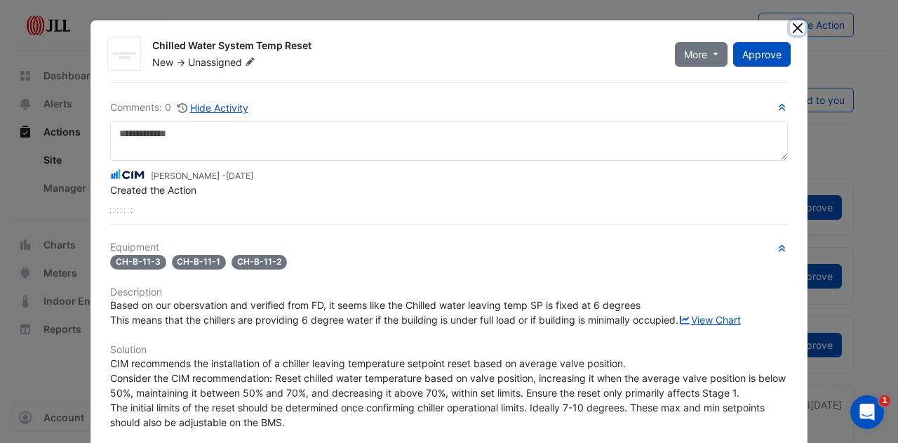
click at [790, 22] on button "Close" at bounding box center [797, 27] width 15 height 15
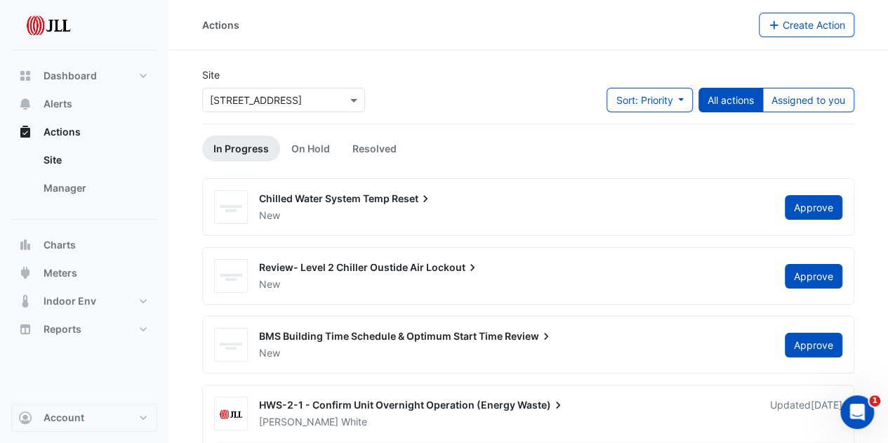
click at [316, 266] on span "Review- Level 2 Chiller Oustide Air" at bounding box center [341, 267] width 165 height 12
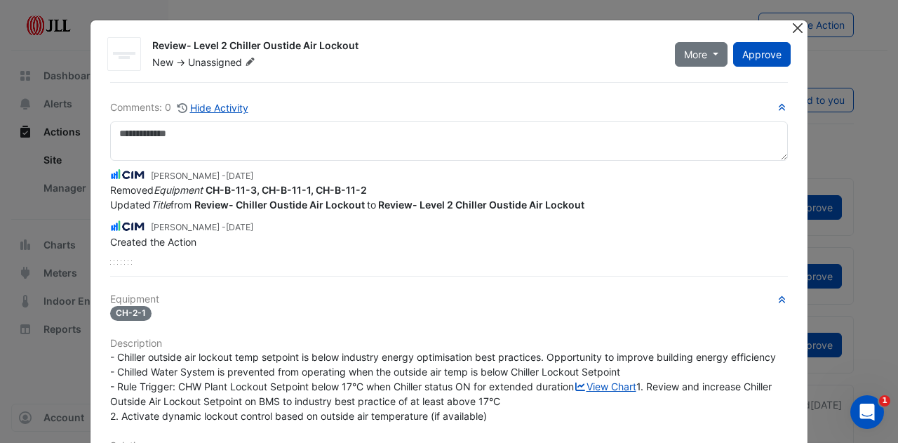
click at [795, 27] on button "Close" at bounding box center [797, 27] width 15 height 15
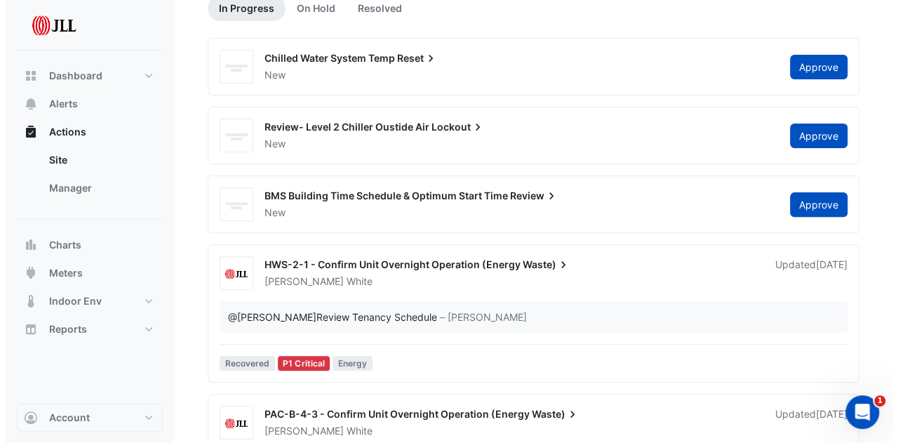
scroll to position [211, 0]
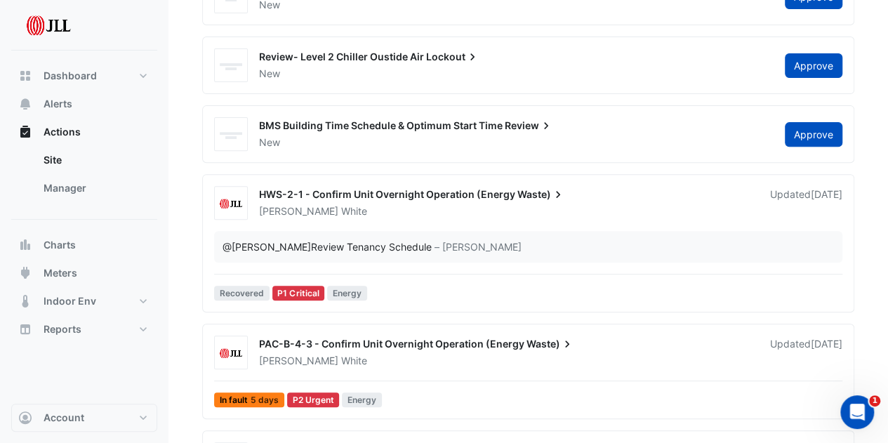
click at [410, 189] on span "HWS-2-1 - Confirm Unit Overnight Operation (Energy" at bounding box center [387, 194] width 256 height 12
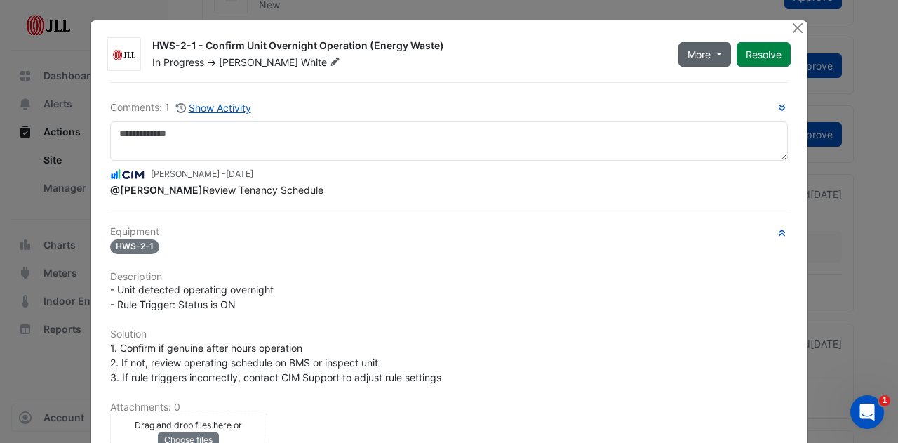
click at [703, 57] on span "More" at bounding box center [699, 54] width 23 height 15
click at [688, 55] on span "More" at bounding box center [699, 54] width 23 height 15
click at [242, 60] on span "[PERSON_NAME]" at bounding box center [258, 62] width 79 height 12
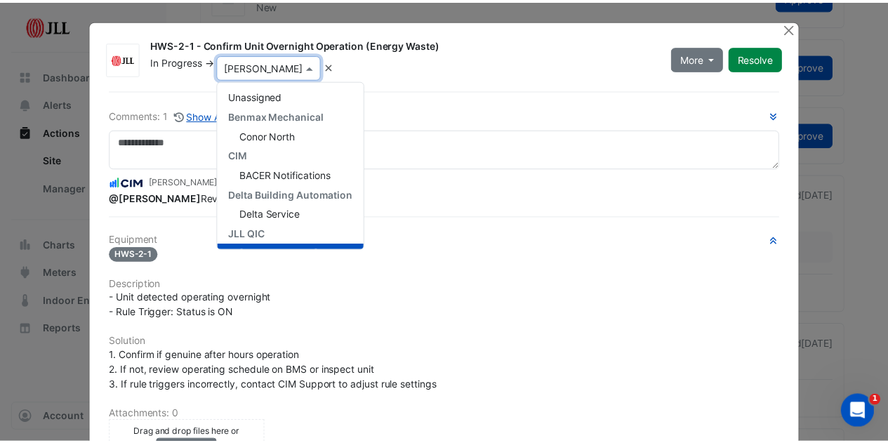
scroll to position [20, 0]
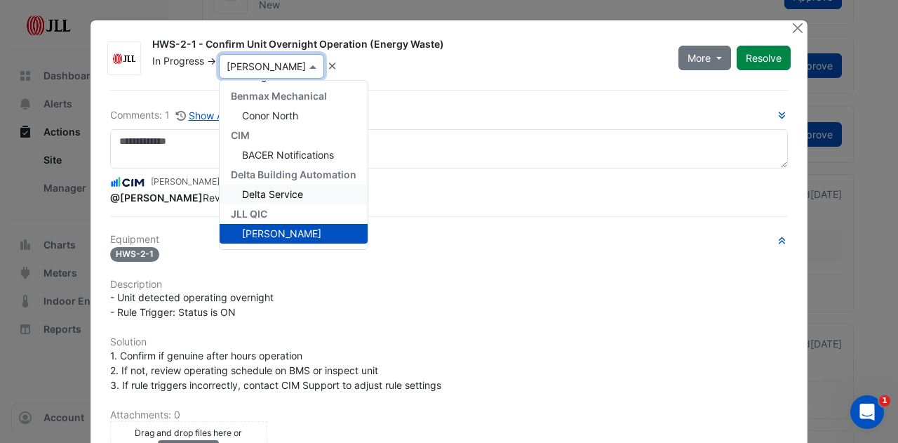
click at [274, 199] on span "Delta Service" at bounding box center [272, 194] width 61 height 12
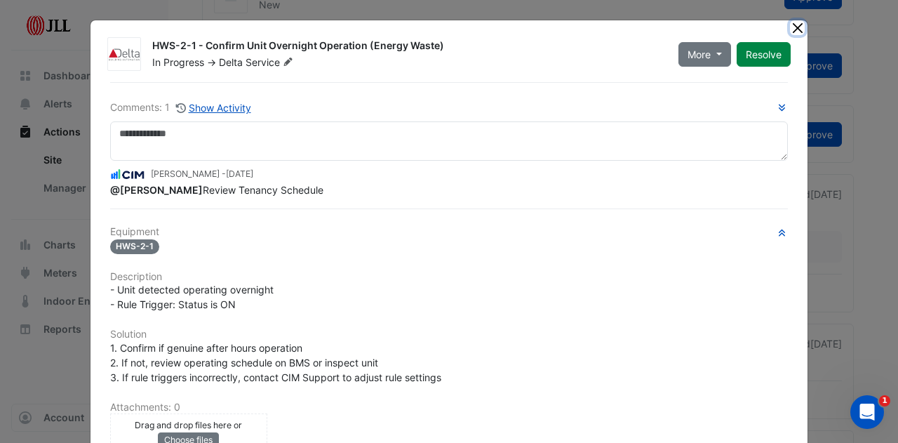
click at [795, 29] on button "Close" at bounding box center [797, 27] width 15 height 15
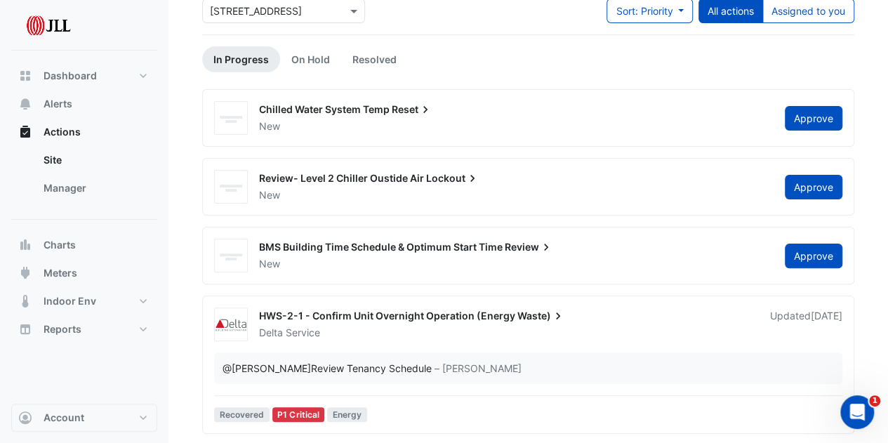
scroll to position [70, 0]
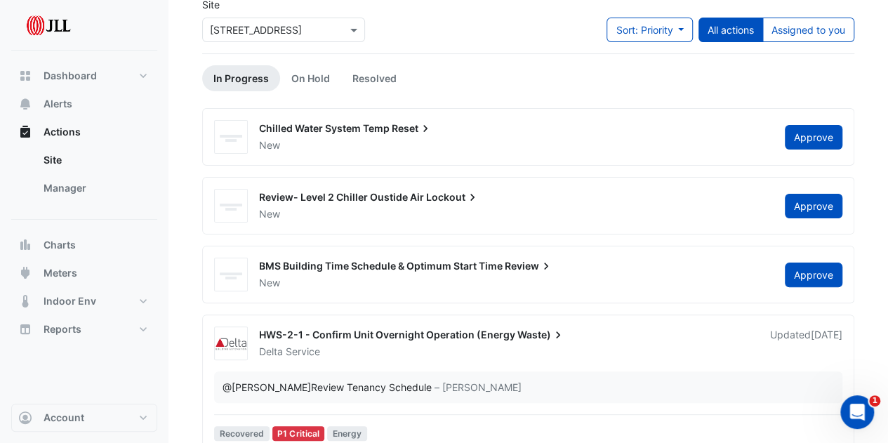
click at [460, 268] on span "BMS Building Time Schedule & Optimum Start Time" at bounding box center [381, 266] width 244 height 12
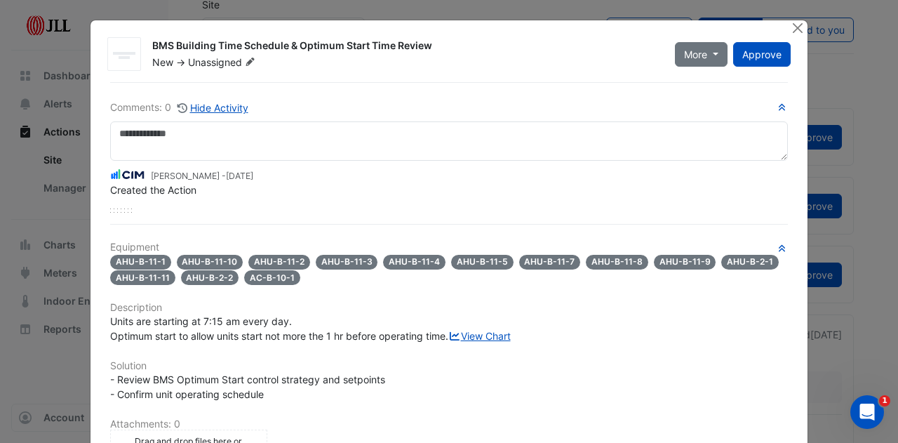
click at [215, 62] on span "Unassigned" at bounding box center [223, 62] width 70 height 14
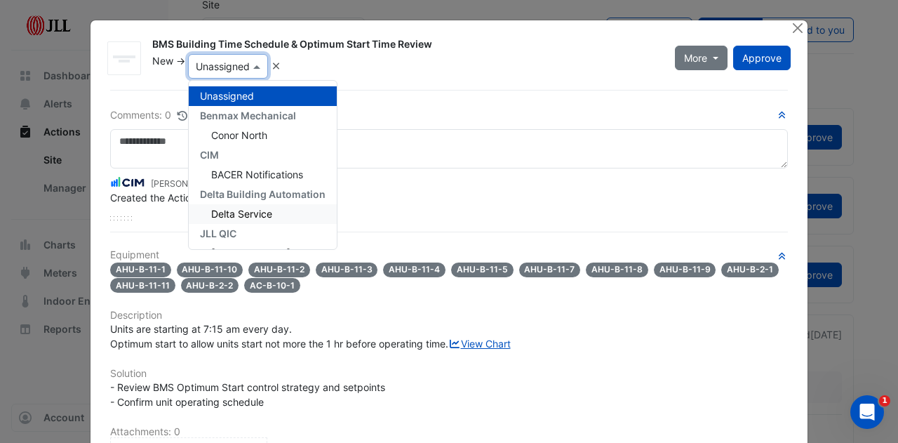
click at [234, 210] on span "Delta Service" at bounding box center [241, 214] width 61 height 12
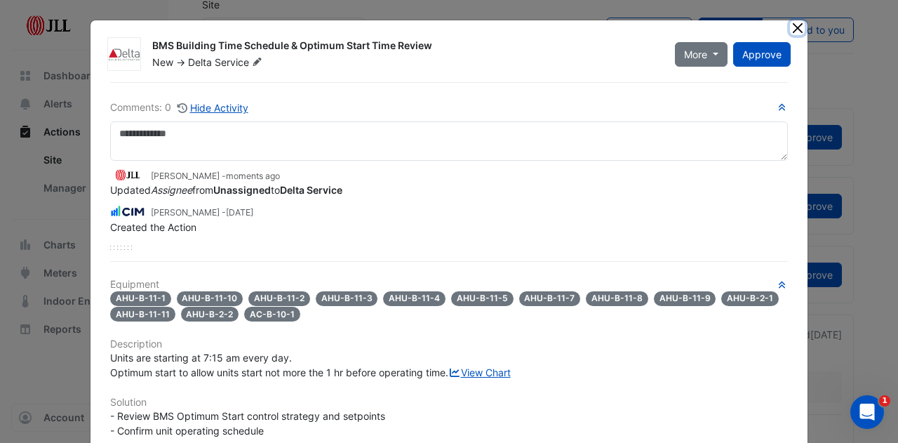
click at [792, 28] on button "Close" at bounding box center [797, 27] width 15 height 15
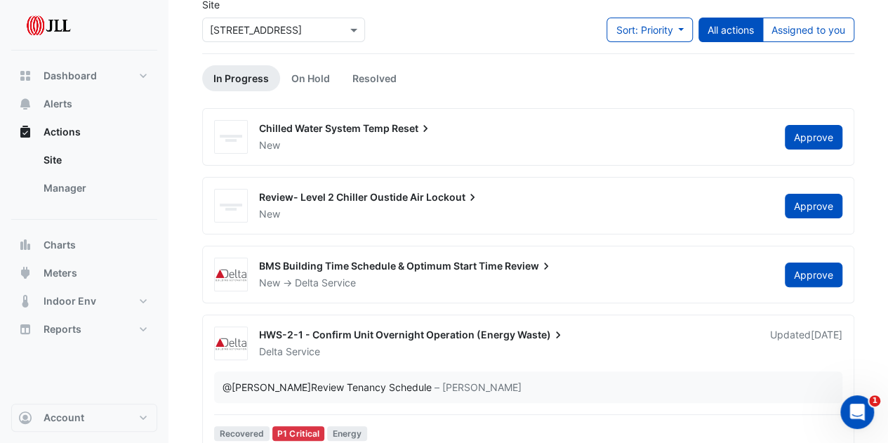
click at [354, 201] on span "Review- Level 2 Chiller Oustide Air" at bounding box center [341, 197] width 165 height 12
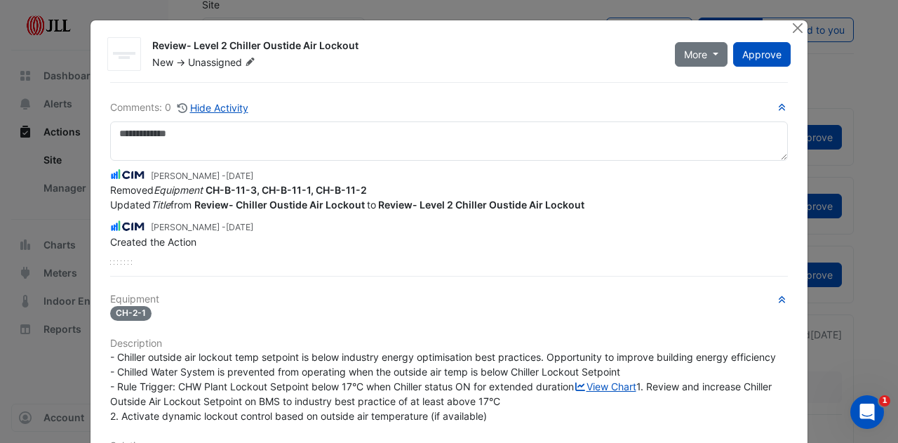
click at [201, 64] on span "Unassigned" at bounding box center [223, 62] width 70 height 14
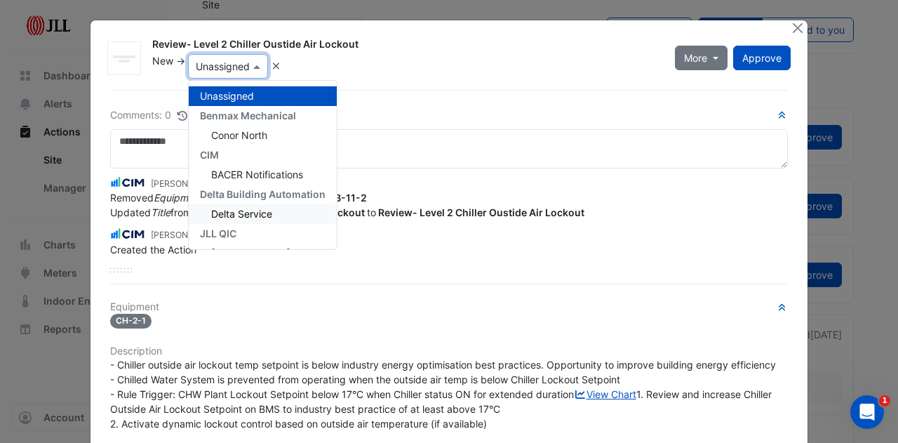
click at [221, 211] on span "Delta Service" at bounding box center [241, 214] width 61 height 12
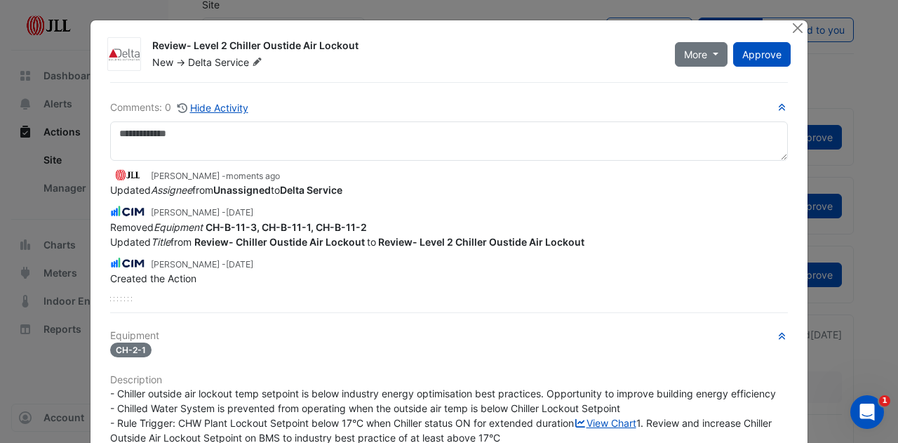
click at [800, 26] on div at bounding box center [799, 28] width 18 height 16
click at [796, 27] on button "Close" at bounding box center [797, 27] width 15 height 15
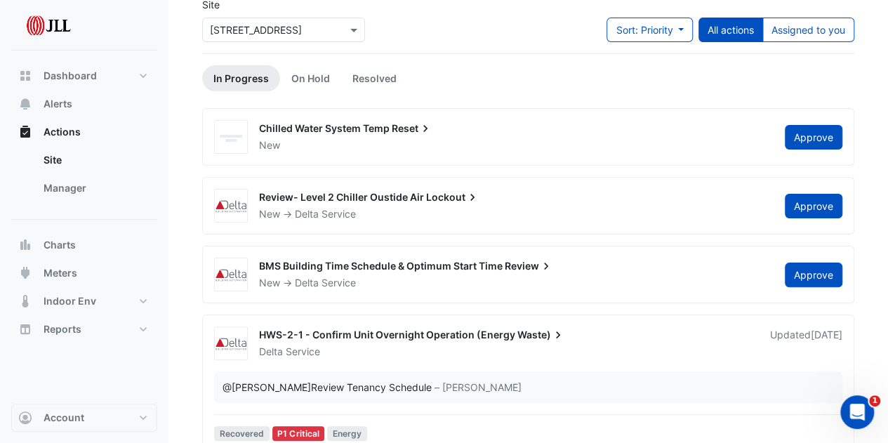
click at [309, 126] on span "Chilled Water System Temp" at bounding box center [324, 128] width 131 height 12
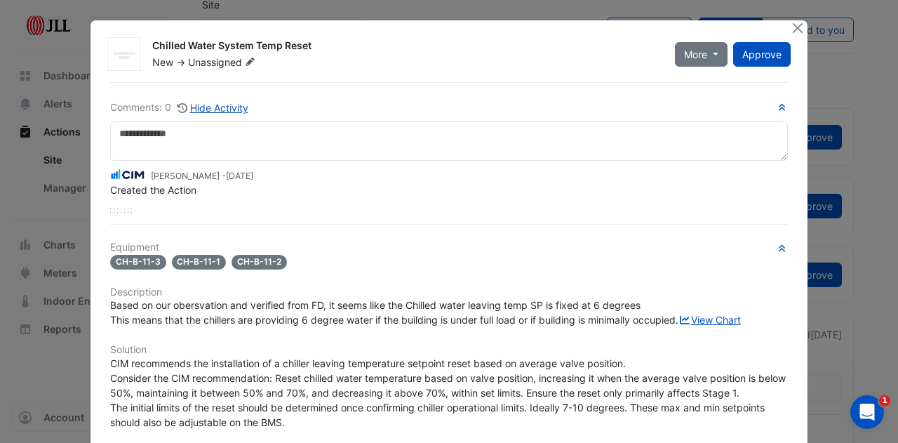
click at [208, 65] on span "Unassigned" at bounding box center [223, 62] width 70 height 14
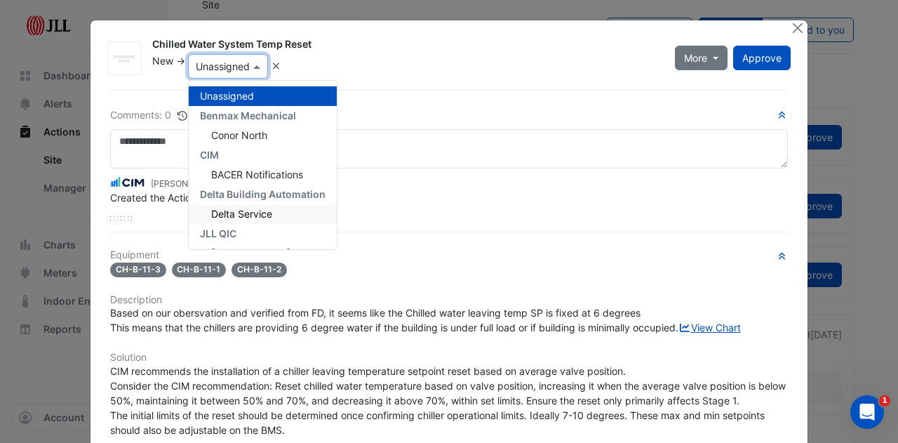
click at [229, 214] on span "Delta Service" at bounding box center [241, 214] width 61 height 12
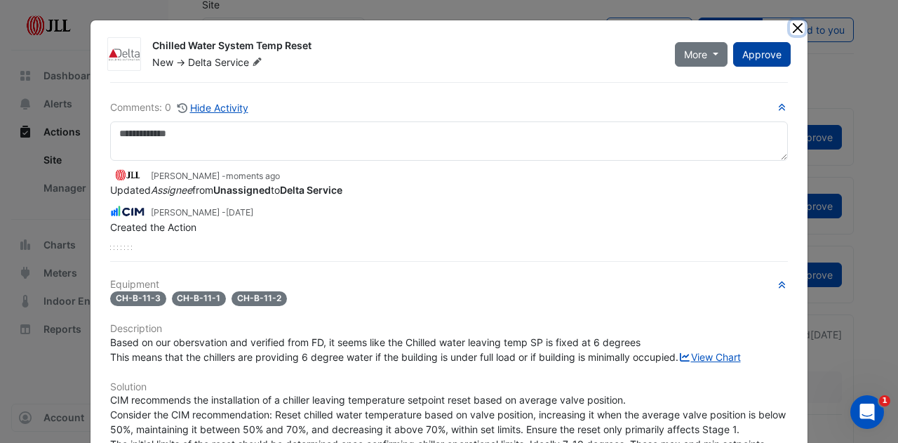
drag, startPoint x: 793, startPoint y: 27, endPoint x: 785, endPoint y: 52, distance: 26.6
click at [789, 51] on app-escalated-ticket-details-modal "Chilled Water System Temp Reset New -> Delta Service More Resolve On Hold Not D…" at bounding box center [449, 374] width 717 height 709
click at [760, 54] on span "Approve" at bounding box center [761, 54] width 39 height 12
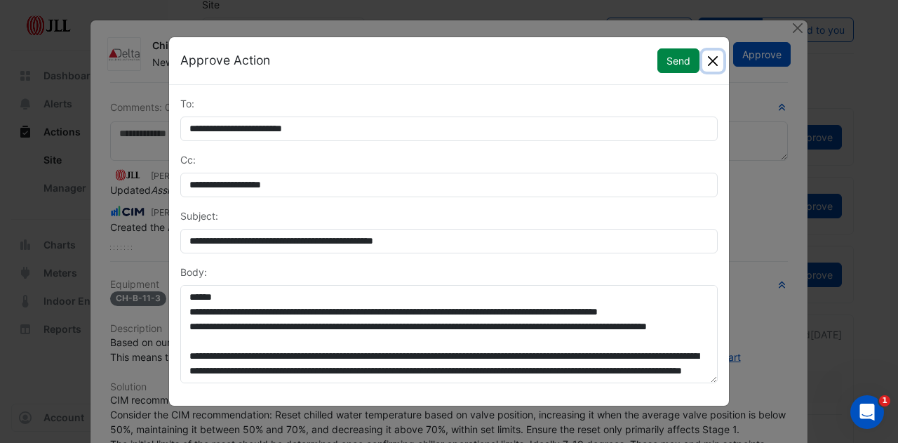
click at [716, 60] on button "Close" at bounding box center [712, 61] width 21 height 21
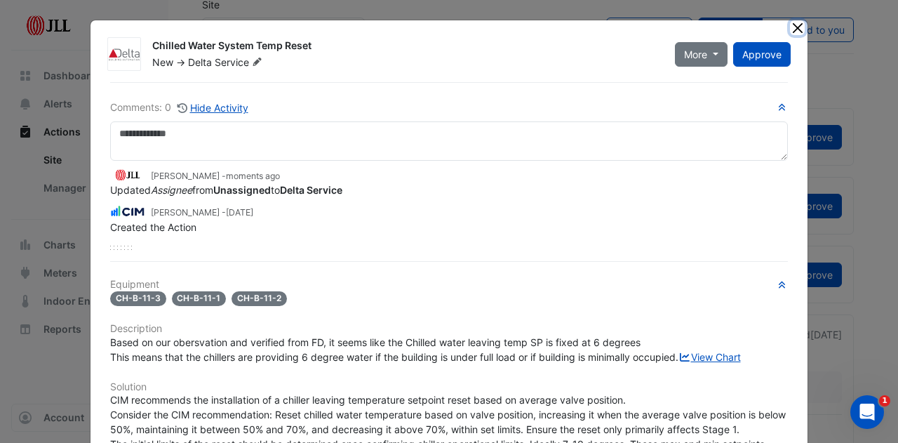
click at [791, 32] on button "Close" at bounding box center [797, 27] width 15 height 15
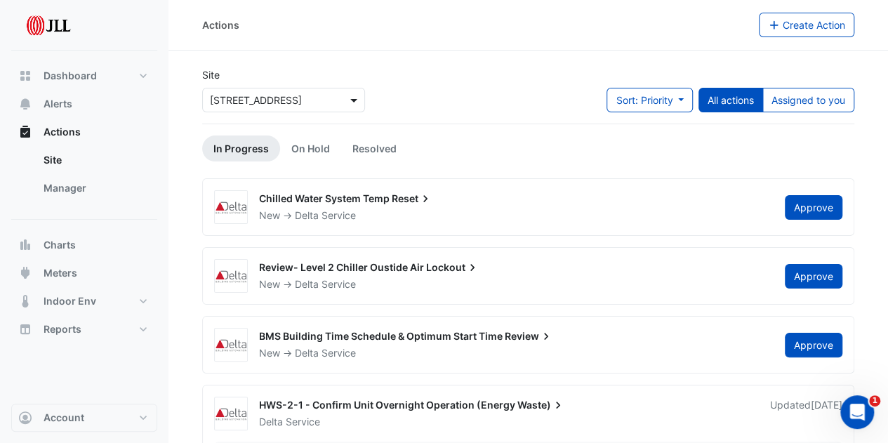
click at [355, 93] on span at bounding box center [356, 100] width 18 height 15
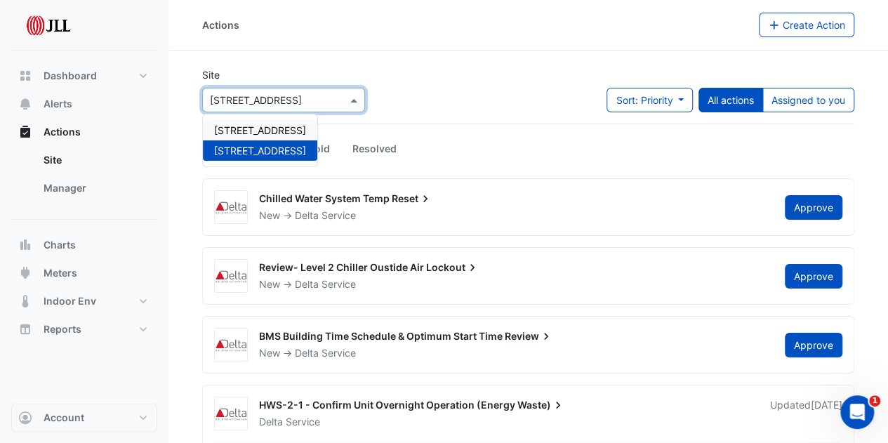
click at [281, 133] on span "[STREET_ADDRESS]" at bounding box center [260, 130] width 92 height 12
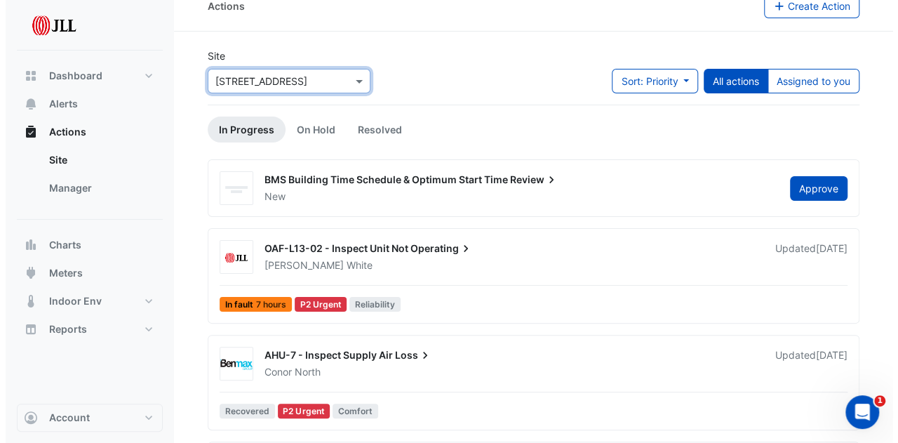
scroll to position [70, 0]
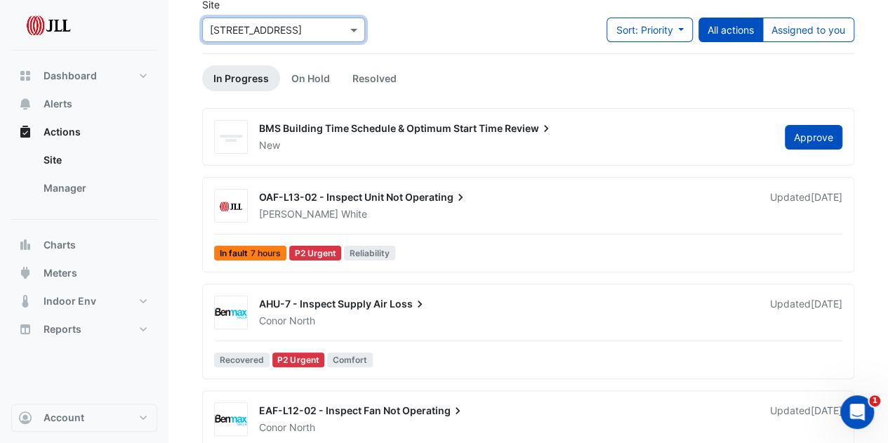
click at [347, 191] on span "OAF-L13-02 - Inspect Unit Not" at bounding box center [331, 197] width 144 height 12
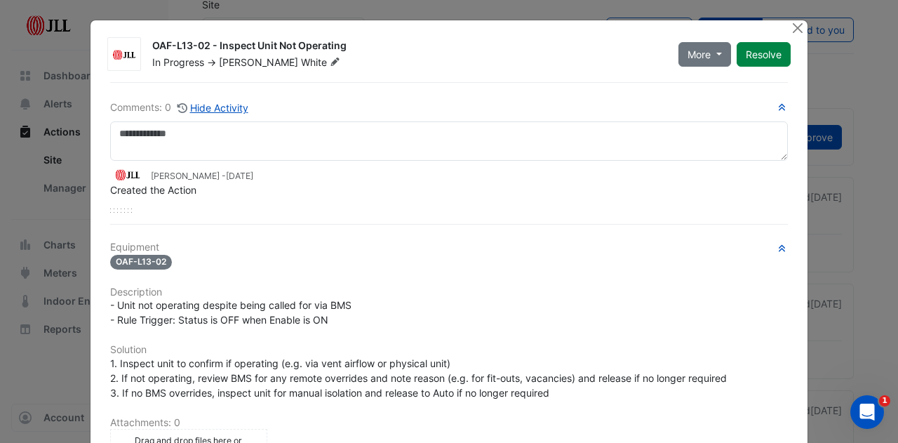
click at [227, 58] on span "[PERSON_NAME]" at bounding box center [258, 62] width 79 height 12
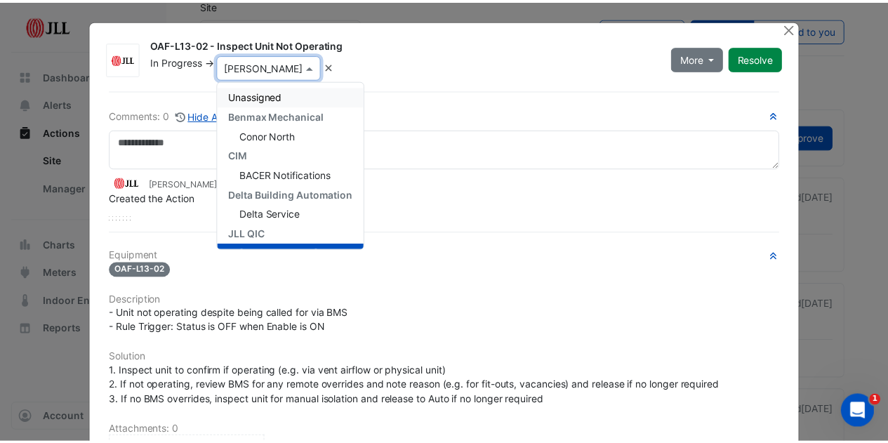
scroll to position [20, 0]
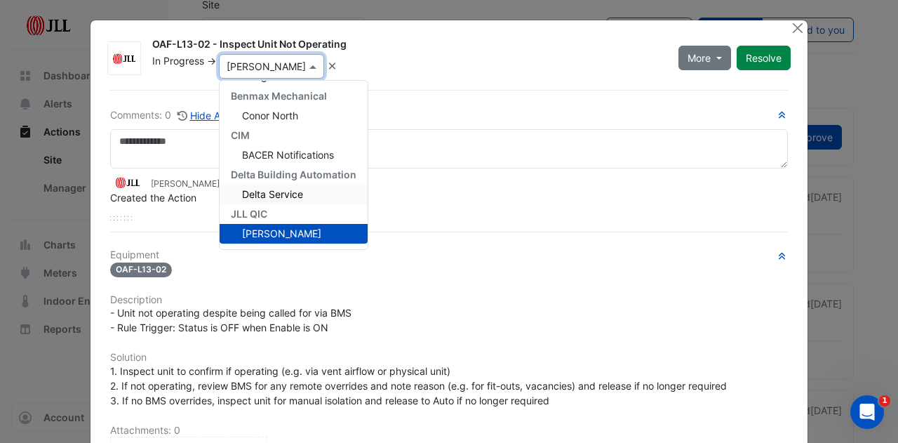
click at [266, 195] on span "Delta Service" at bounding box center [272, 194] width 61 height 12
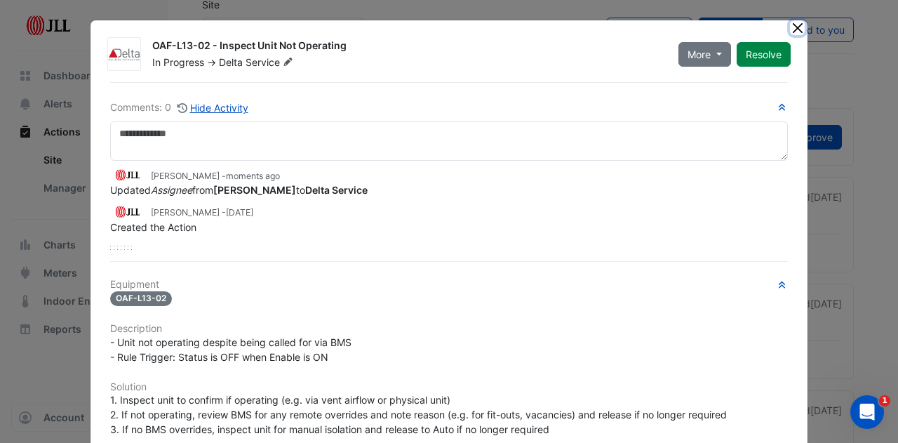
click at [794, 25] on button "Close" at bounding box center [797, 27] width 15 height 15
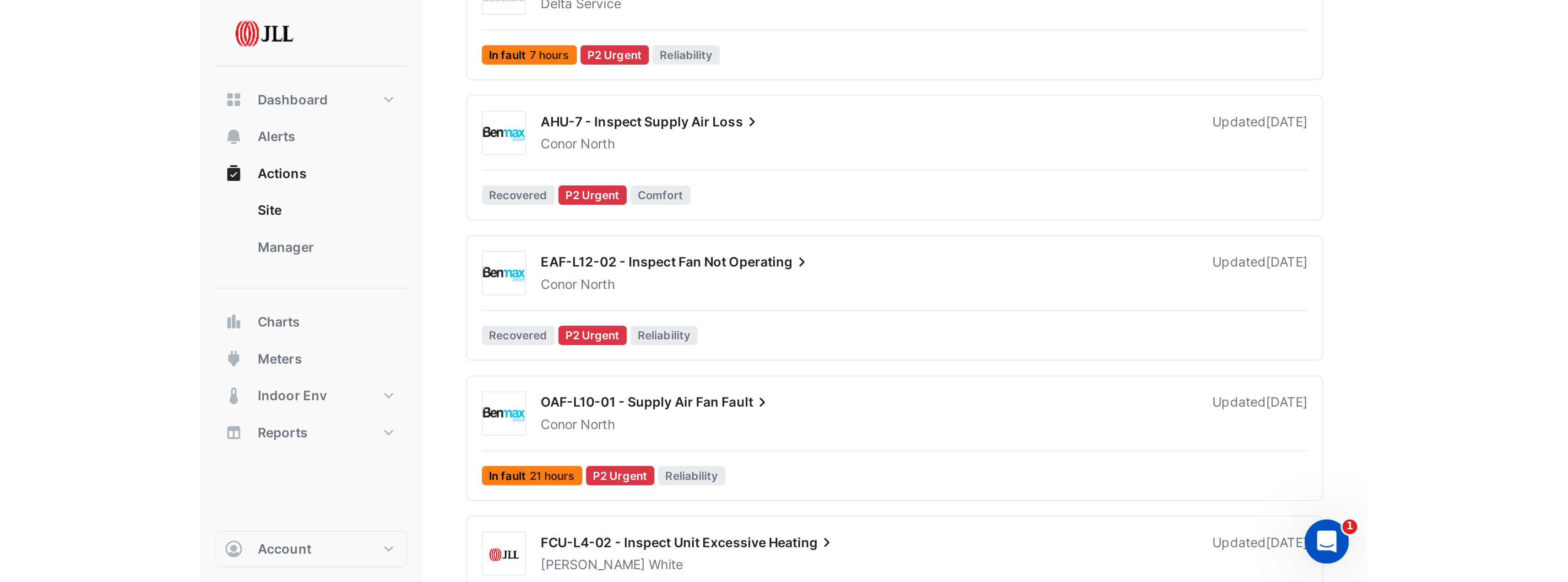
scroll to position [183, 0]
